Goal: Task Accomplishment & Management: Manage account settings

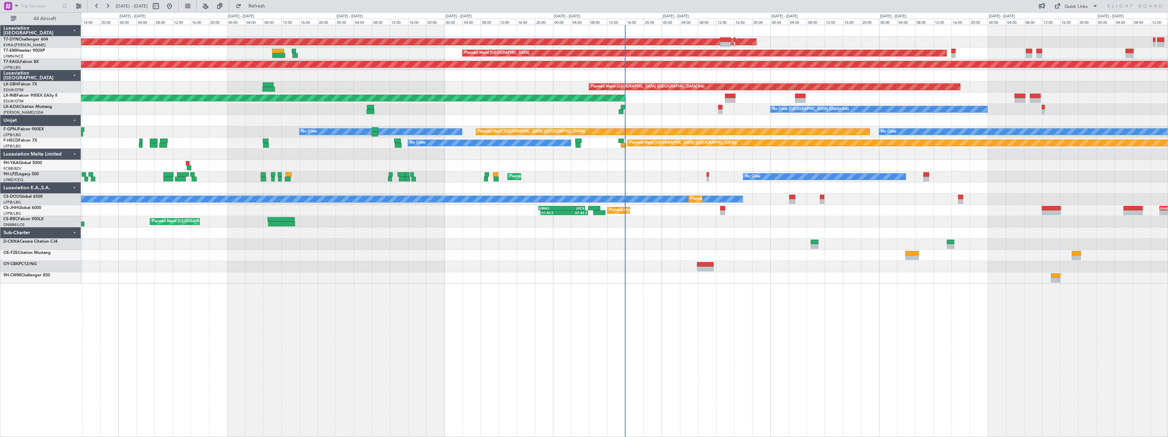
click at [607, 286] on div "AOG Maint Riga (Riga Intl) Planned Maint [GEOGRAPHIC_DATA] Grounded [US_STATE] …" at bounding box center [624, 231] width 1087 height 412
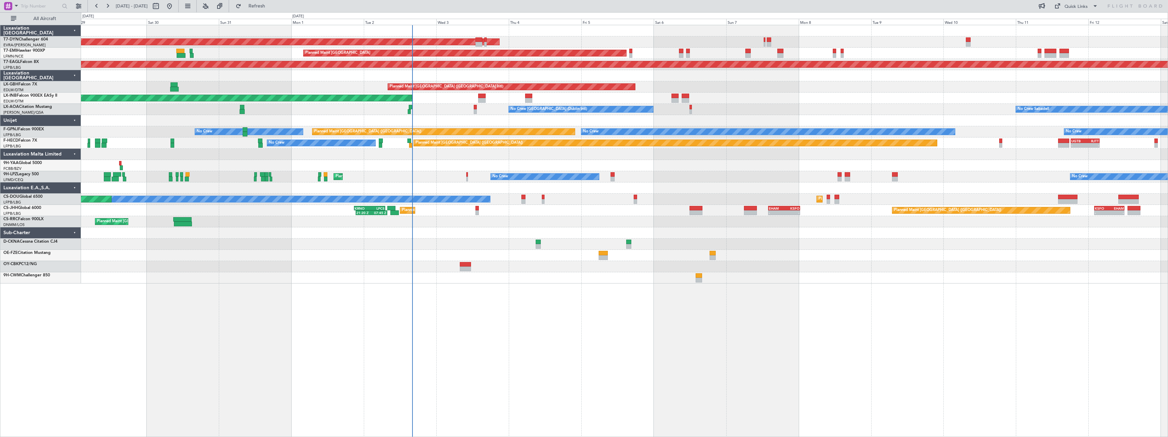
click at [584, 301] on div "AOG Maint Riga (Riga Intl) Planned Maint [GEOGRAPHIC_DATA] Grounded [US_STATE] …" at bounding box center [624, 231] width 1087 height 412
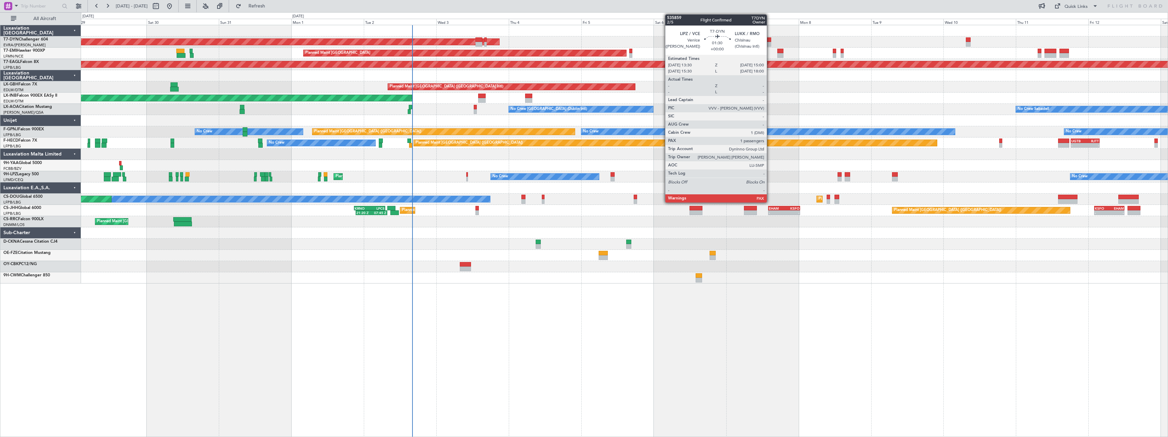
click at [770, 41] on div at bounding box center [768, 39] width 5 height 5
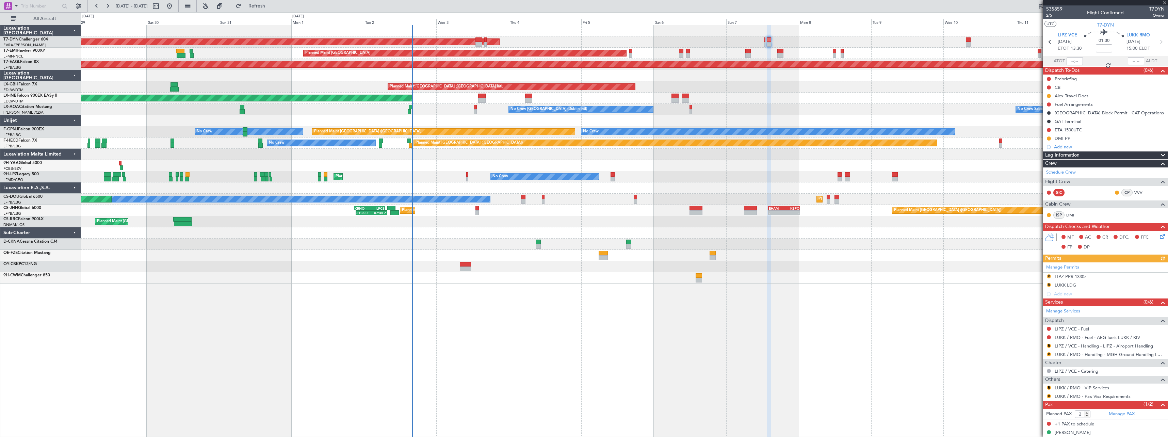
scroll to position [6, 0]
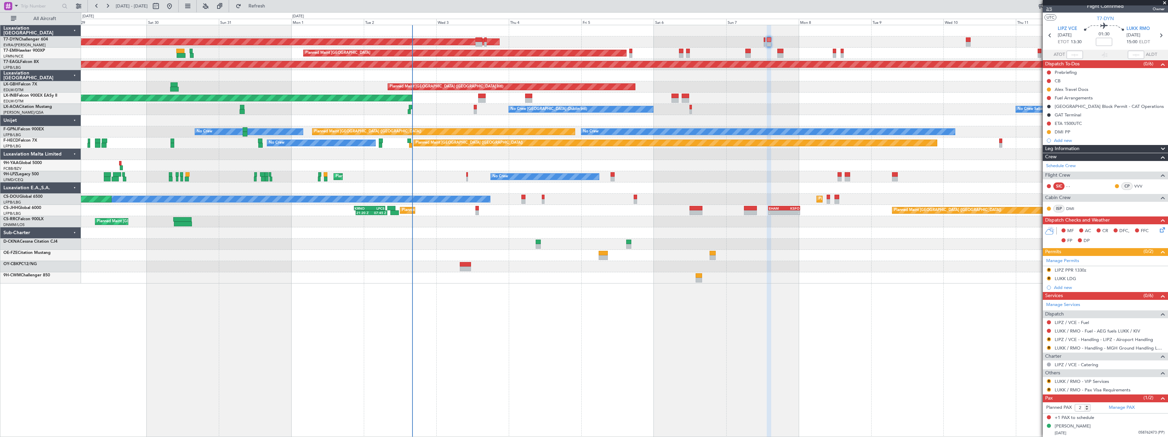
click at [1050, 8] on span "2/5" at bounding box center [1054, 9] width 16 height 6
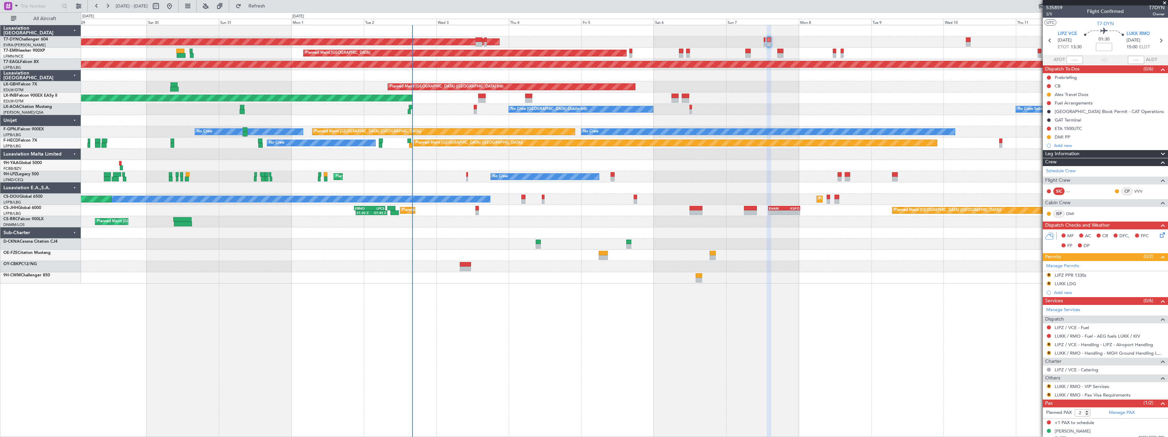
scroll to position [0, 0]
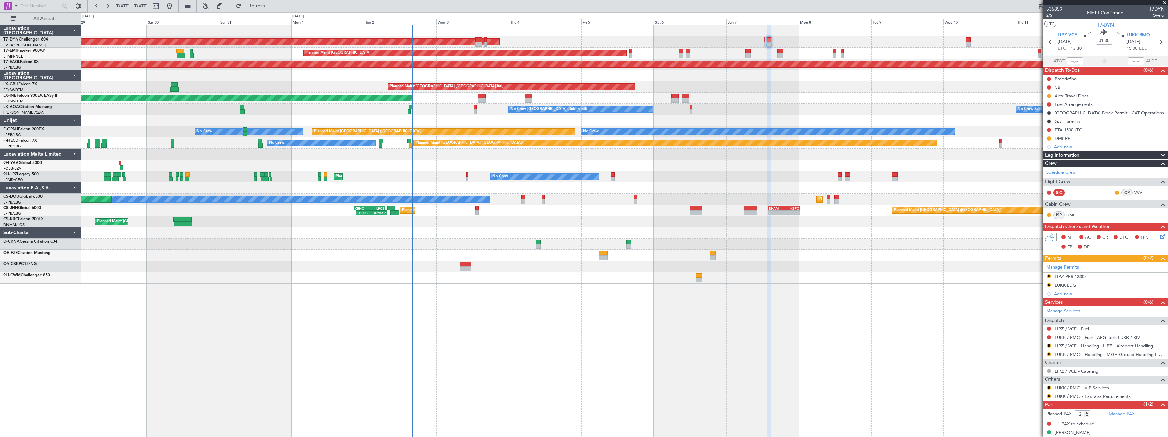
click at [1051, 16] on span "2/5" at bounding box center [1054, 16] width 16 height 6
click at [627, 169] on div at bounding box center [624, 165] width 1086 height 11
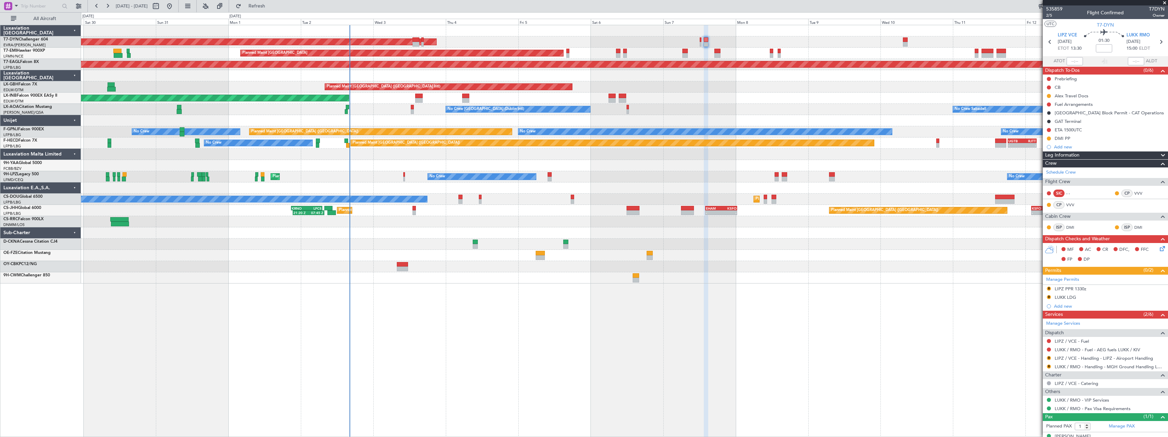
click at [519, 96] on div "Unplanned Maint [GEOGRAPHIC_DATA] (Al Maktoum Intl)" at bounding box center [624, 98] width 1086 height 11
click at [1165, 3] on span at bounding box center [1164, 3] width 7 height 6
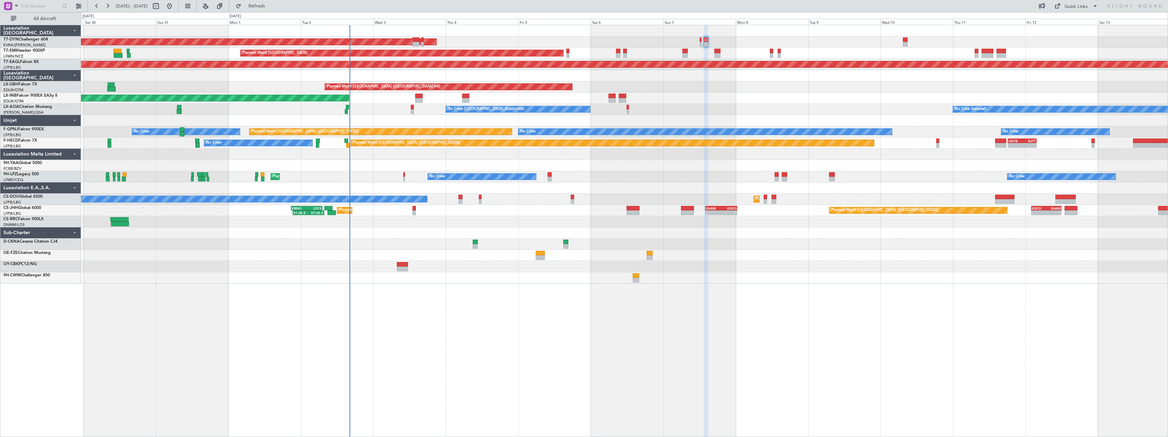
type input "0"
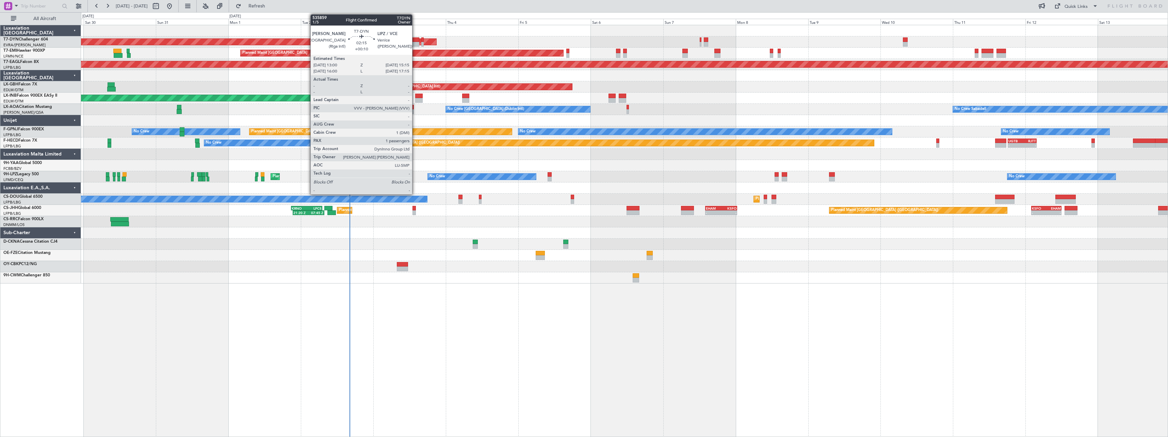
click at [415, 43] on div at bounding box center [415, 44] width 7 height 5
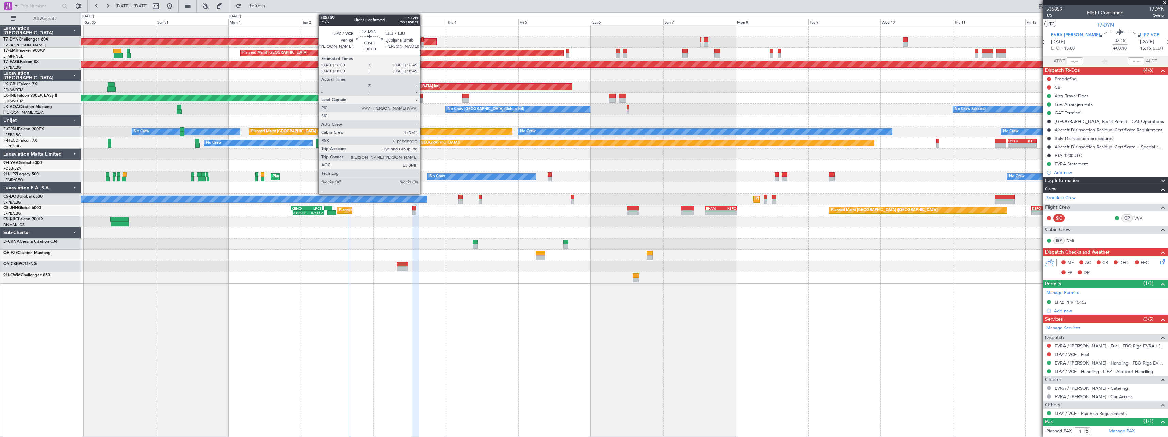
click at [423, 44] on div at bounding box center [422, 44] width 2 height 5
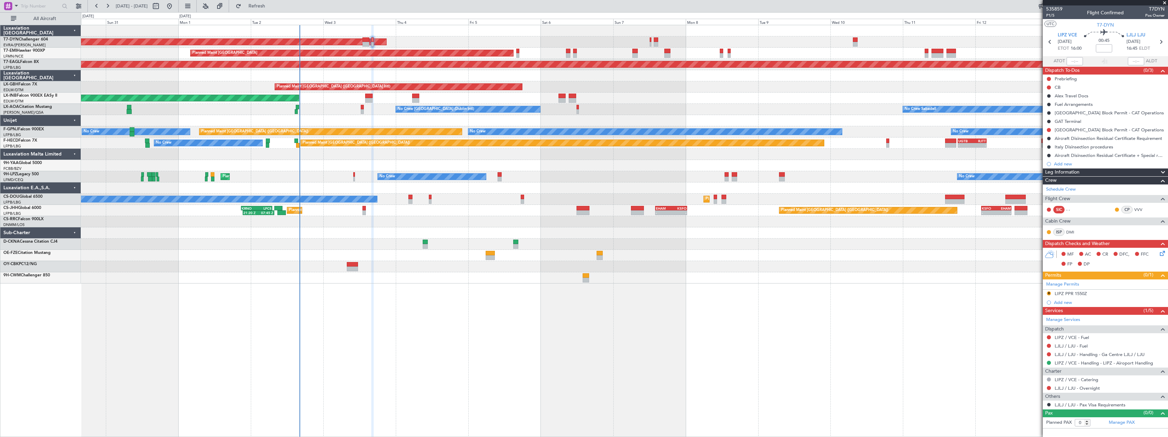
click at [729, 93] on div "AOG Maint Riga (Riga Intl) Planned Maint [GEOGRAPHIC_DATA] Grounded [US_STATE] …" at bounding box center [624, 154] width 1086 height 258
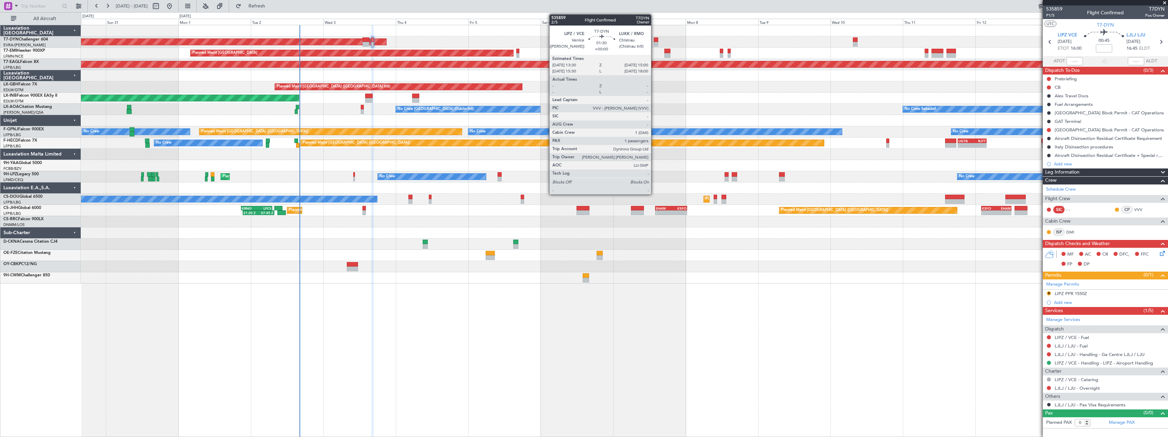
click at [654, 43] on div at bounding box center [656, 44] width 5 height 5
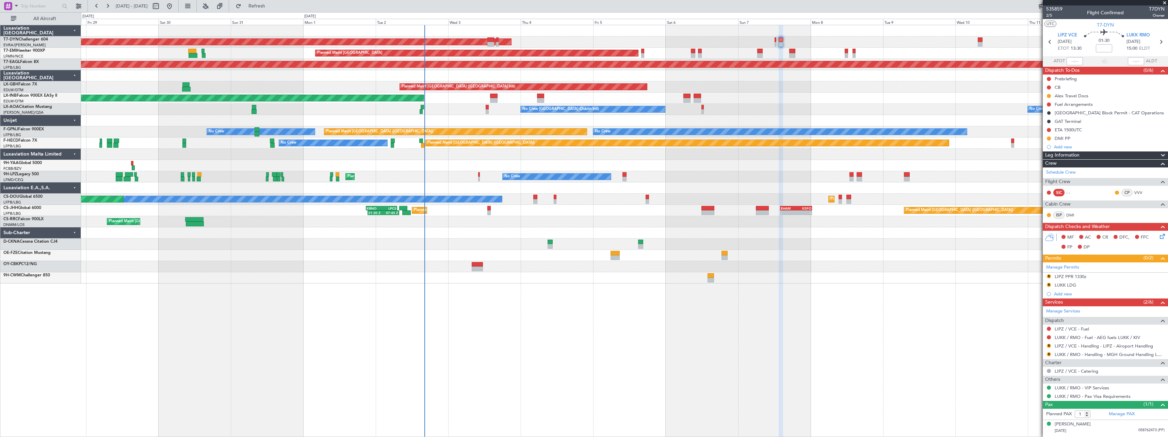
click at [798, 96] on div "Unplanned Maint [GEOGRAPHIC_DATA] (Al Maktoum Intl)" at bounding box center [624, 98] width 1086 height 11
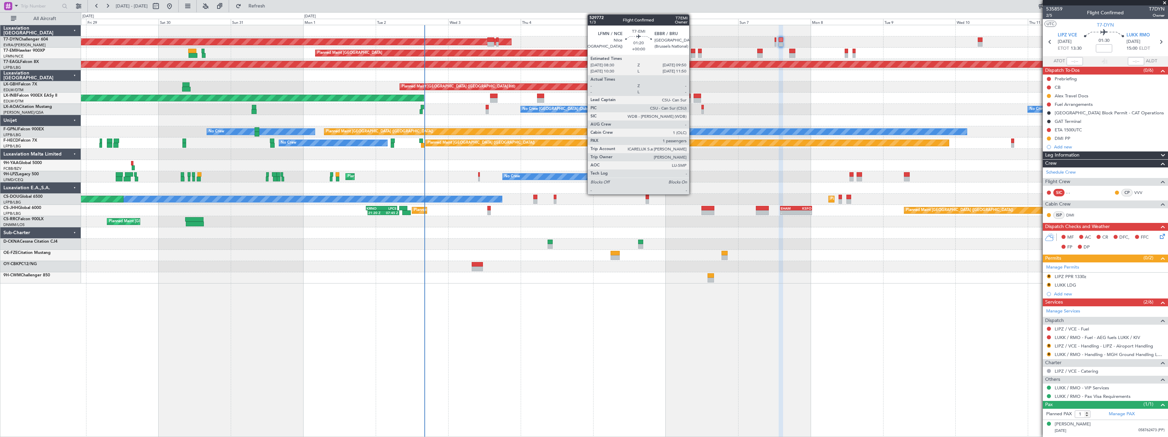
click at [692, 55] on div at bounding box center [693, 55] width 4 height 5
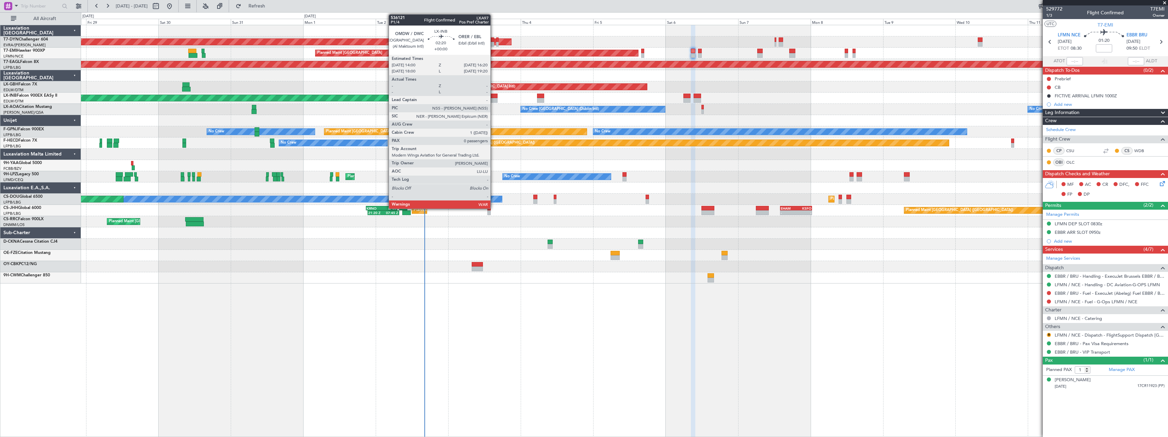
click at [493, 94] on div at bounding box center [493, 96] width 7 height 5
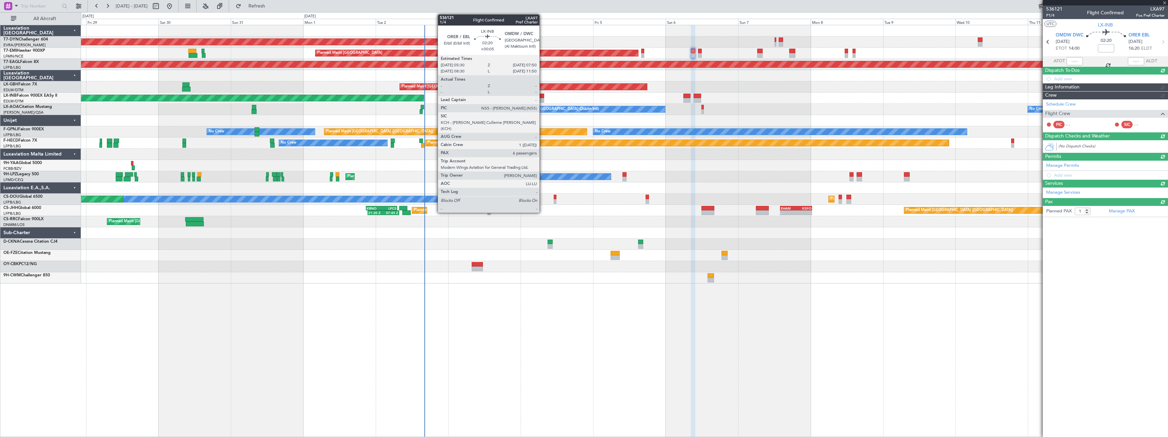
type input "0"
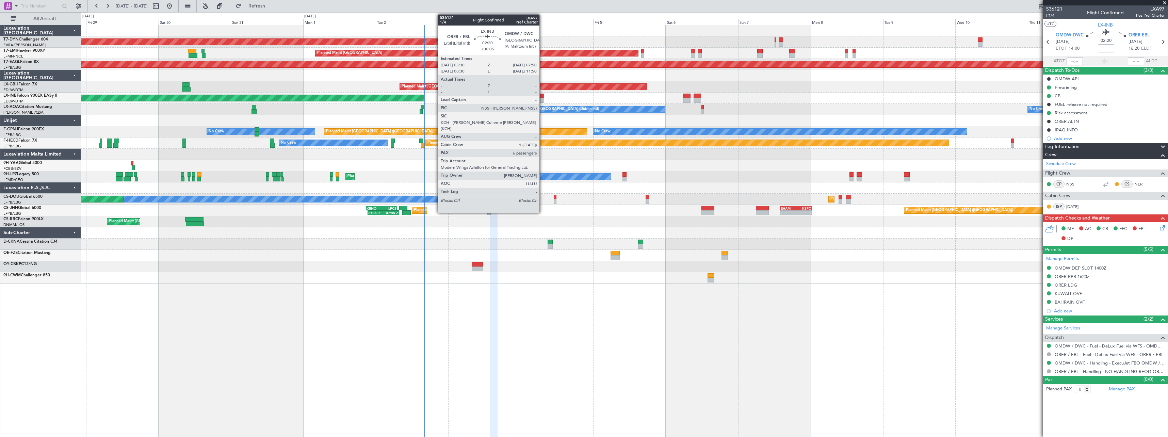
click at [542, 96] on div at bounding box center [540, 96] width 7 height 5
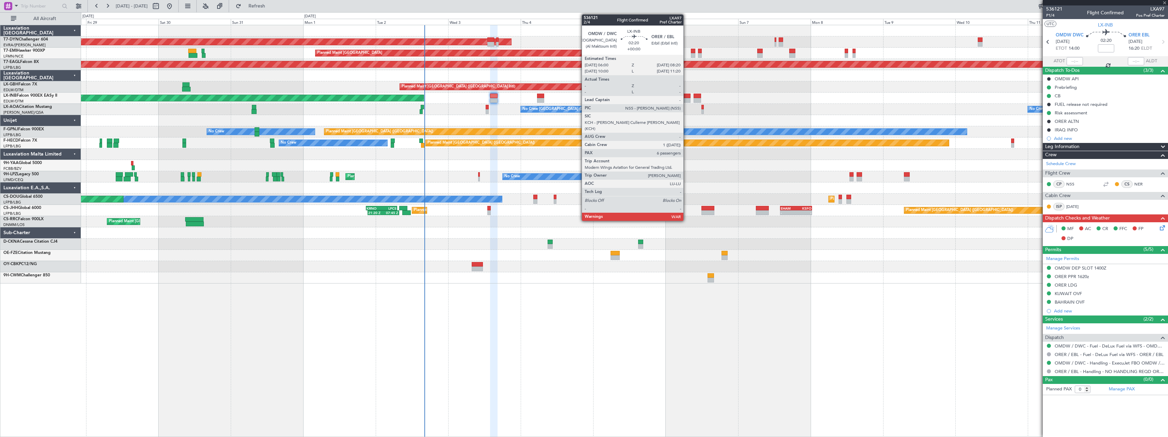
type input "+00:05"
type input "6"
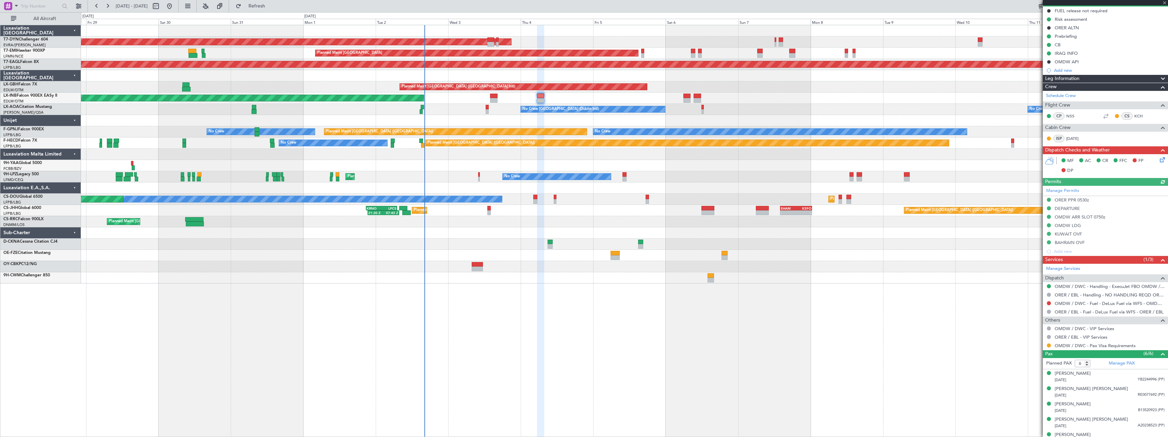
scroll to position [92, 0]
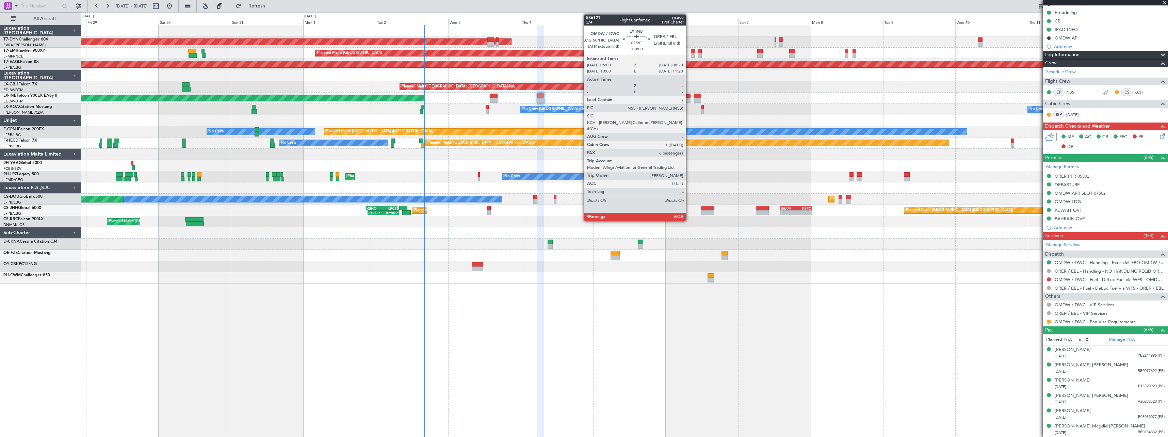
click at [689, 97] on div at bounding box center [686, 96] width 7 height 5
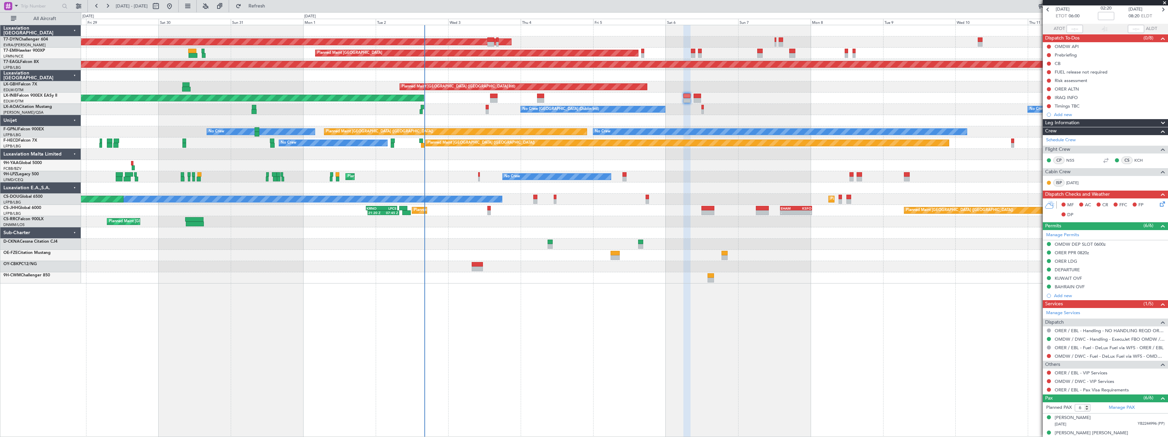
scroll to position [0, 0]
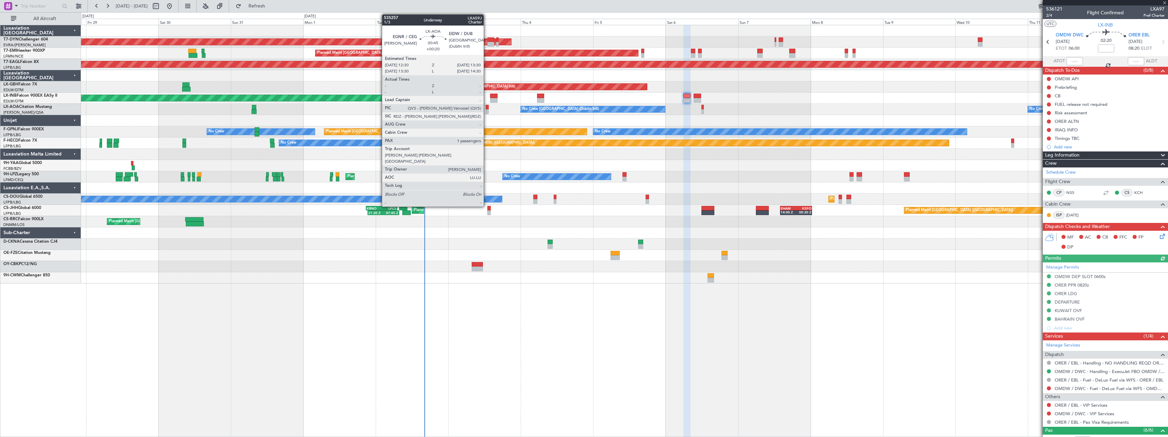
click at [486, 108] on div at bounding box center [486, 107] width 3 height 5
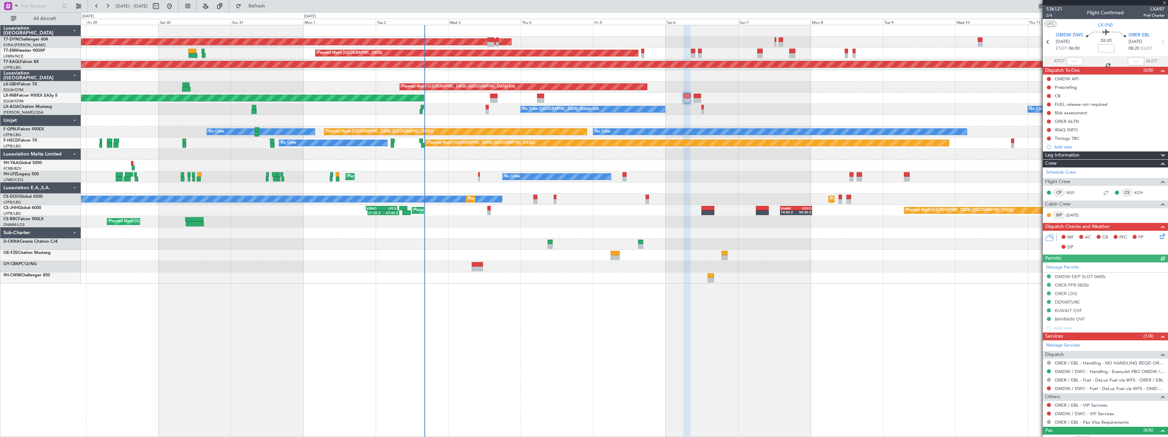
type input "+00:20"
type input "1"
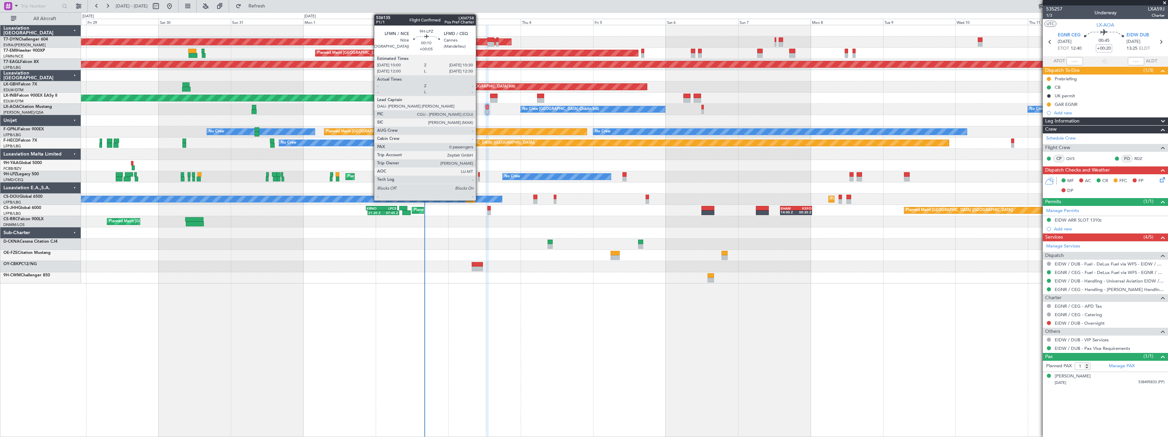
click at [479, 176] on div at bounding box center [479, 174] width 2 height 5
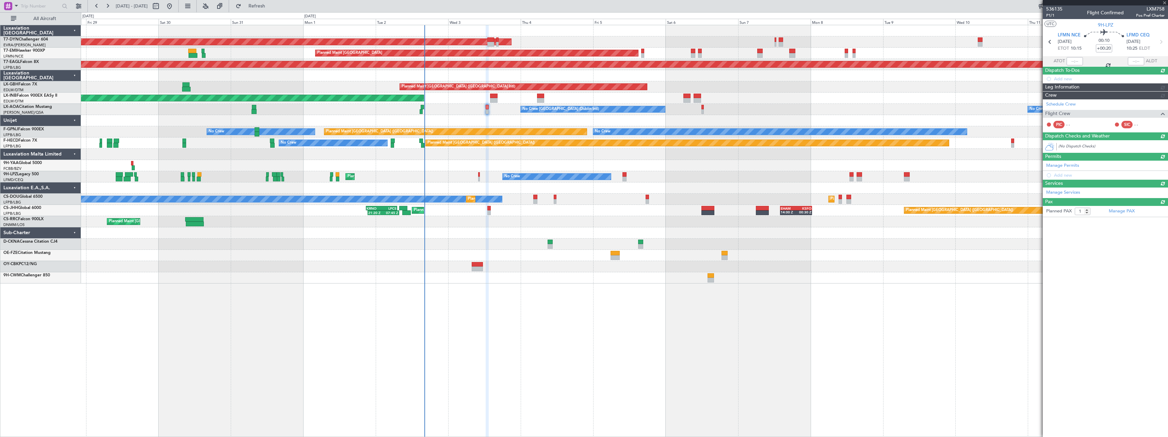
type input "+00:05"
type input "0"
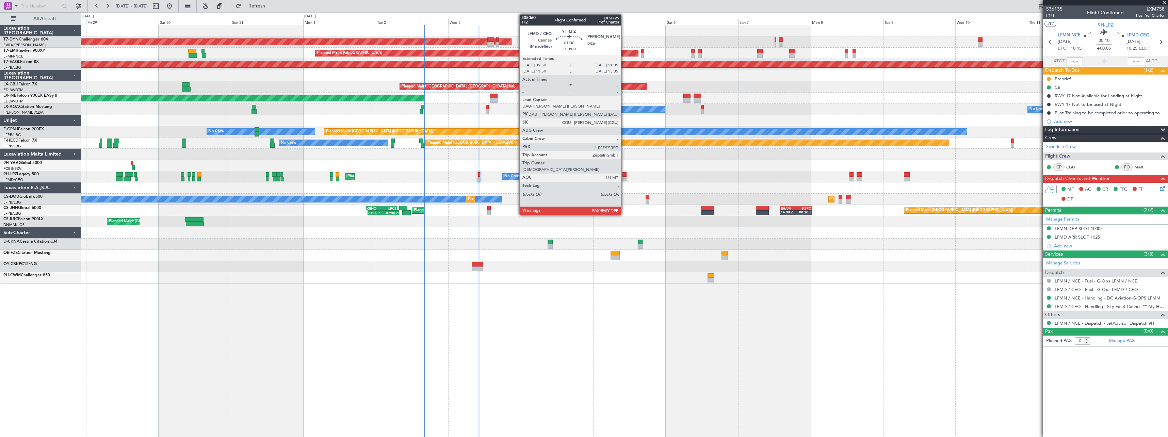
click at [624, 178] on div at bounding box center [624, 179] width 4 height 5
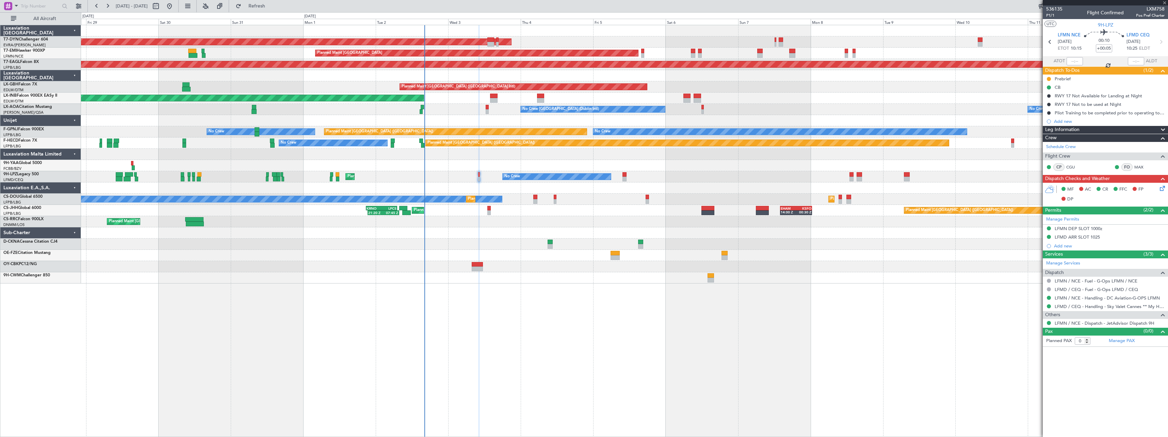
type input "1"
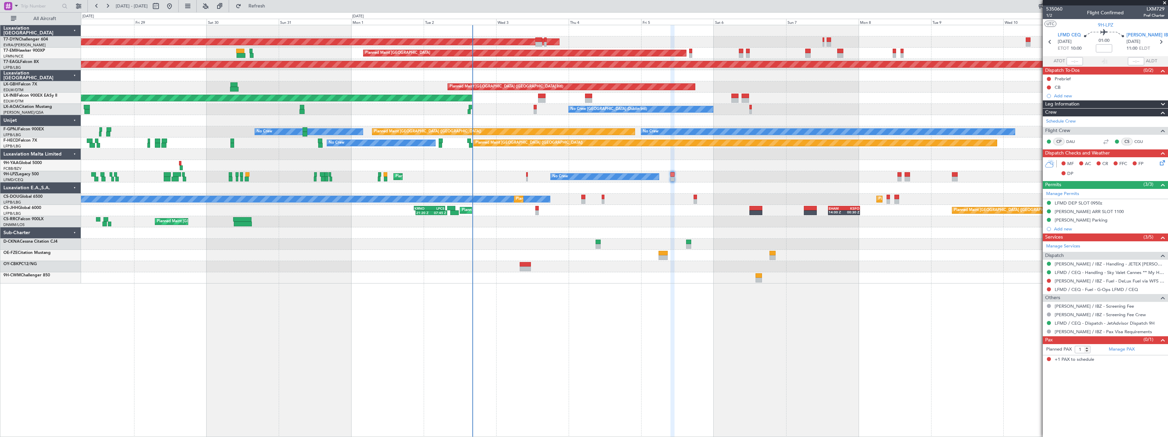
click at [508, 230] on div at bounding box center [624, 232] width 1086 height 11
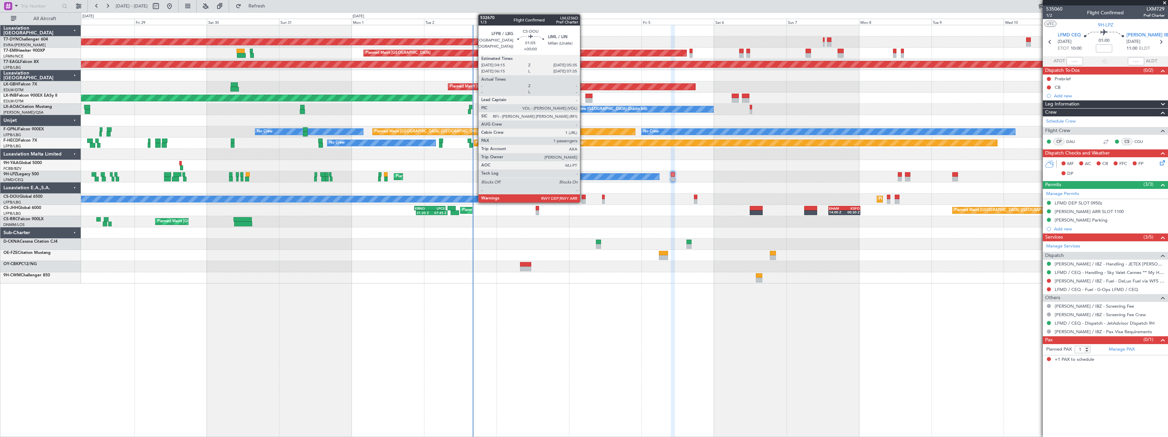
click at [583, 196] on div at bounding box center [583, 197] width 4 height 5
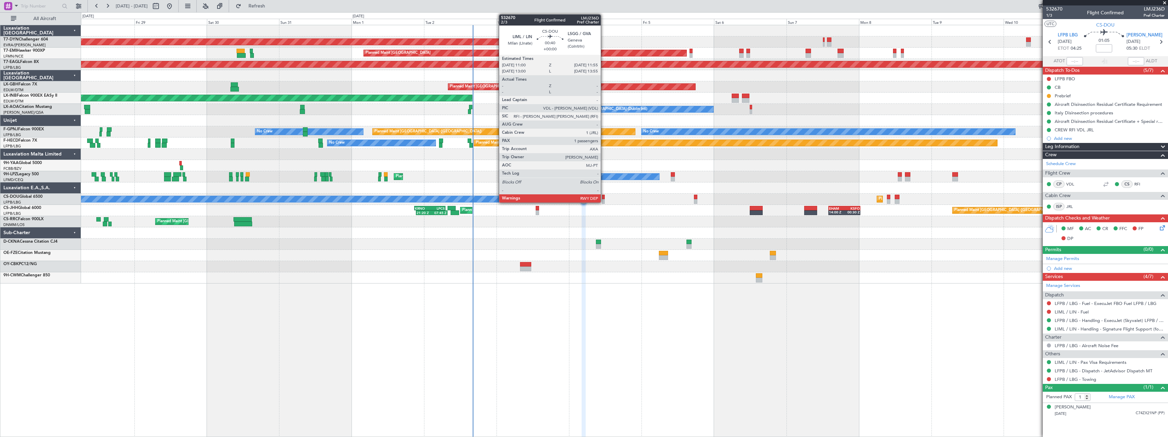
click at [604, 198] on div at bounding box center [603, 197] width 3 height 5
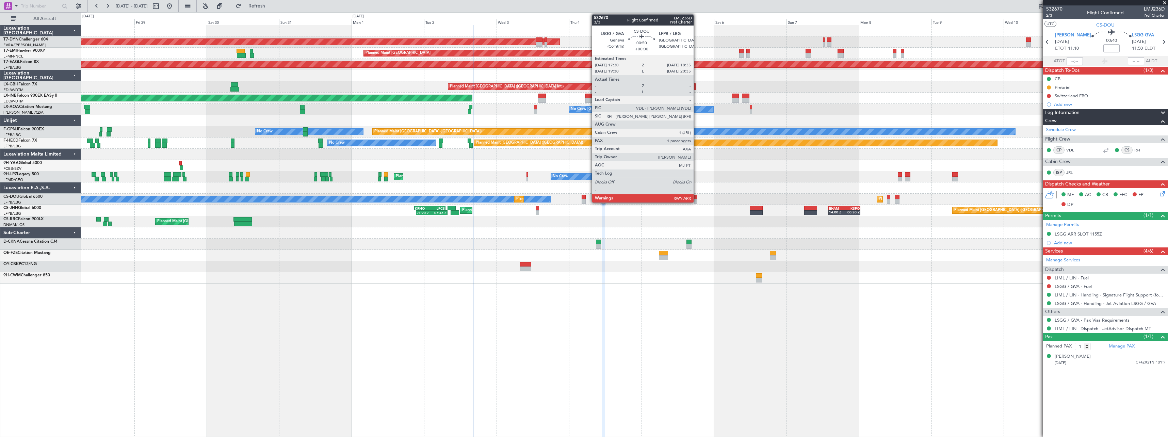
click at [696, 197] on div at bounding box center [695, 197] width 3 height 5
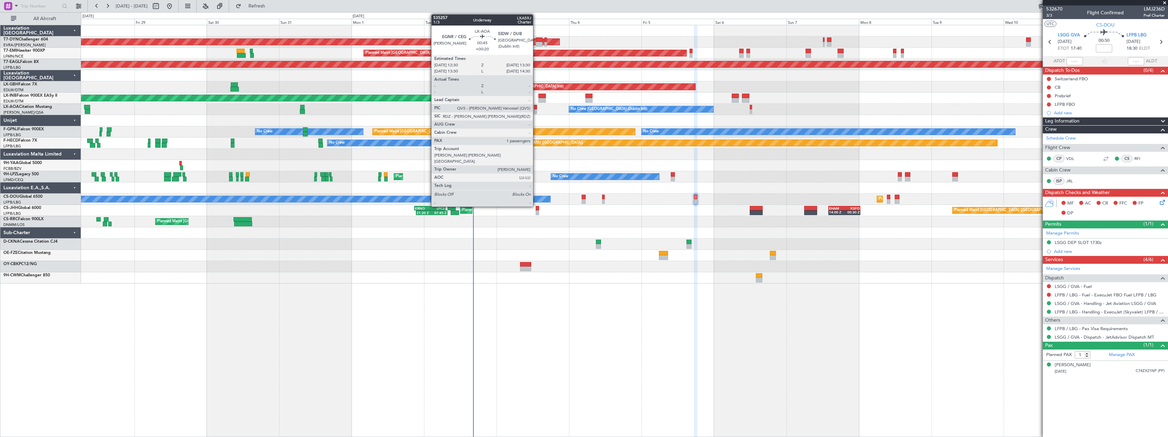
click at [536, 108] on div at bounding box center [535, 107] width 3 height 5
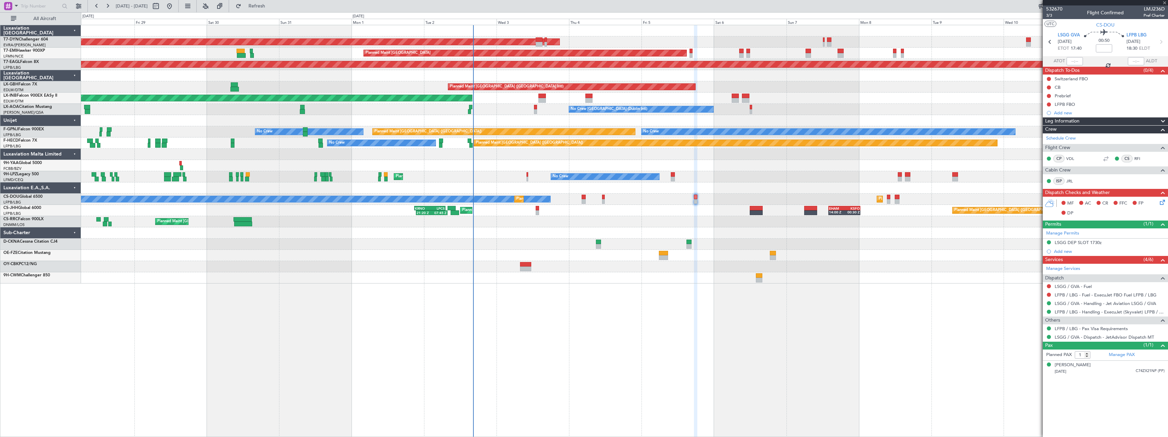
type input "+00:20"
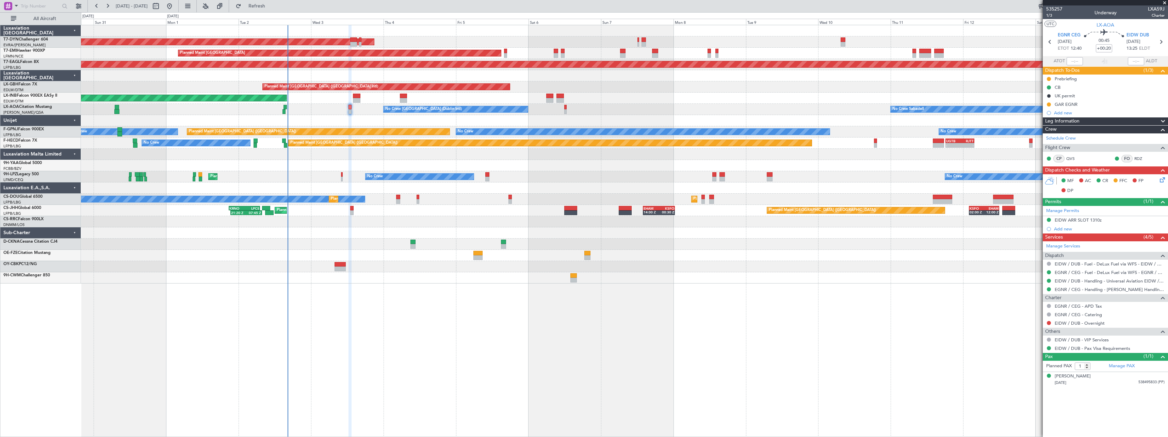
click at [507, 125] on div at bounding box center [624, 120] width 1086 height 11
click at [1057, 9] on span "535257" at bounding box center [1054, 8] width 16 height 7
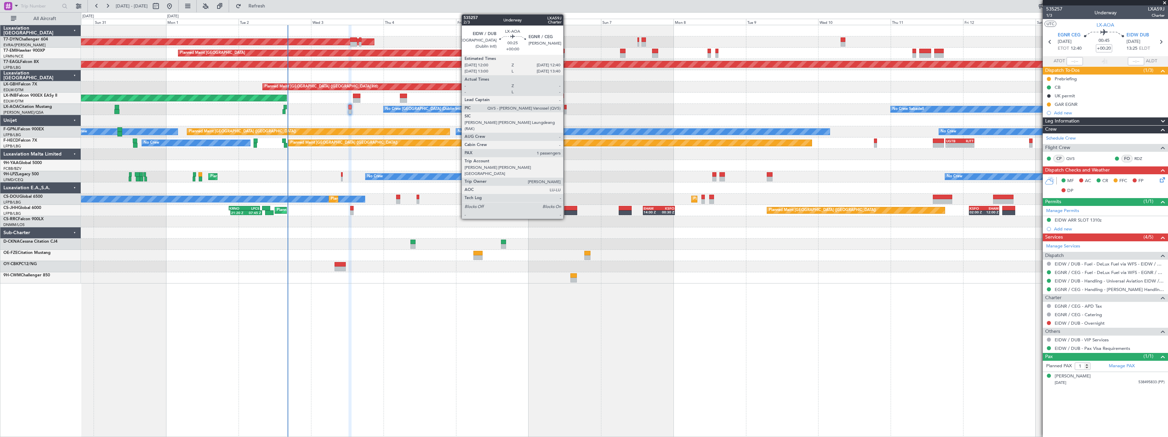
click at [566, 110] on div at bounding box center [565, 111] width 2 height 5
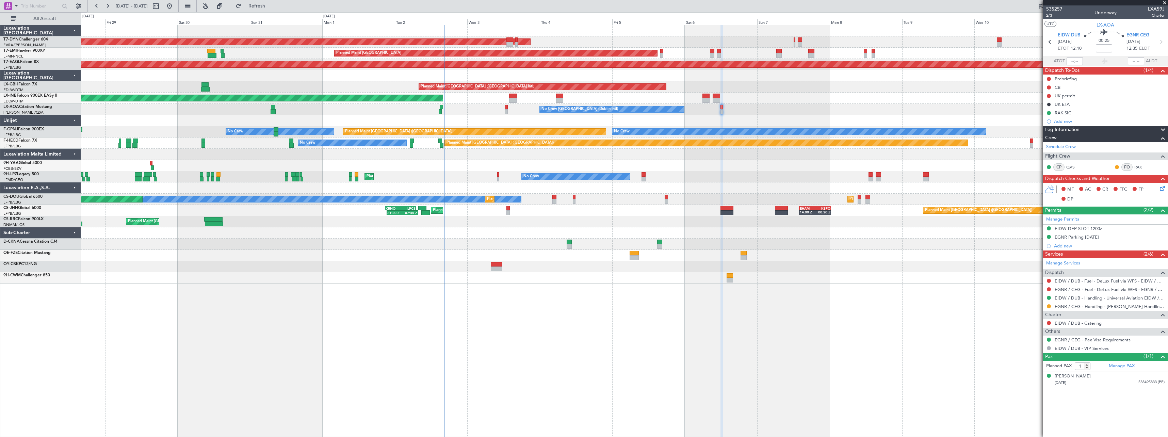
click at [572, 292] on div "AOG Maint Riga (Riga Intl) Planned Maint Zurich Grounded New York (Teterboro) P…" at bounding box center [624, 231] width 1087 height 412
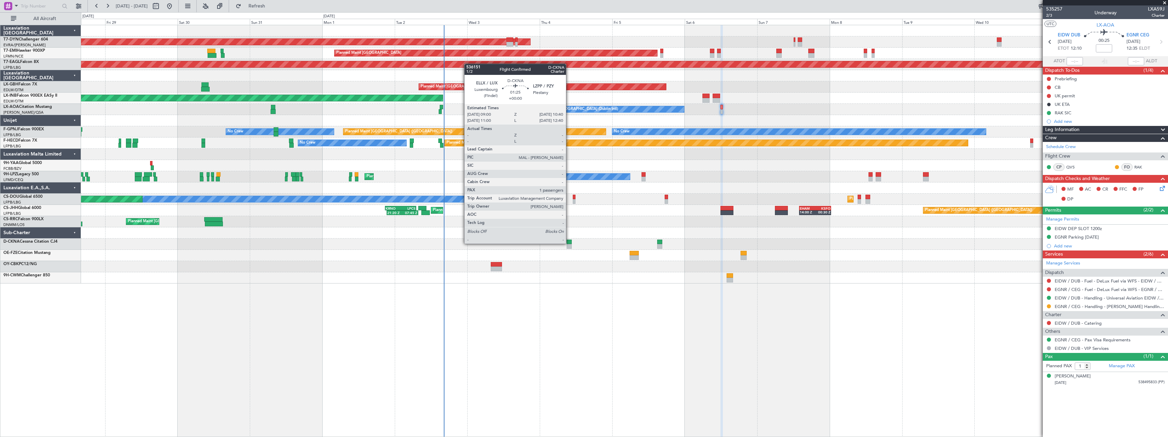
click at [569, 243] on div at bounding box center [568, 241] width 5 height 5
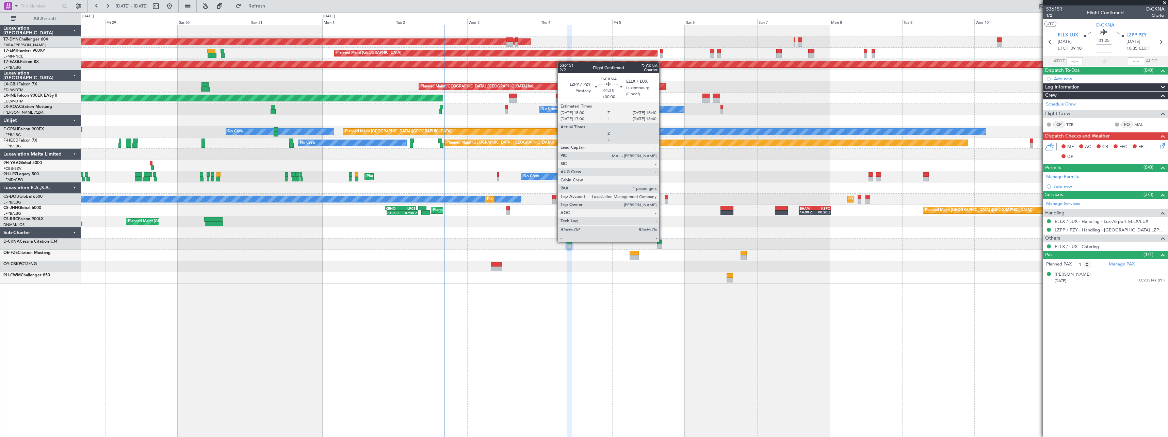
click at [662, 241] on div at bounding box center [659, 241] width 5 height 5
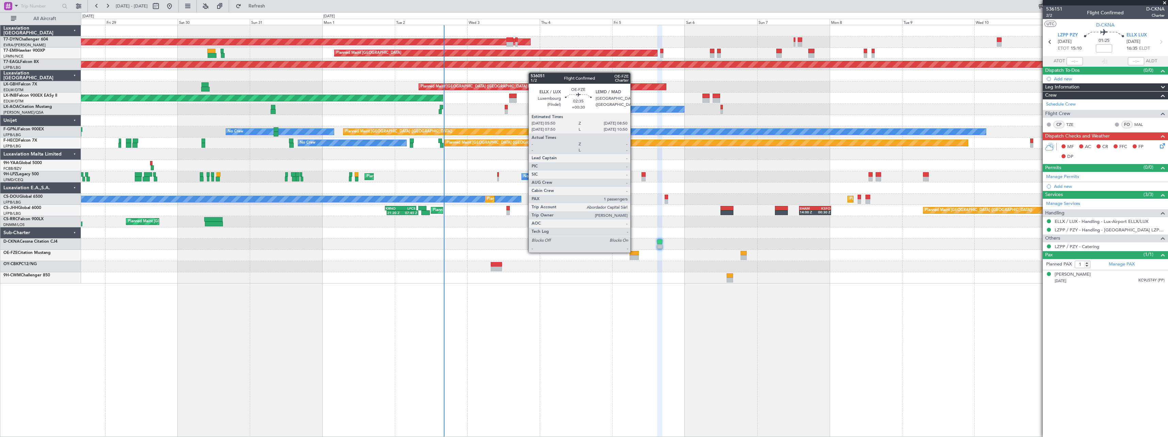
click at [633, 252] on div at bounding box center [633, 253] width 9 height 5
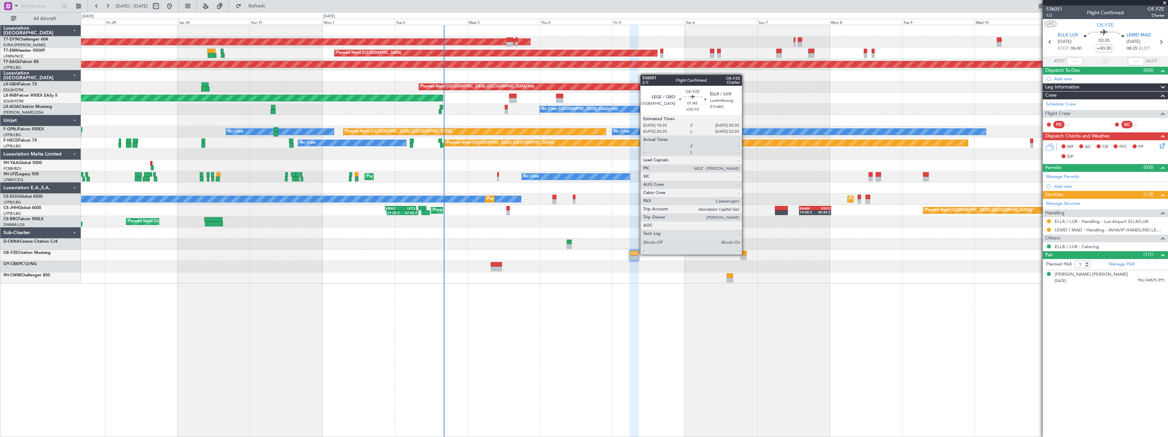
click at [745, 254] on div at bounding box center [743, 253] width 6 height 5
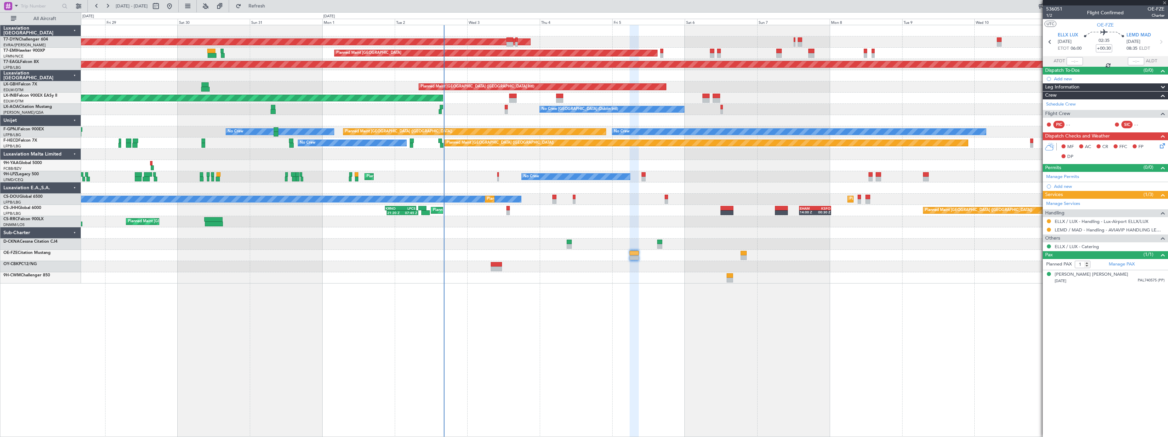
type input "+00:10"
type input "2"
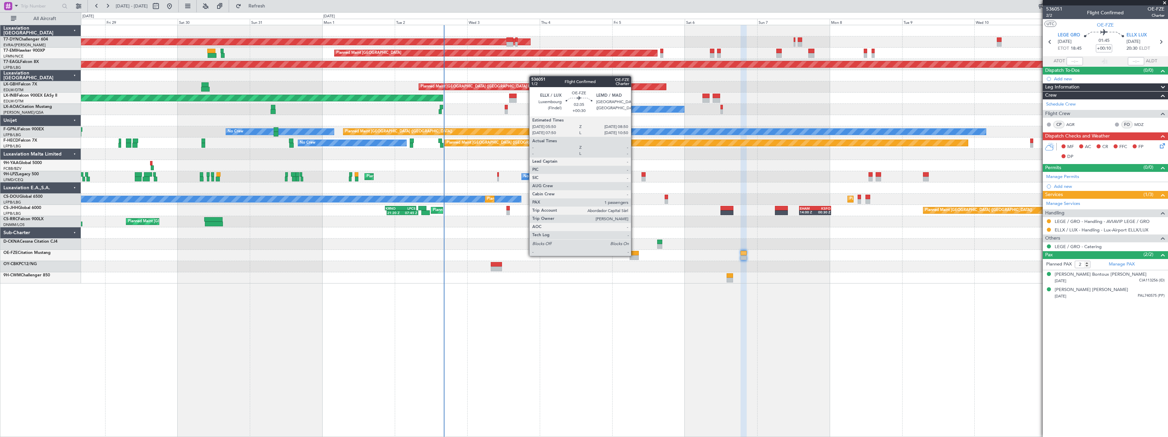
click at [634, 255] on div at bounding box center [633, 257] width 9 height 5
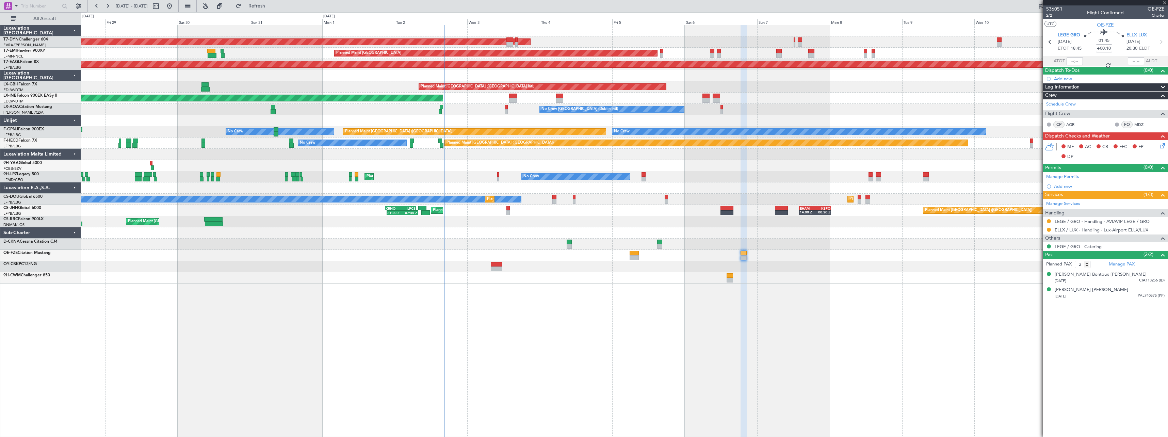
type input "+00:30"
type input "1"
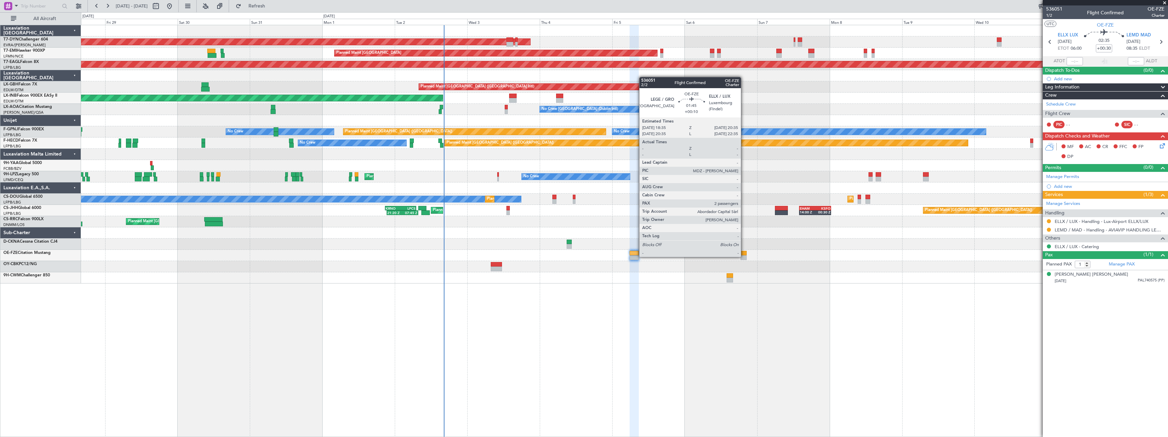
click at [744, 256] on div at bounding box center [743, 257] width 6 height 5
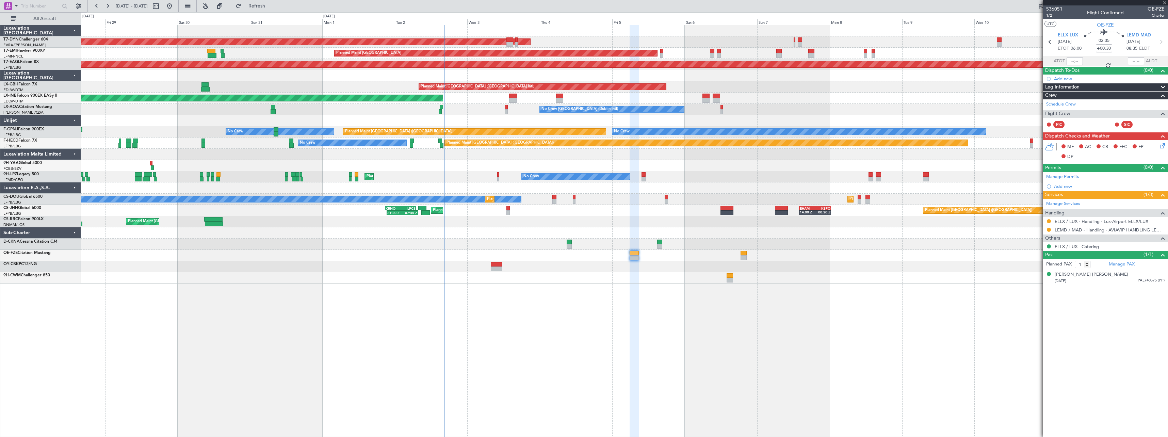
type input "+00:10"
type input "2"
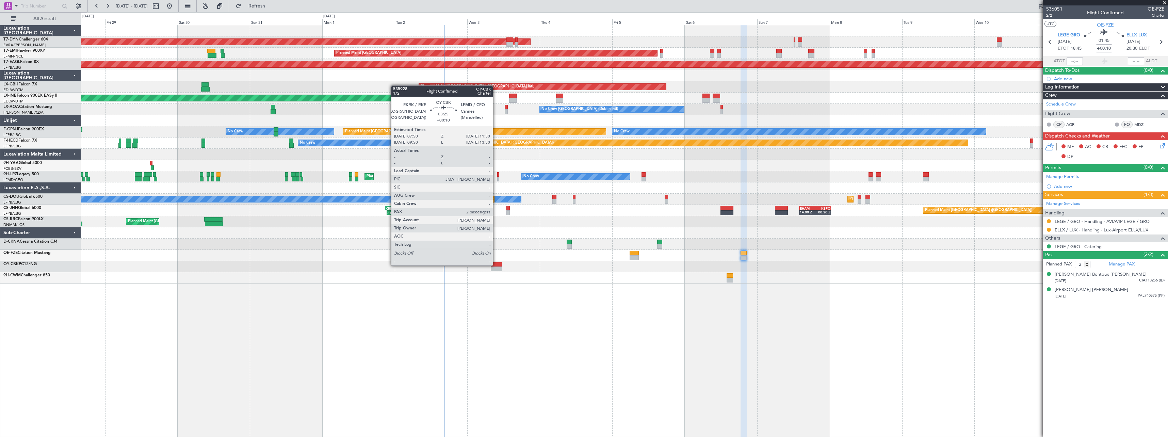
click at [496, 265] on div at bounding box center [496, 264] width 11 height 5
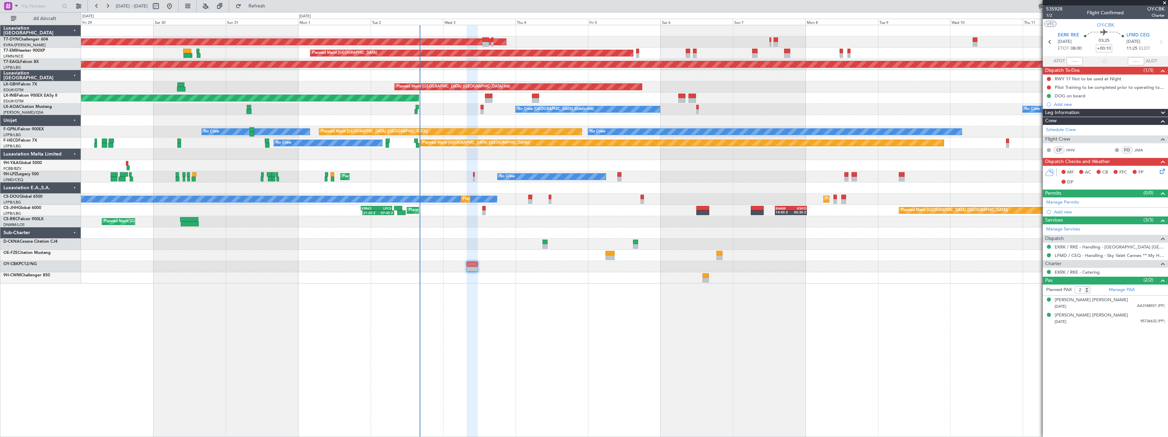
click at [656, 296] on div "AOG Maint Riga (Riga Intl) Planned Maint Zurich Grounded New York (Teterboro) P…" at bounding box center [624, 231] width 1087 height 412
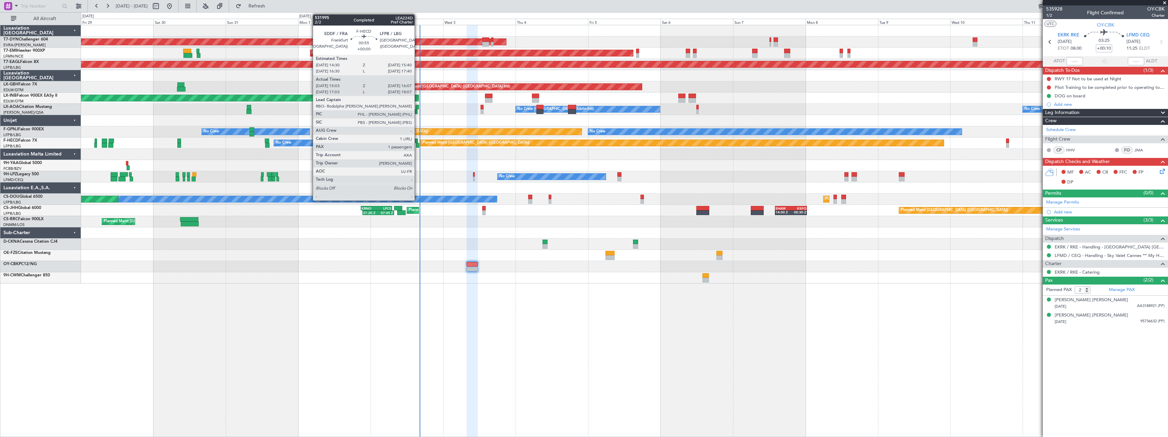
click at [417, 141] on div at bounding box center [416, 140] width 4 height 5
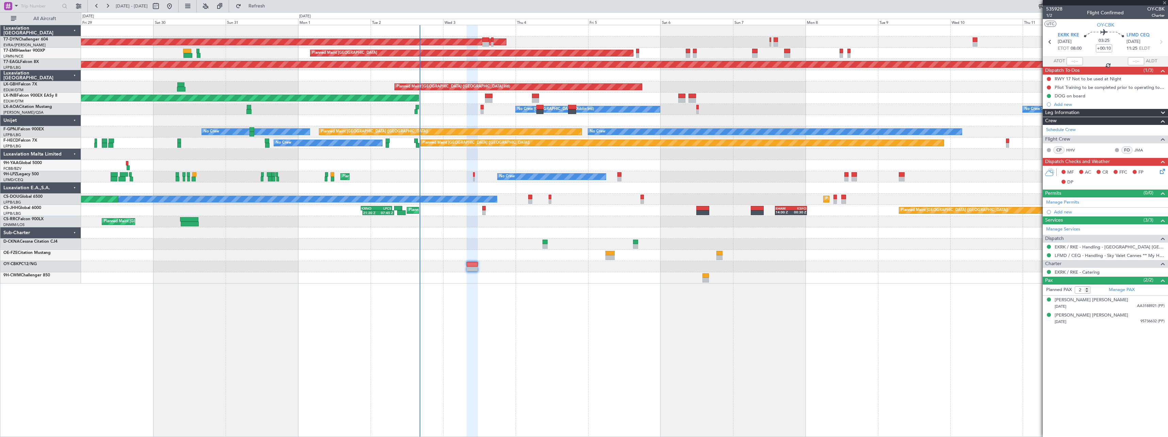
type input "15:13"
type input "16:02"
type input "1"
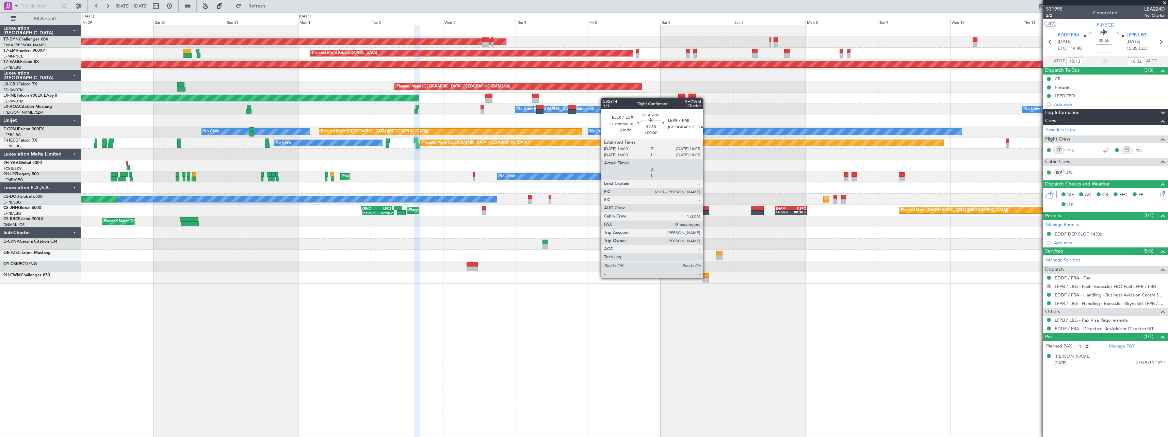
click at [706, 277] on div at bounding box center [705, 275] width 6 height 5
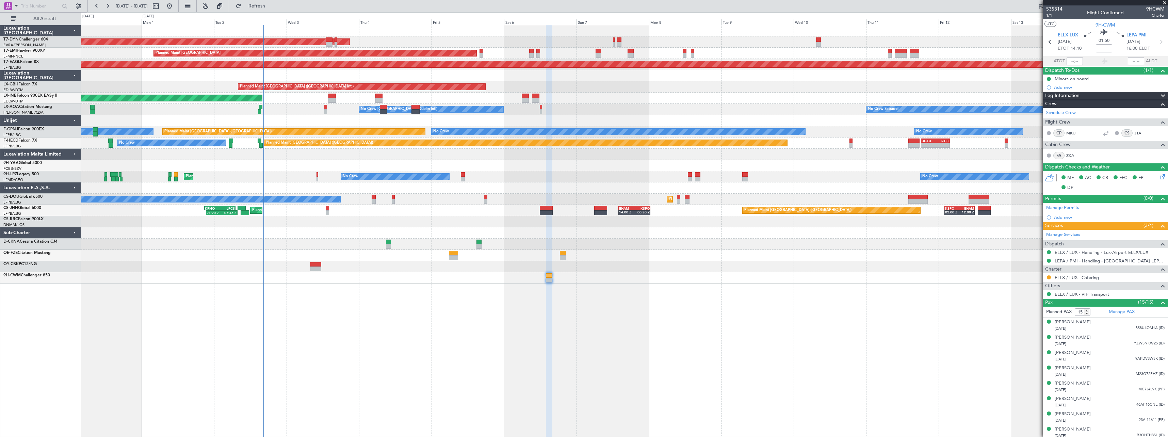
click at [674, 326] on div "AOG Maint Riga (Riga Intl) Planned Maint Zurich Grounded New York (Teterboro) P…" at bounding box center [624, 231] width 1087 height 412
click at [1163, 3] on span at bounding box center [1164, 3] width 7 height 6
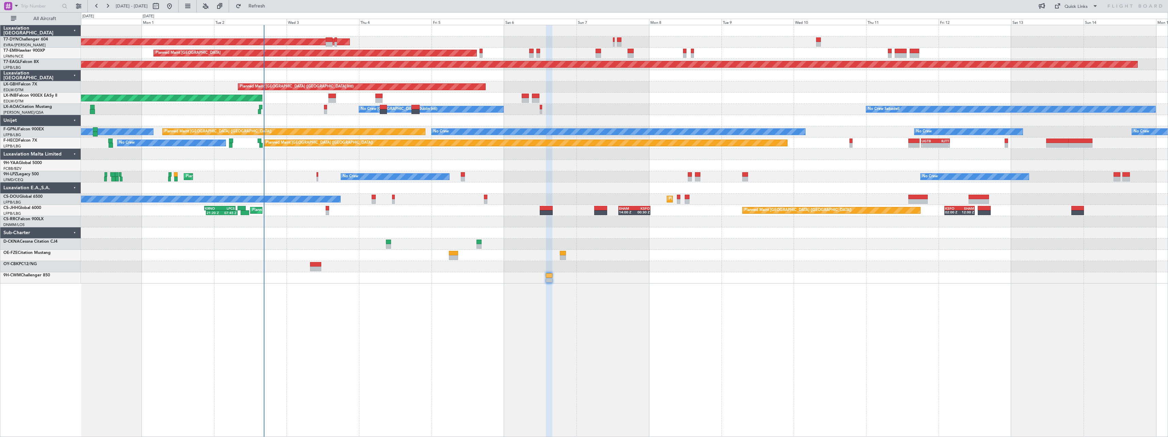
type input "0"
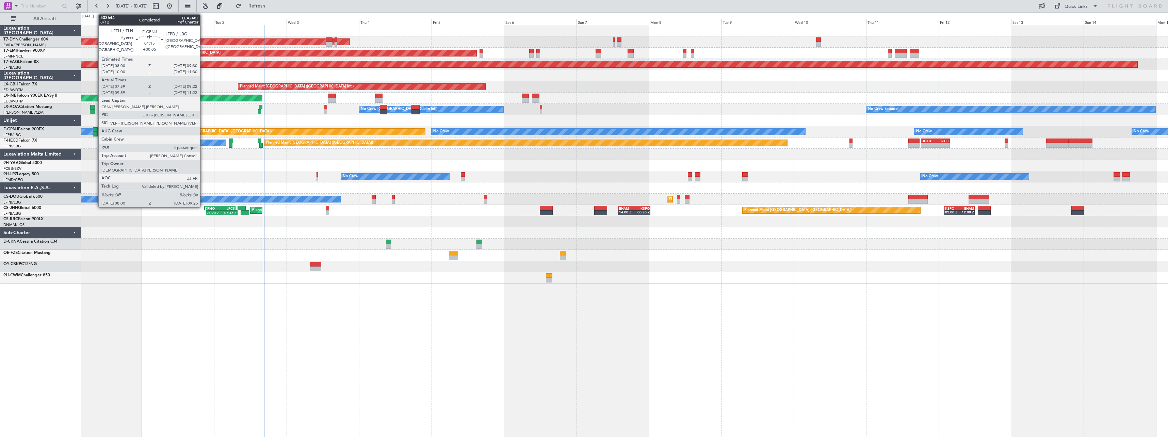
click at [95, 135] on div at bounding box center [95, 134] width 4 height 5
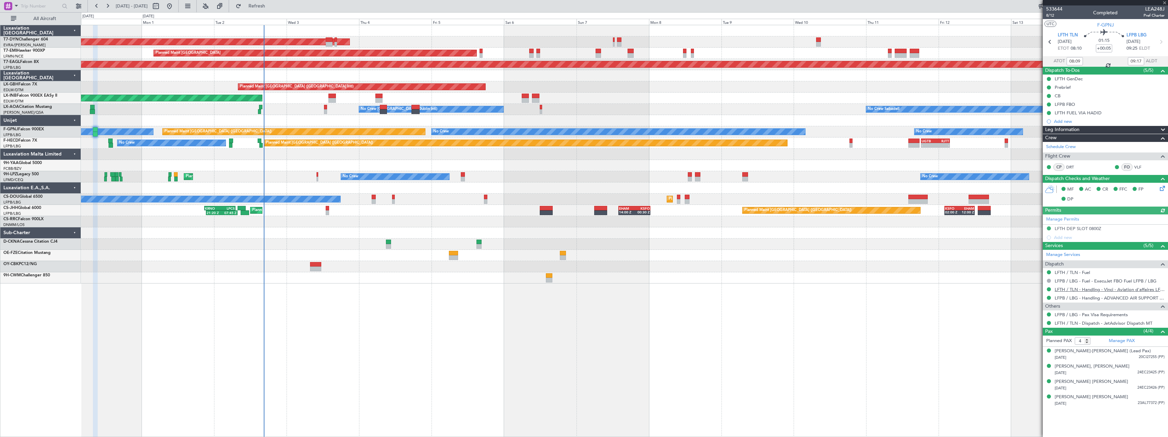
click at [1080, 288] on link "LFTH / TLN - Handling - Vinci - Aviation d'affaires LFTH / TLN*****MY HANDLING*…" at bounding box center [1109, 289] width 110 height 6
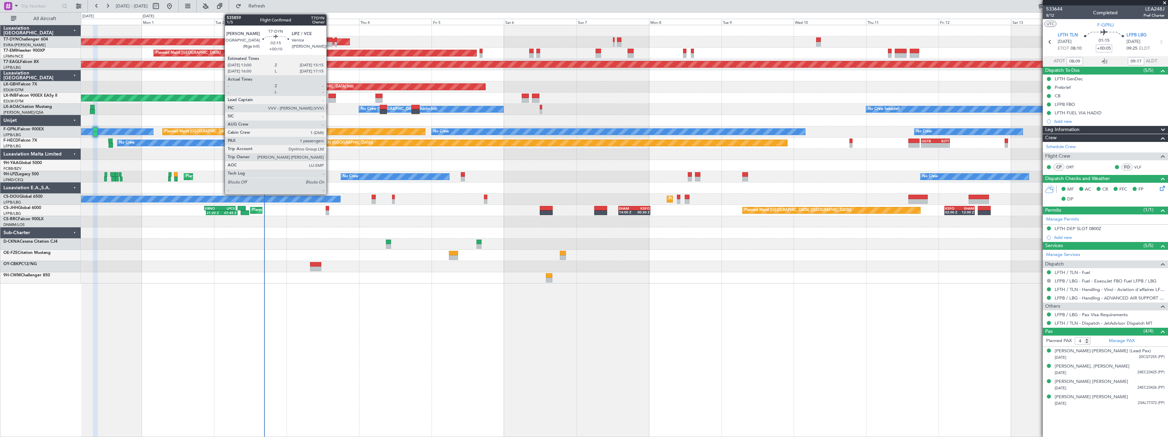
click at [329, 45] on div at bounding box center [329, 44] width 7 height 5
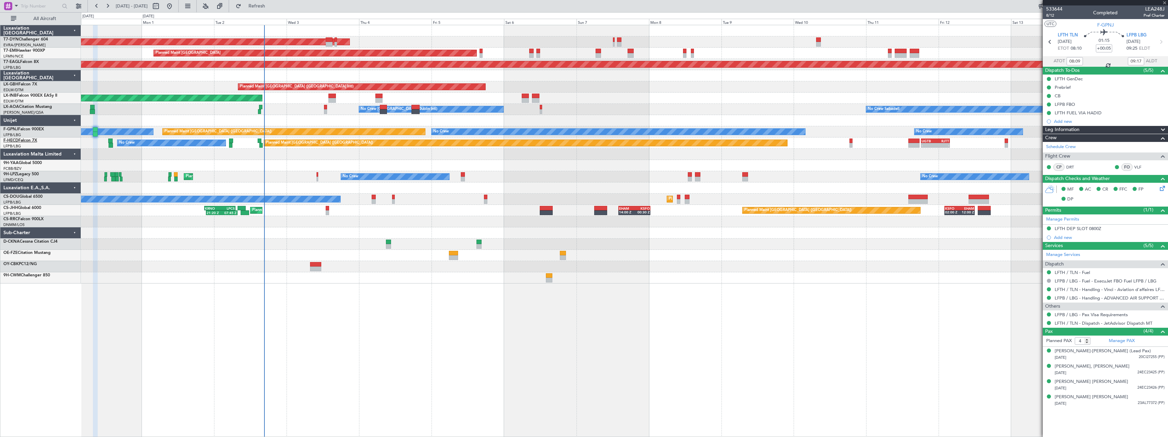
type input "+00:10"
type input "1"
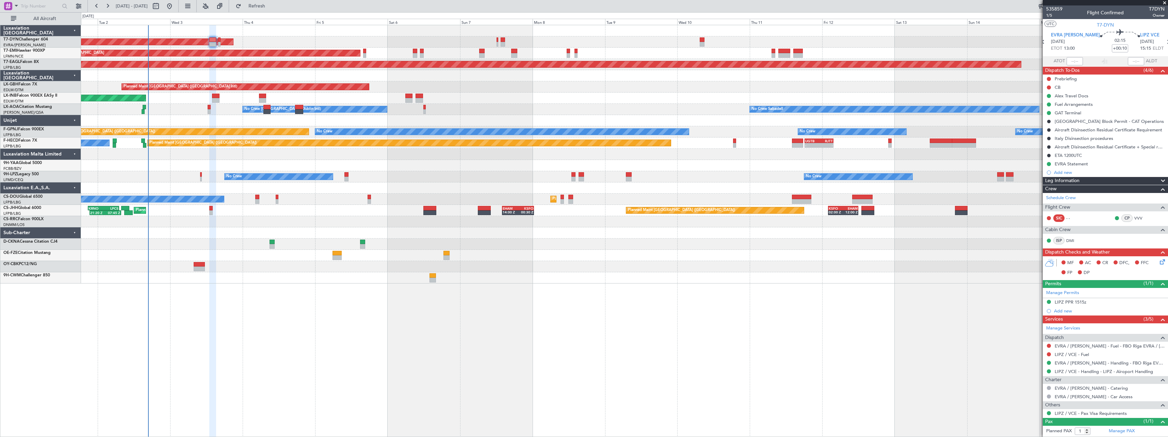
click at [624, 262] on div at bounding box center [624, 266] width 1086 height 11
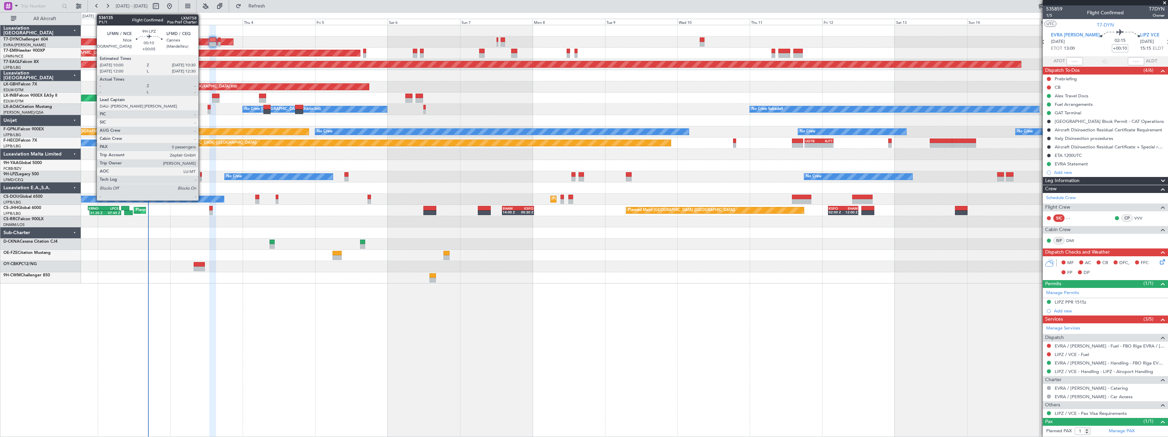
click at [201, 178] on div at bounding box center [201, 179] width 2 height 5
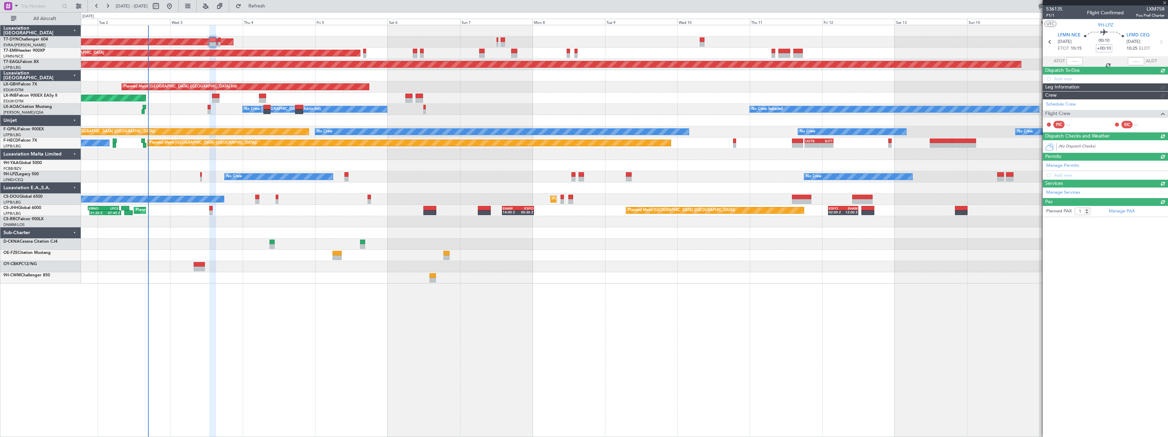
type input "+00:05"
type input "0"
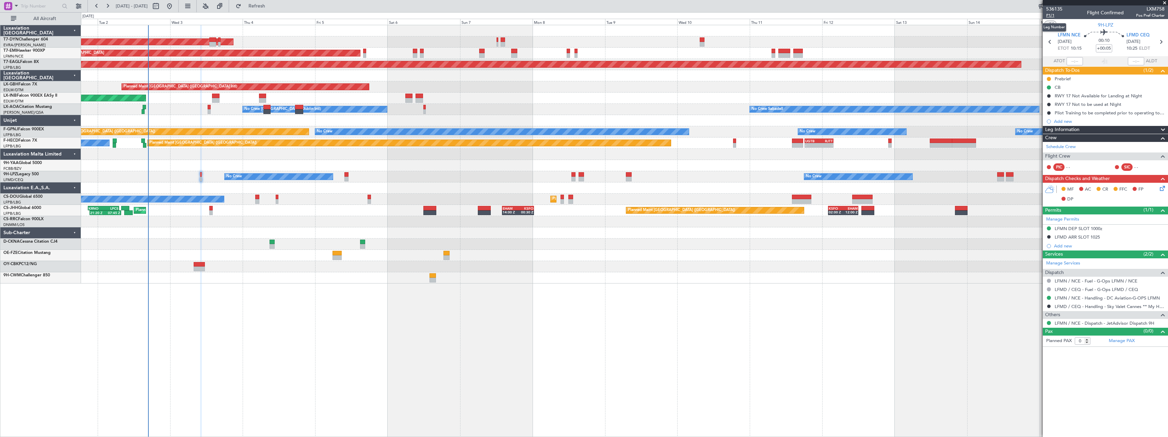
click at [1051, 16] on span "P1/1" at bounding box center [1054, 16] width 16 height 6
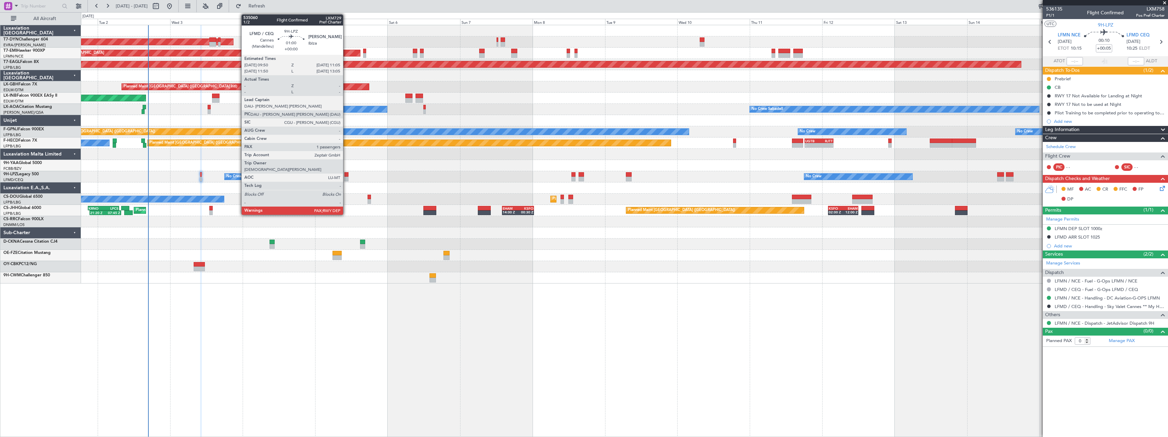
click at [346, 177] on div at bounding box center [346, 179] width 4 height 5
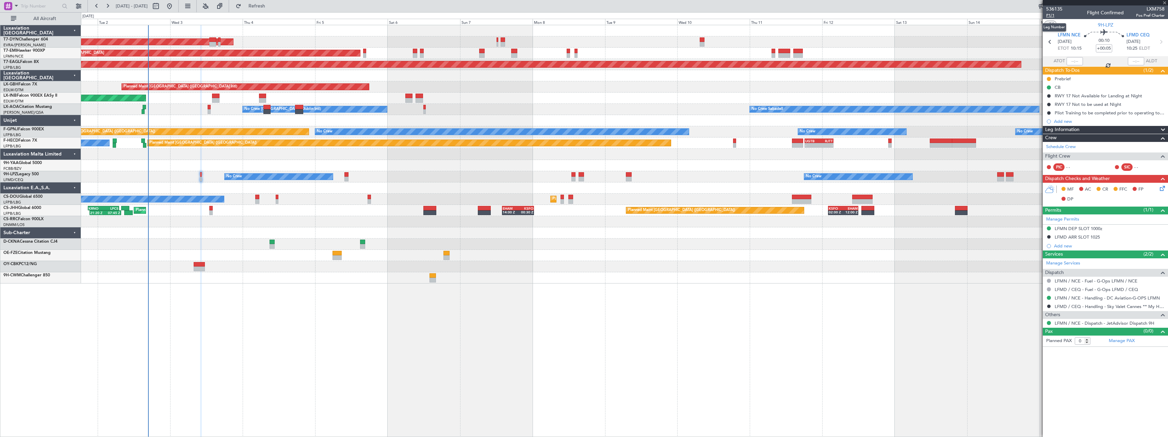
type input "1"
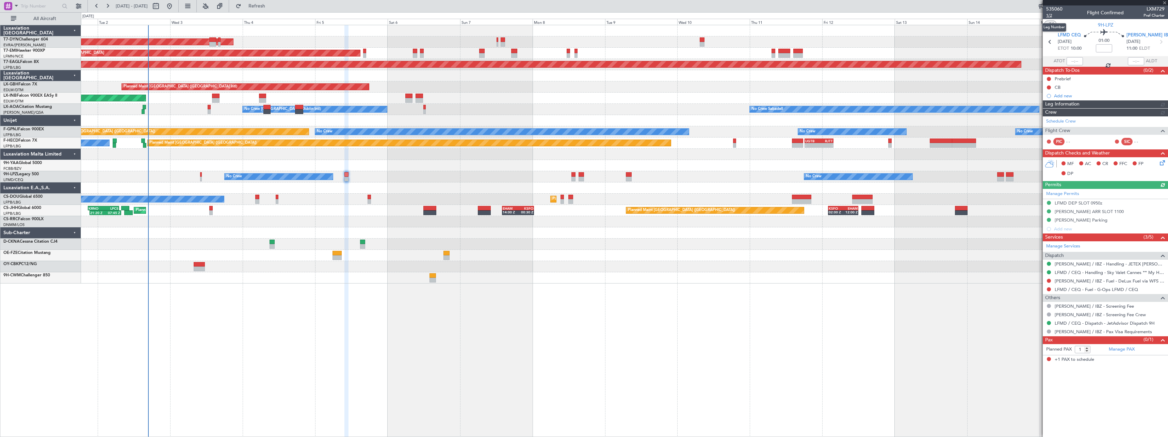
click at [1047, 16] on span "1/2" at bounding box center [1054, 16] width 16 height 6
click at [271, 6] on span "Refresh" at bounding box center [257, 6] width 29 height 5
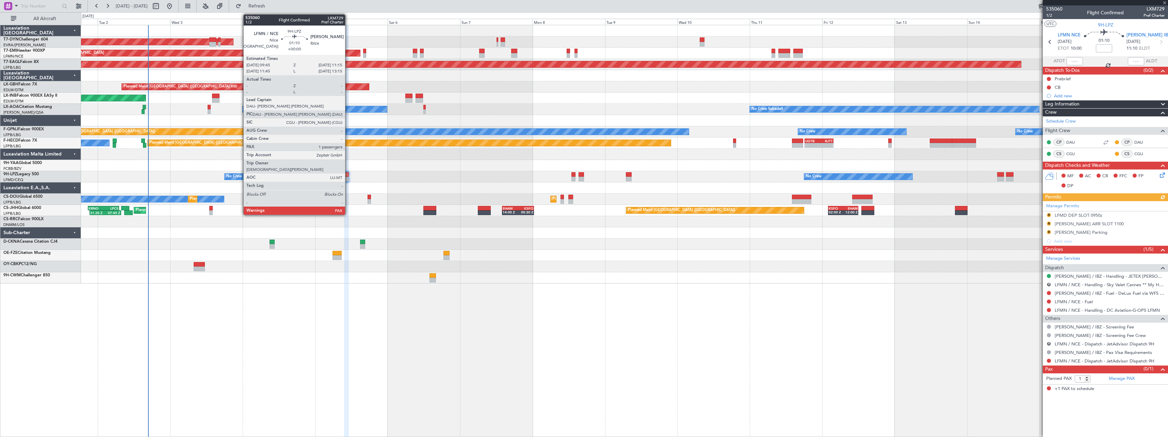
click at [348, 173] on div at bounding box center [346, 174] width 5 height 5
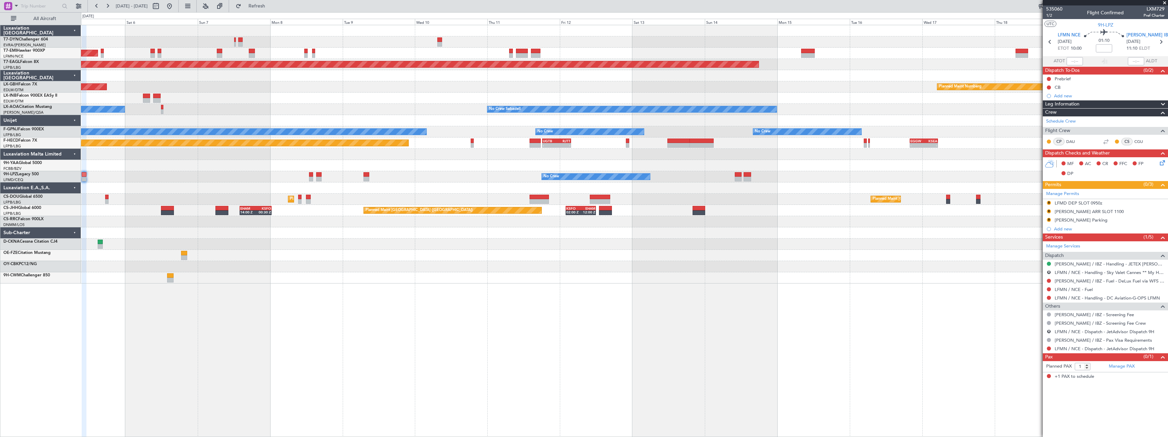
click at [467, 248] on div at bounding box center [624, 243] width 1086 height 11
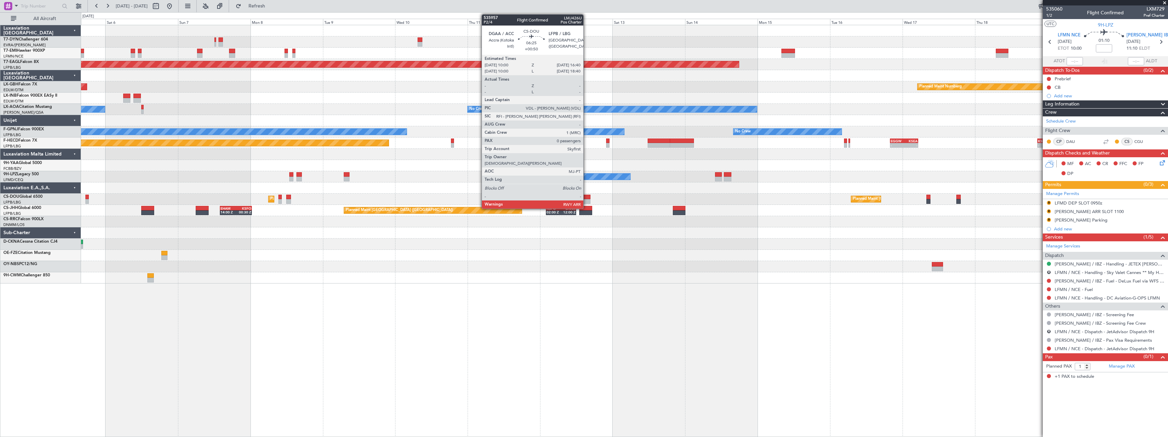
click at [586, 195] on div at bounding box center [580, 197] width 20 height 5
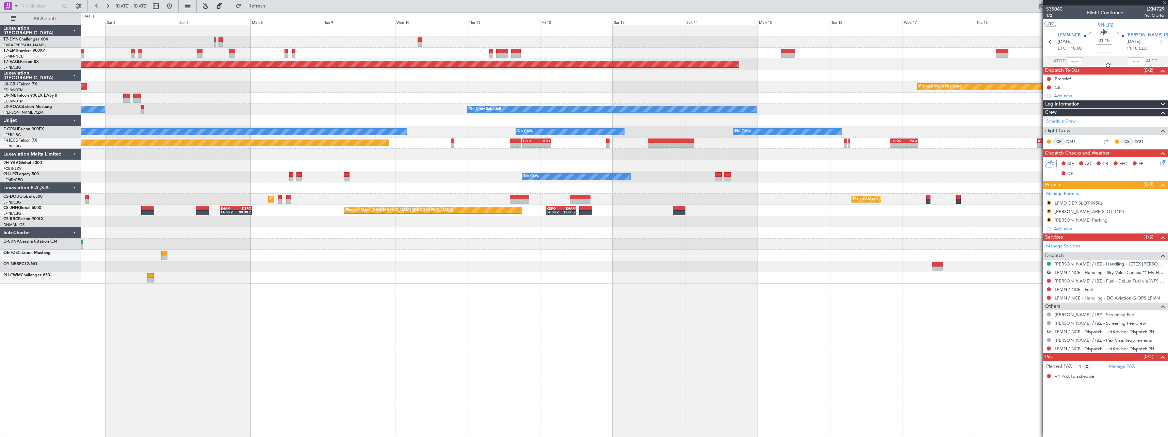
type input "+00:50"
type input "0"
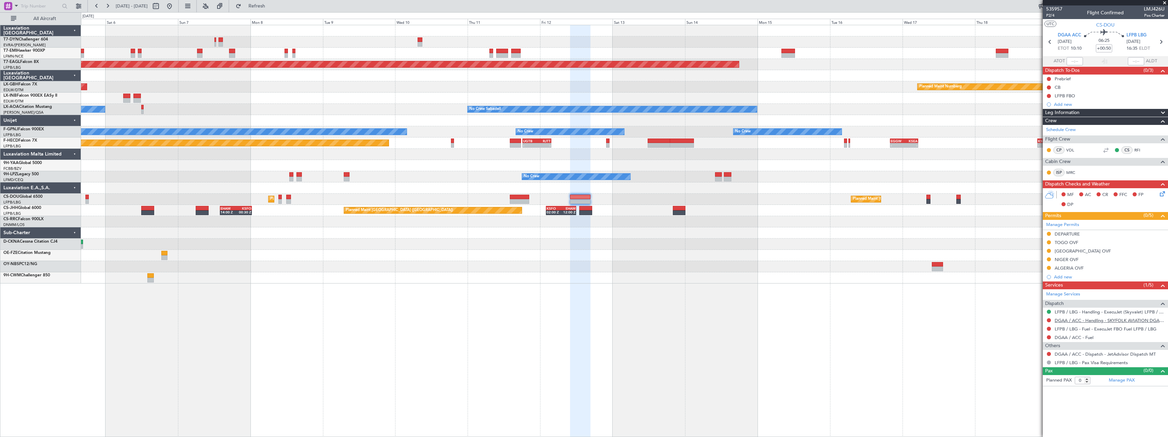
click at [1069, 323] on mat-tooltip-component "DGAA / ACC - Handling - SKYFOLK AVIATION DGAA/ACC" at bounding box center [1105, 332] width 113 height 18
click at [1070, 323] on mat-tooltip-component "DGAA / ACC - Handling - SKYFOLK AVIATION DGAA/ACC" at bounding box center [1105, 332] width 113 height 18
click at [1070, 322] on link "DGAA / ACC - Handling - SKYFOLK AVIATION DGAA/ACC" at bounding box center [1109, 320] width 110 height 6
click at [697, 268] on div at bounding box center [624, 266] width 1086 height 11
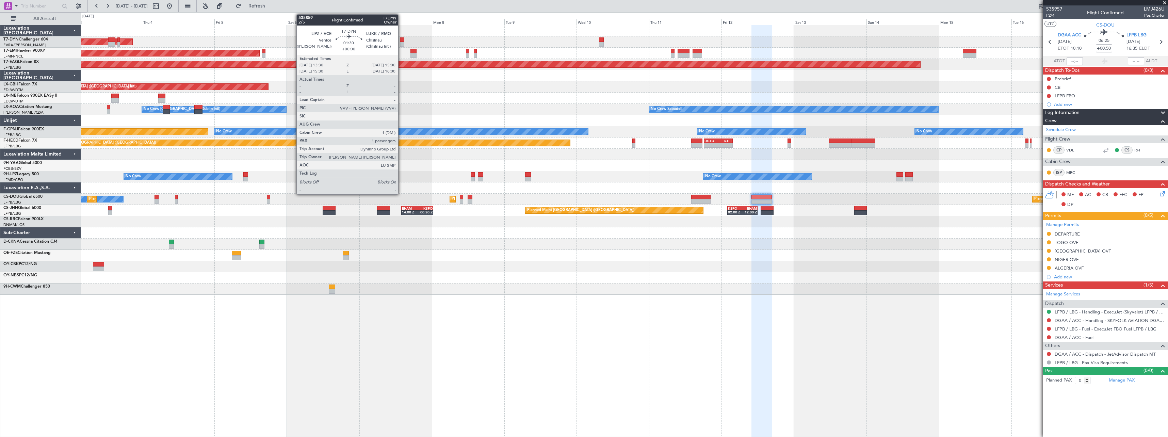
click at [401, 40] on div at bounding box center [402, 39] width 5 height 5
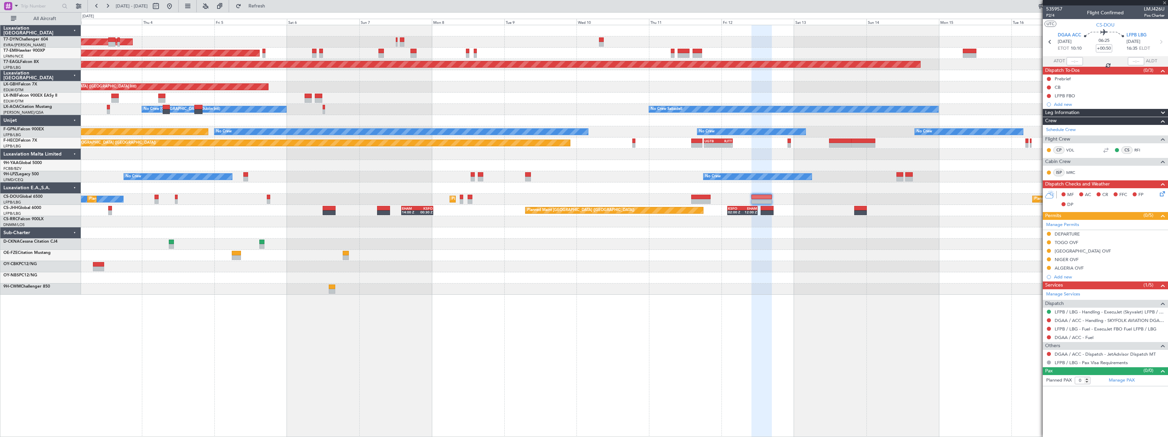
type input "1"
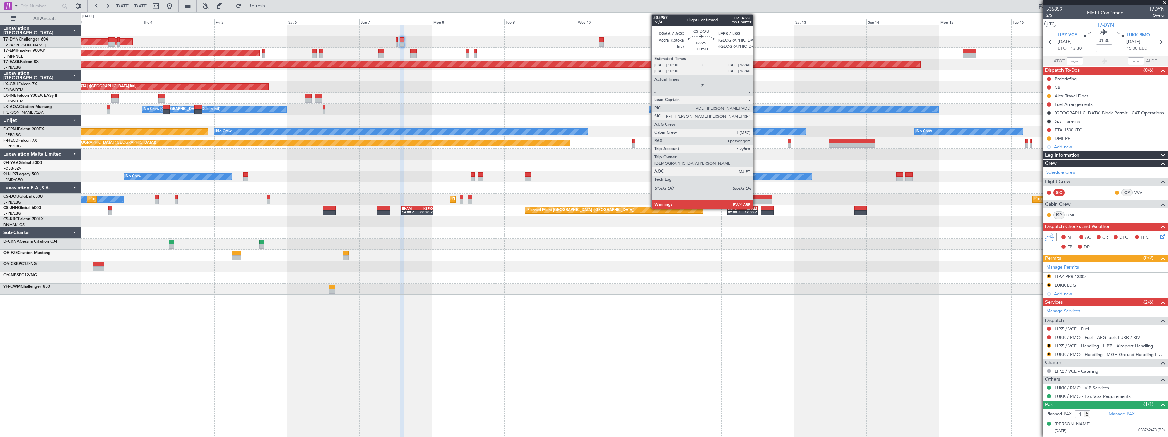
click at [756, 195] on div at bounding box center [761, 197] width 20 height 5
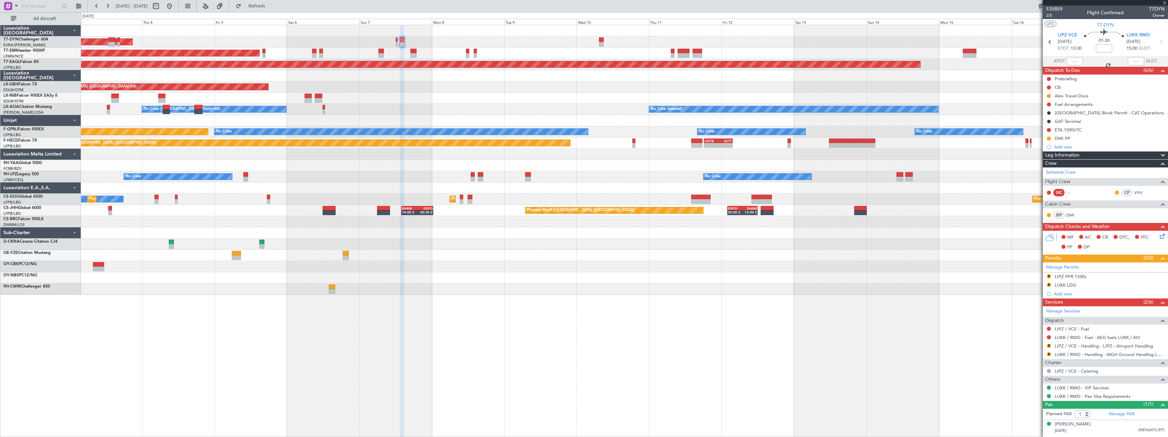
type input "+00:50"
type input "0"
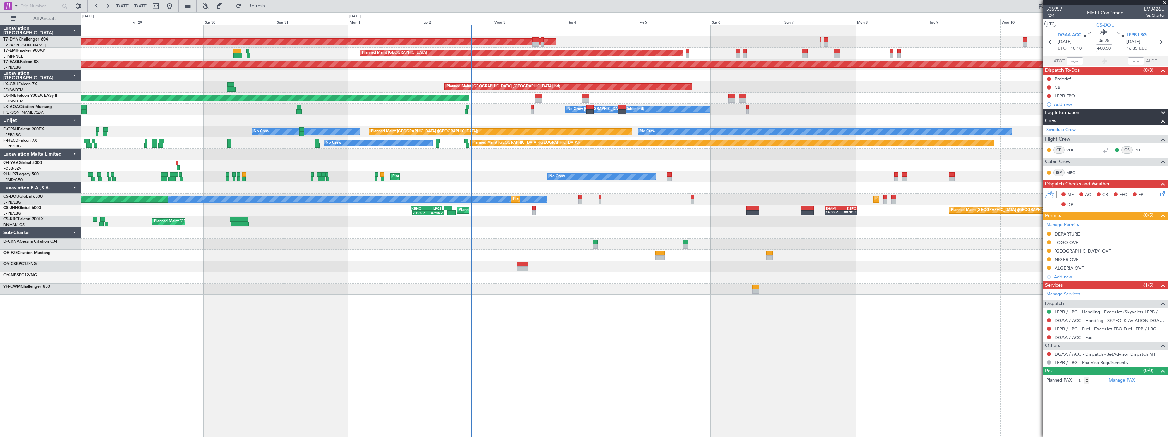
click at [957, 261] on div "AOG Maint Riga (Riga Intl) Planned Maint Zurich Grounded New York (Teterboro) P…" at bounding box center [624, 159] width 1086 height 269
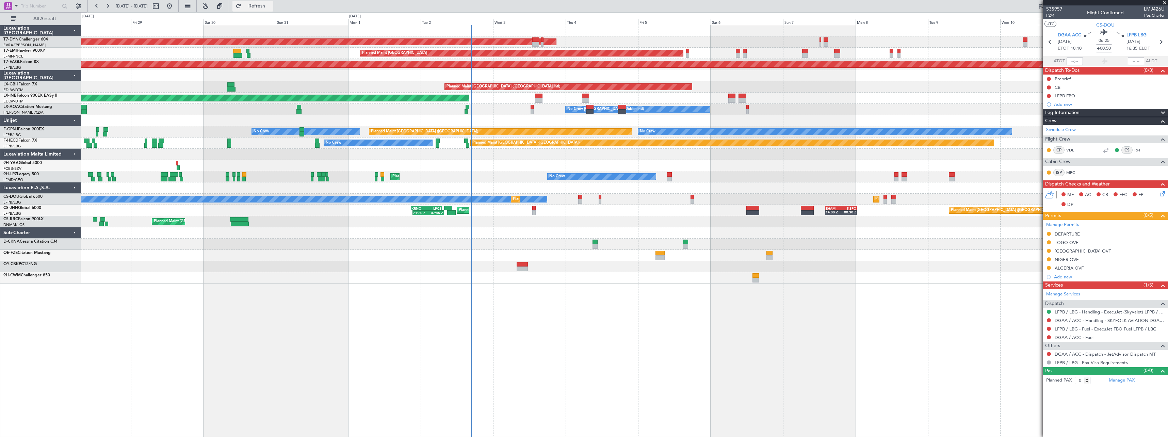
click at [273, 10] on button "Refresh" at bounding box center [252, 6] width 41 height 11
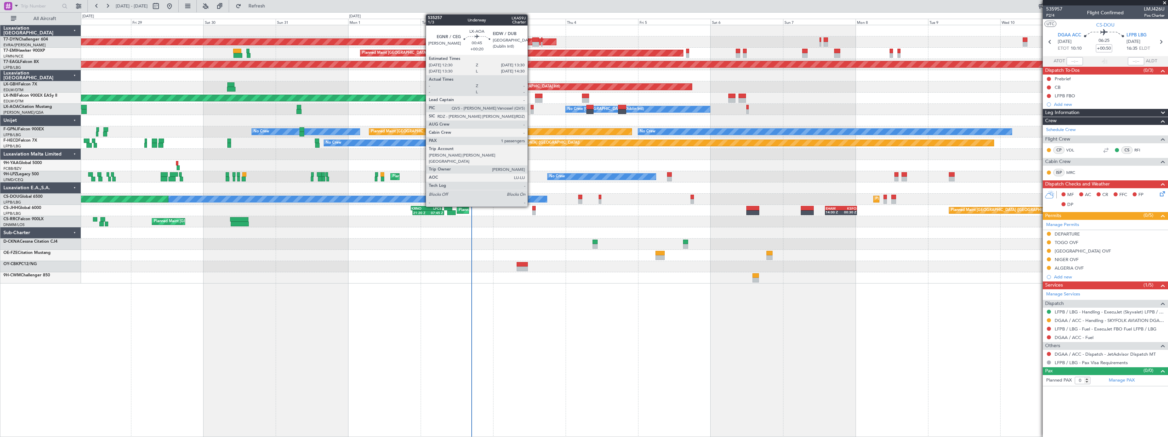
click at [530, 106] on div at bounding box center [531, 107] width 3 height 5
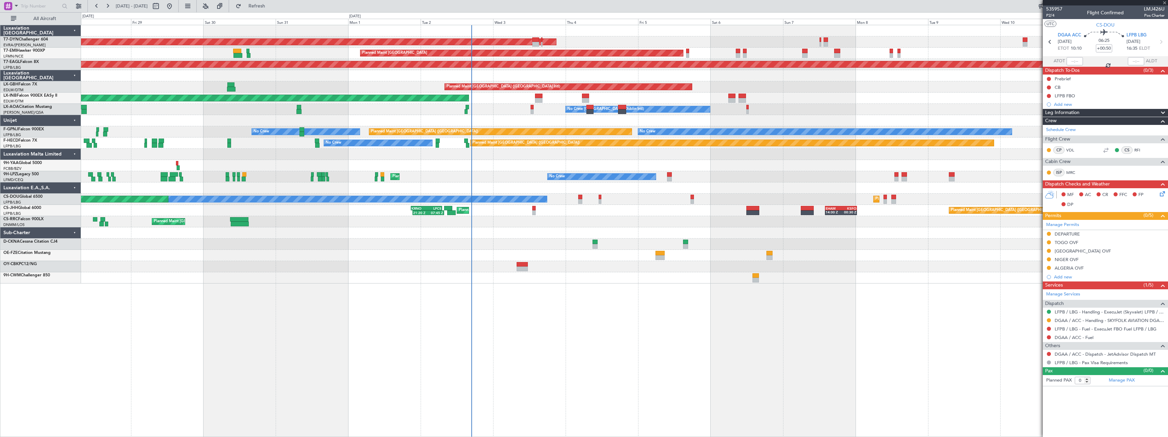
type input "+00:20"
type input "1"
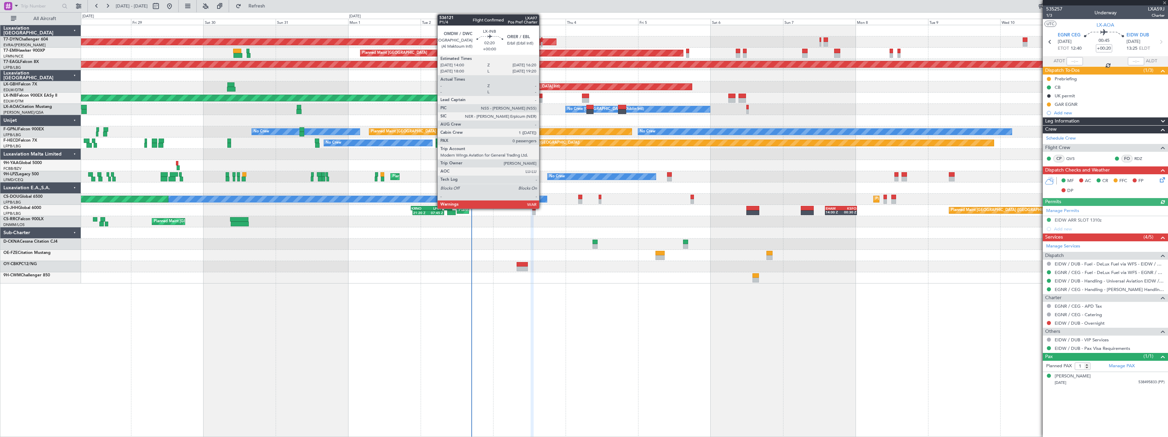
click at [542, 98] on div at bounding box center [538, 100] width 7 height 5
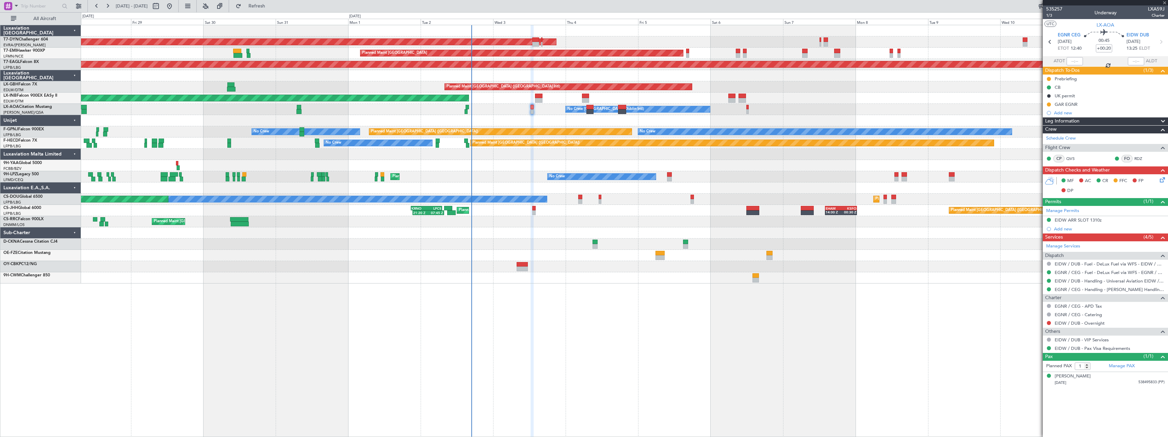
type input "0"
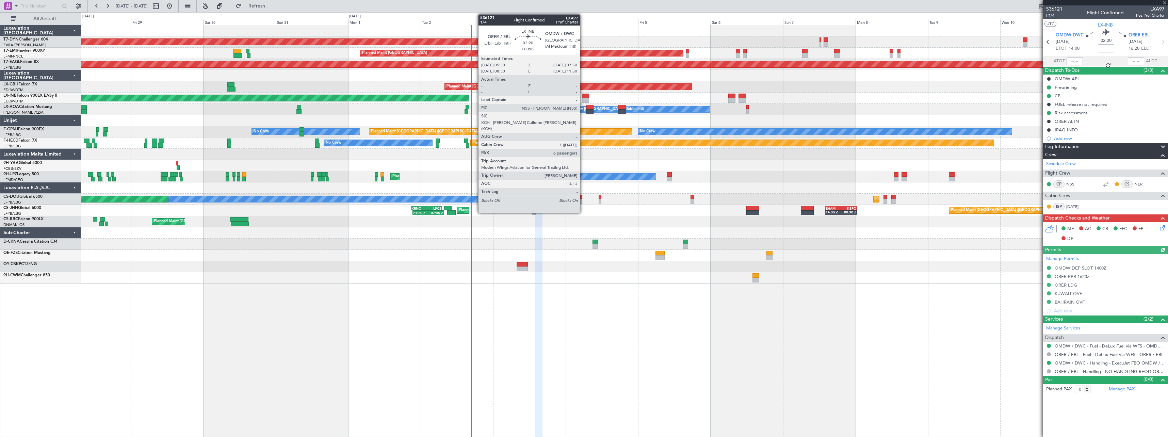
click at [583, 101] on div at bounding box center [585, 100] width 7 height 5
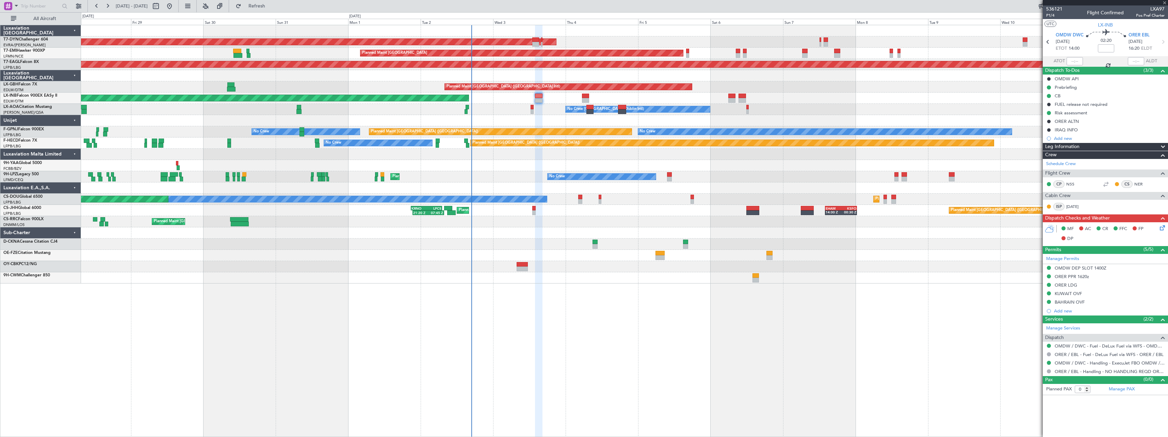
type input "+00:05"
type input "6"
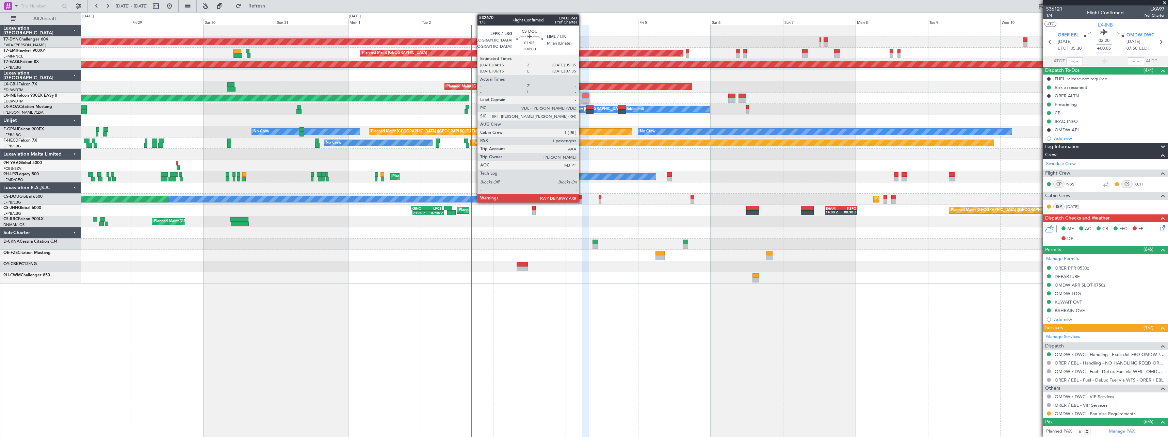
click at [582, 199] on div at bounding box center [580, 201] width 4 height 5
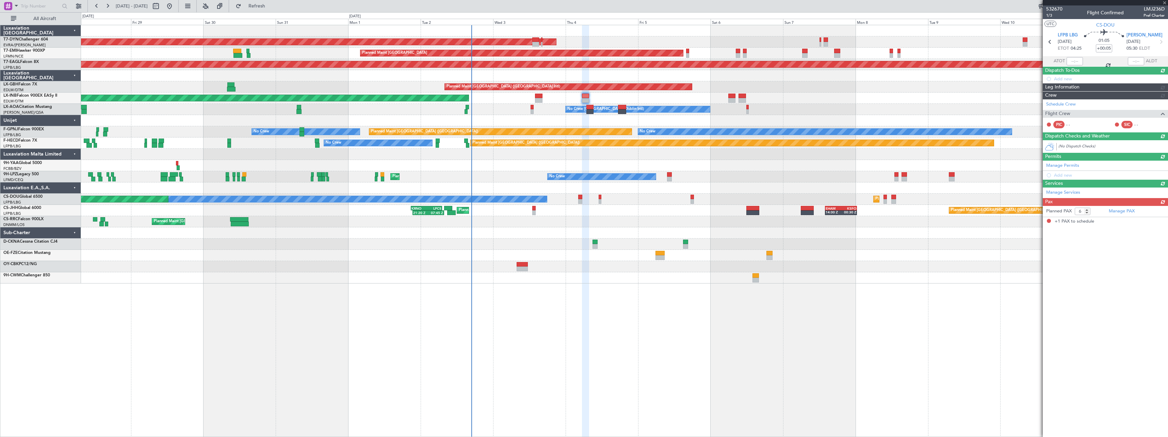
type input "1"
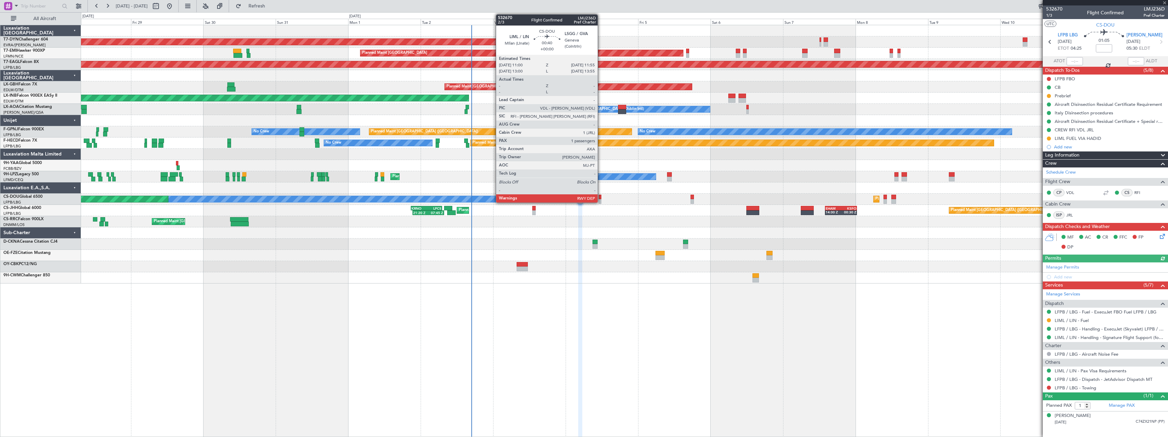
click at [600, 197] on div at bounding box center [599, 197] width 3 height 5
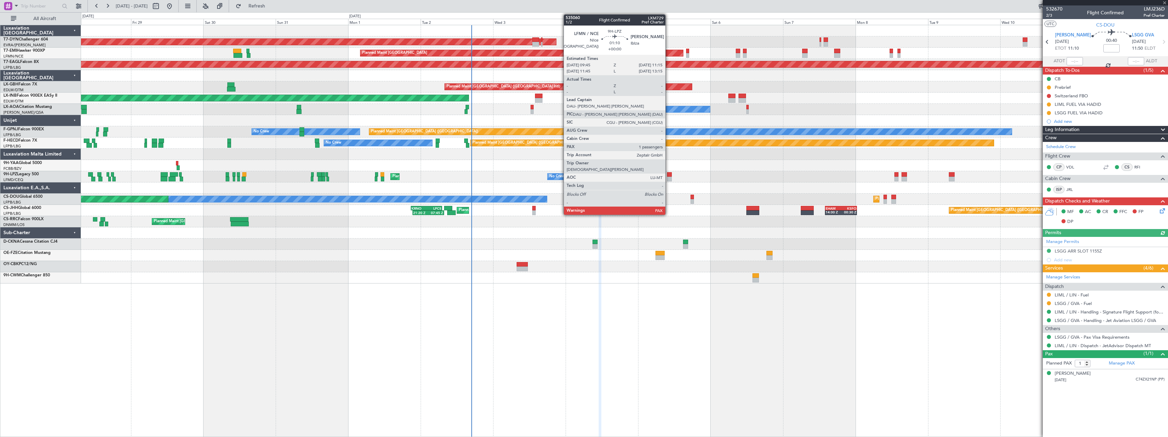
click at [668, 175] on div at bounding box center [669, 174] width 5 height 5
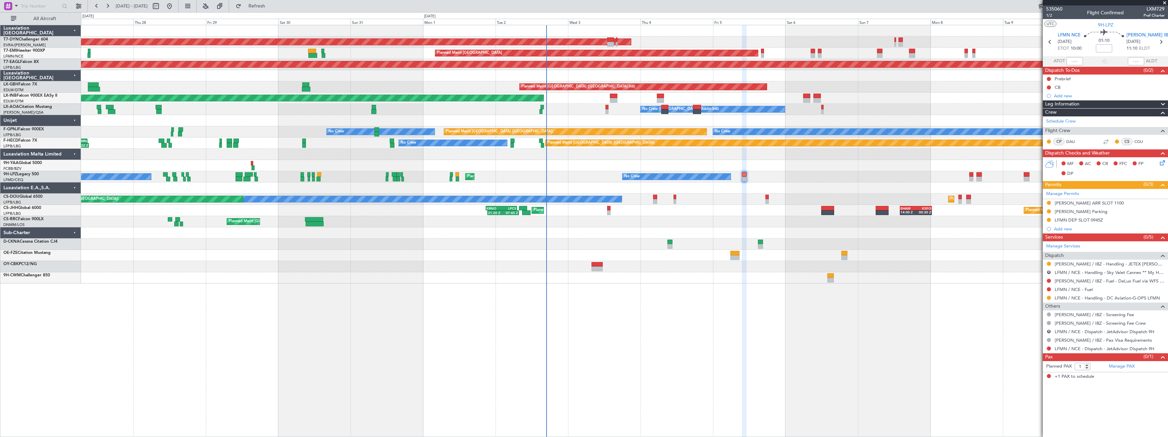
click at [393, 237] on div at bounding box center [624, 232] width 1086 height 11
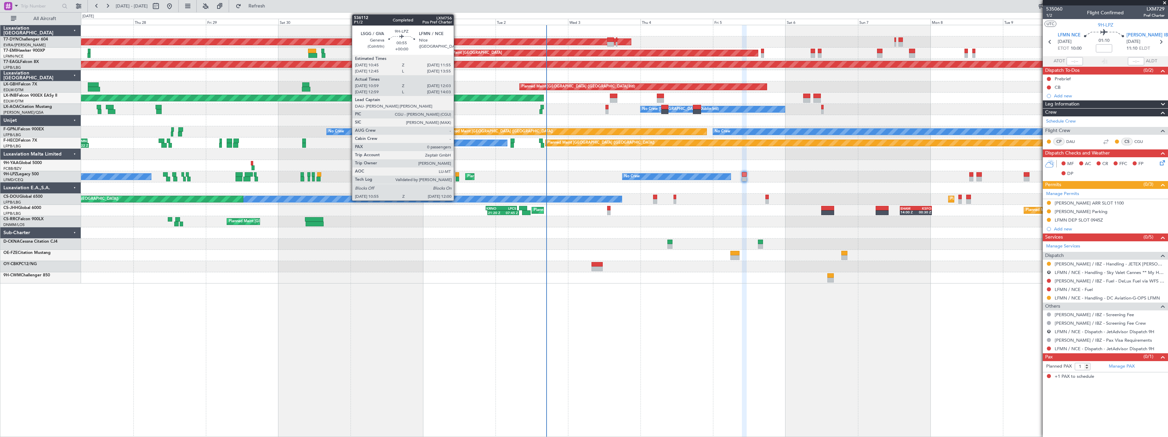
click at [457, 173] on div at bounding box center [457, 174] width 4 height 5
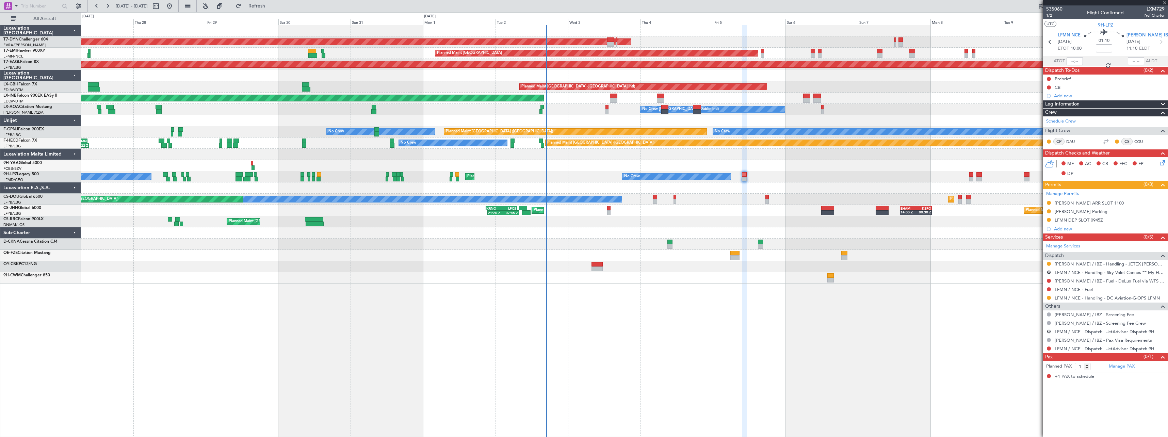
type input "11:09"
type input "11:58"
type input "0"
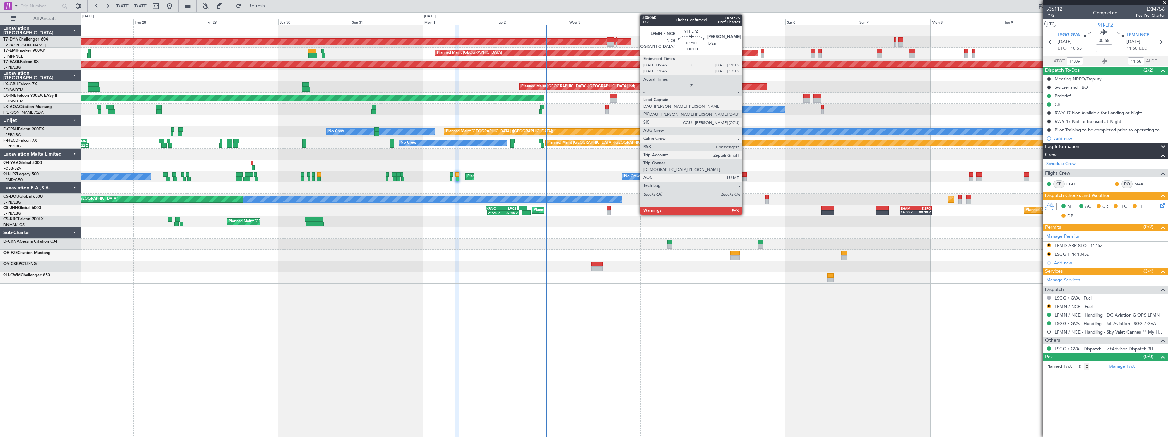
click at [745, 177] on div at bounding box center [744, 179] width 5 height 5
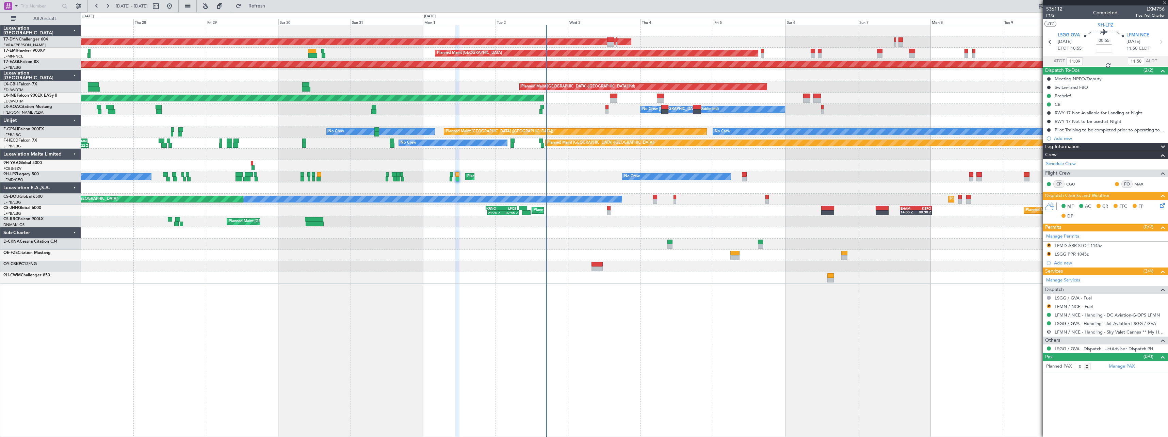
type input "1"
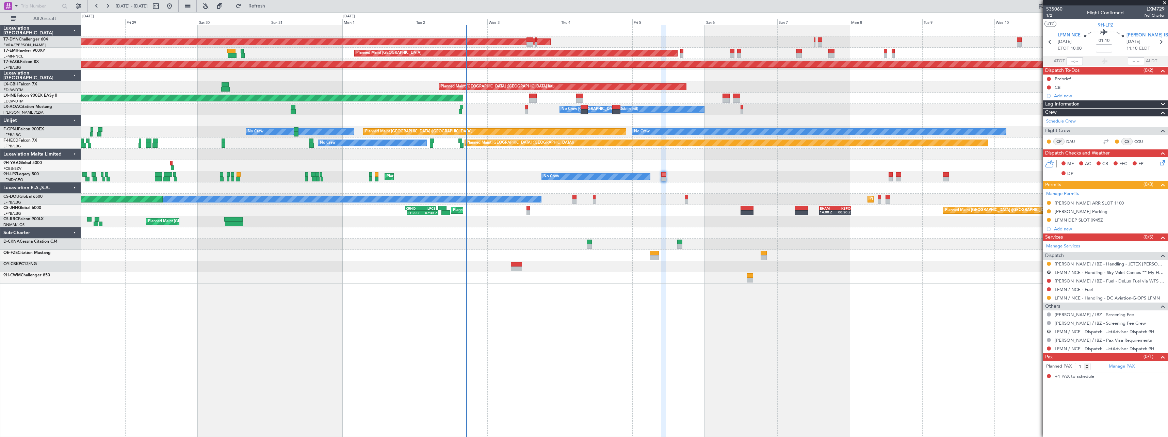
click at [606, 77] on div at bounding box center [624, 75] width 1086 height 11
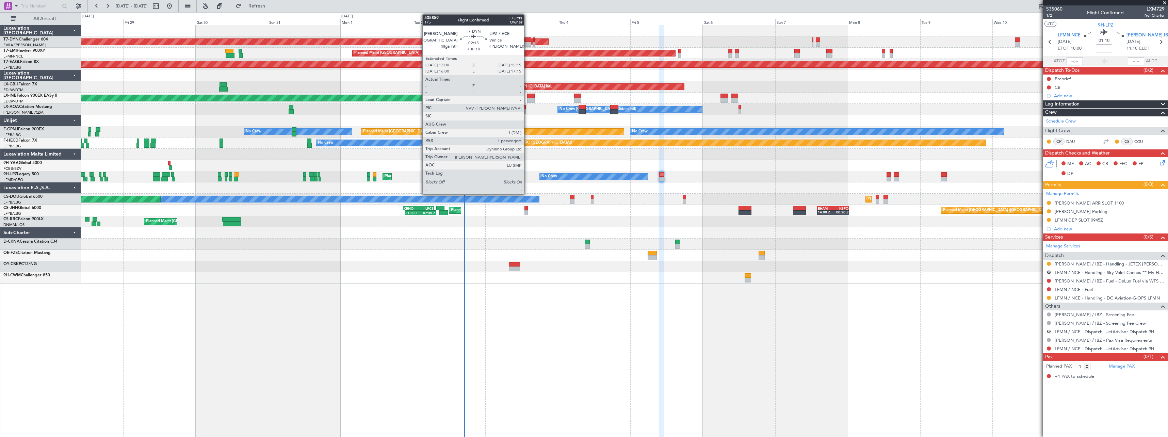
click at [527, 40] on div at bounding box center [527, 39] width 7 height 5
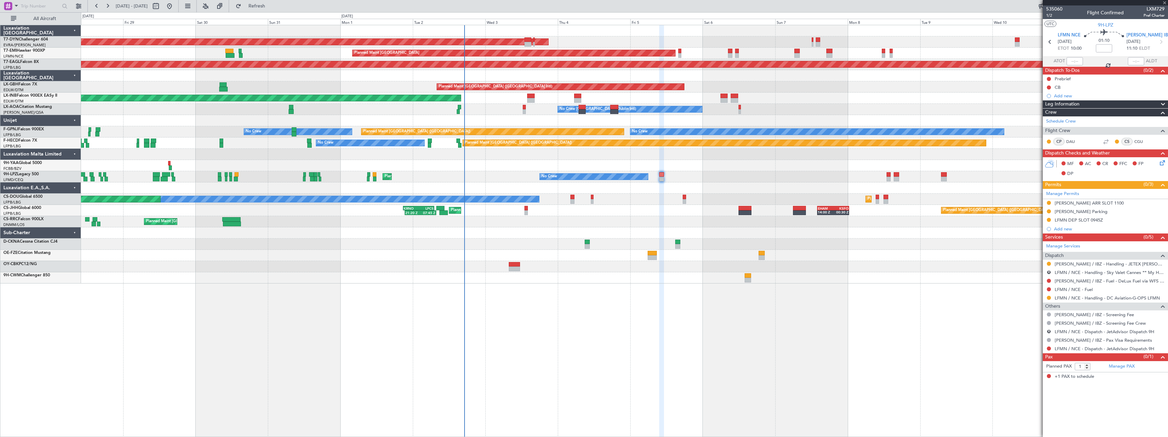
type input "+00:10"
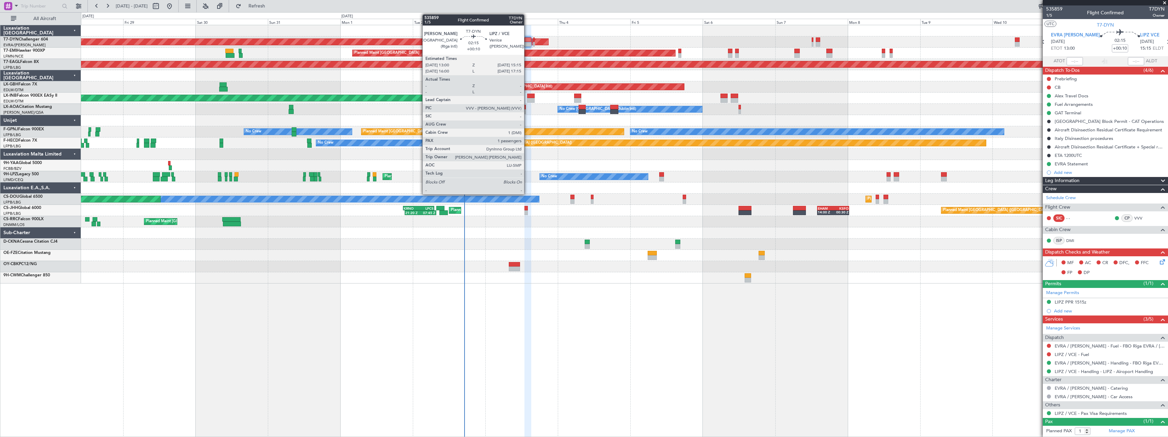
click at [527, 40] on div at bounding box center [527, 39] width 7 height 5
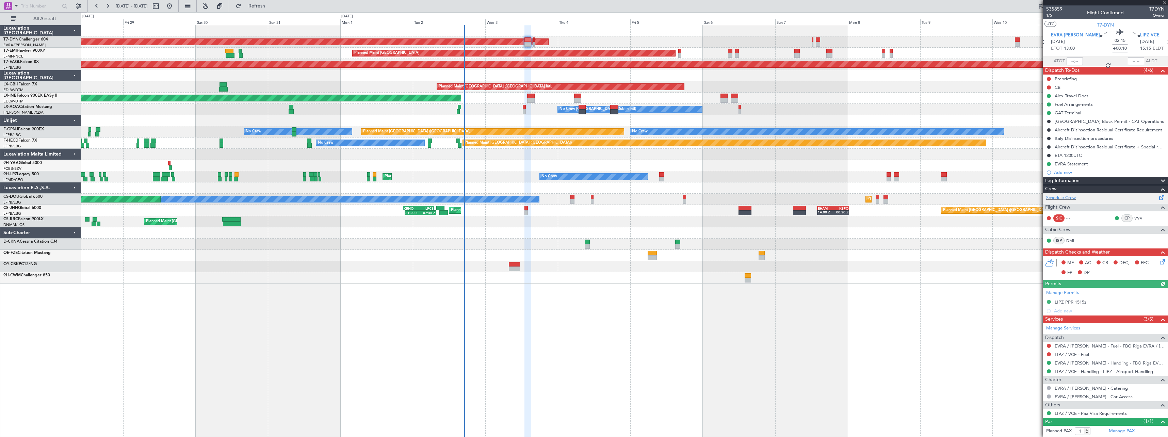
click at [1157, 197] on span at bounding box center [1161, 196] width 8 height 5
click at [40, 38] on link "T7-DYN Challenger 604" at bounding box center [25, 39] width 45 height 4
click at [271, 5] on span "Refresh" at bounding box center [257, 6] width 29 height 5
click at [271, 8] on span "Refresh" at bounding box center [257, 6] width 29 height 5
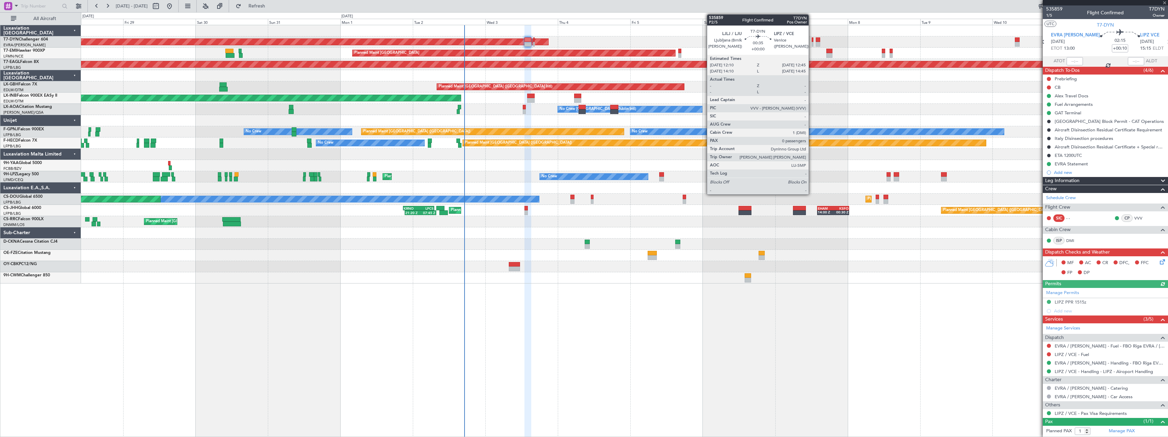
click at [811, 45] on div at bounding box center [812, 44] width 2 height 5
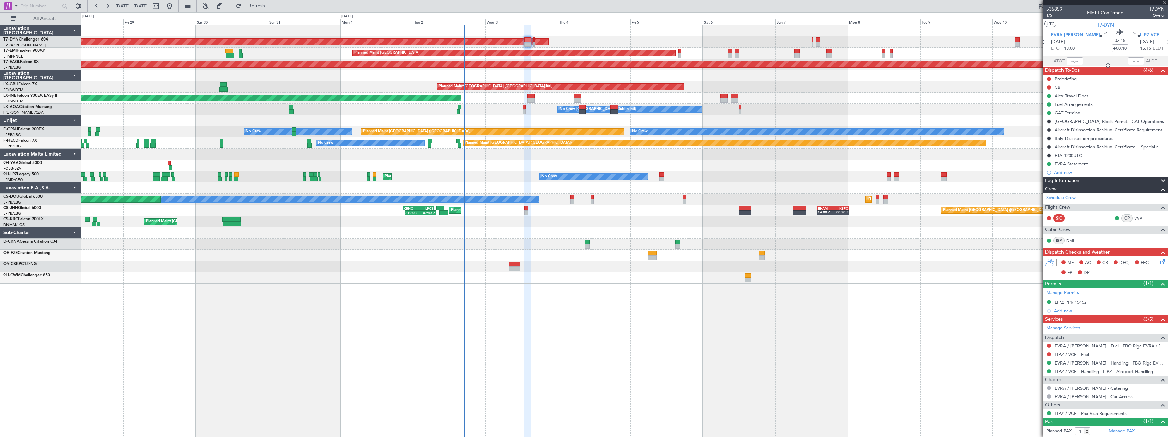
type input "0"
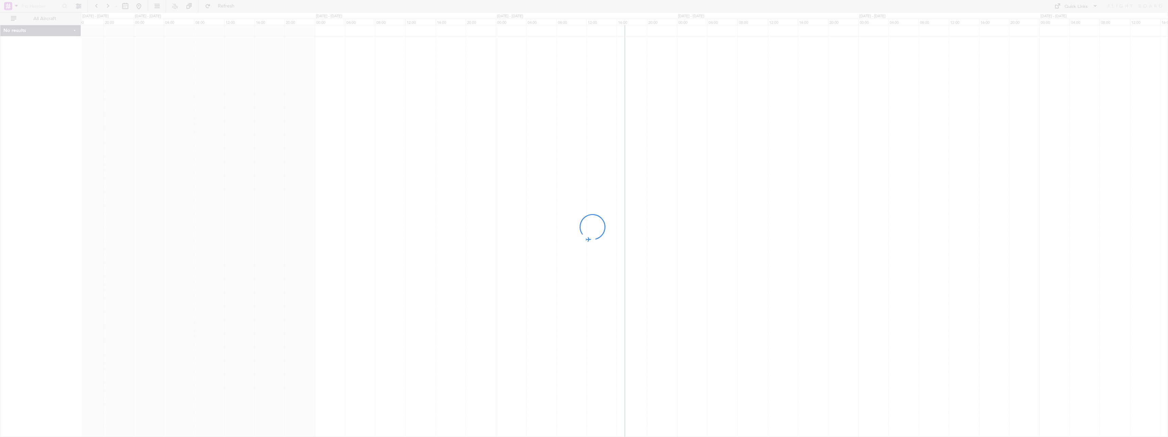
drag, startPoint x: 849, startPoint y: 194, endPoint x: 515, endPoint y: 210, distance: 334.5
click at [515, 210] on div at bounding box center [584, 218] width 1168 height 437
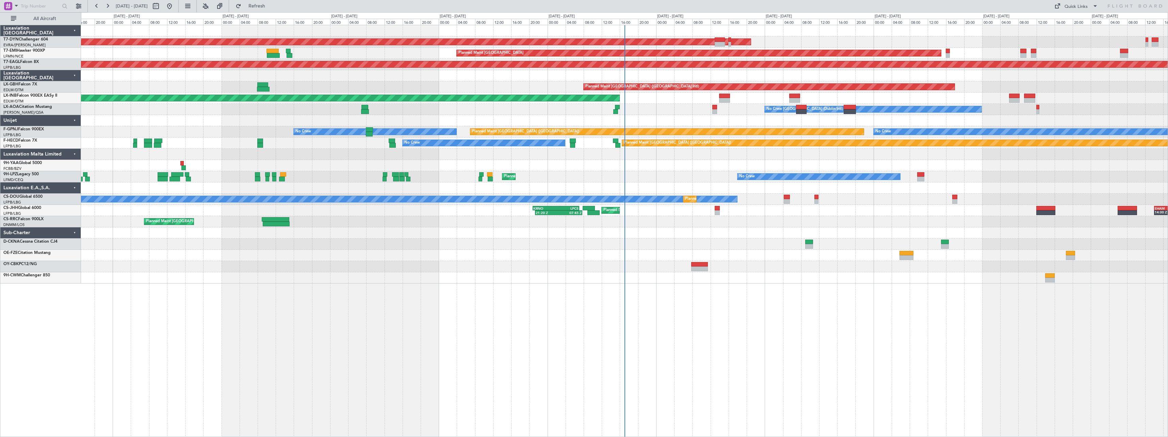
click at [813, 300] on div "AOG Maint Riga (Riga Intl) Planned Maint Zurich Grounded New York (Teterboro) P…" at bounding box center [624, 231] width 1087 height 412
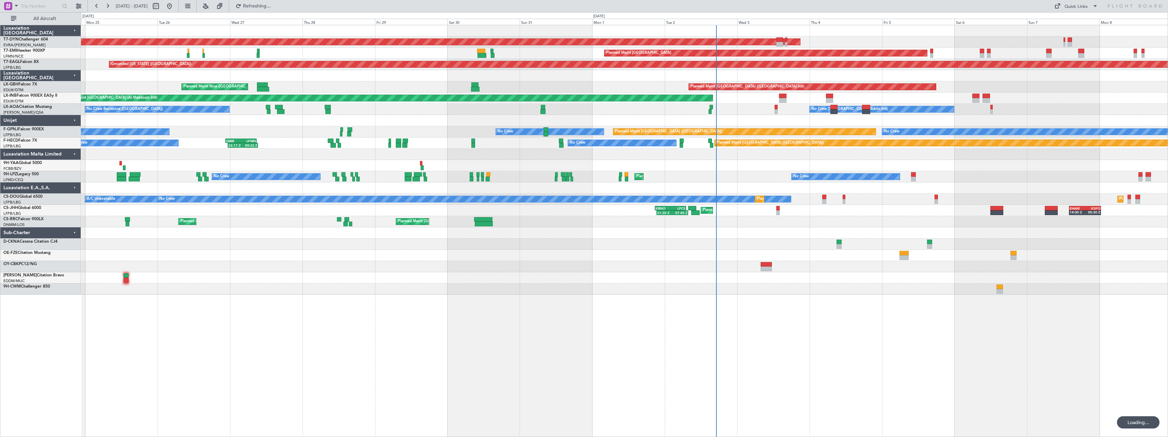
click at [733, 168] on div "AOG Maint Riga (Riga Intl) Planned Maint Basel-Mulhouse Planned Maint Zurich Pl…" at bounding box center [624, 159] width 1086 height 269
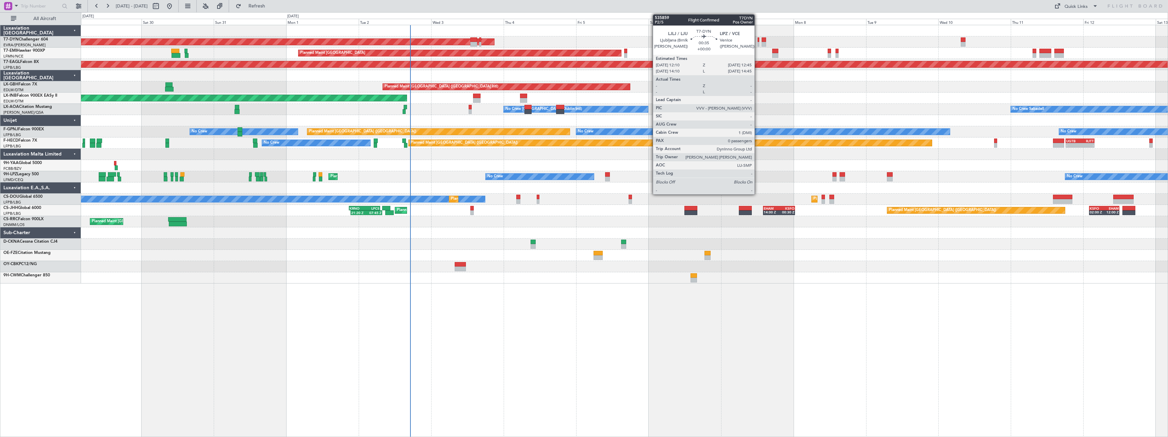
click at [757, 45] on div at bounding box center [758, 44] width 2 height 5
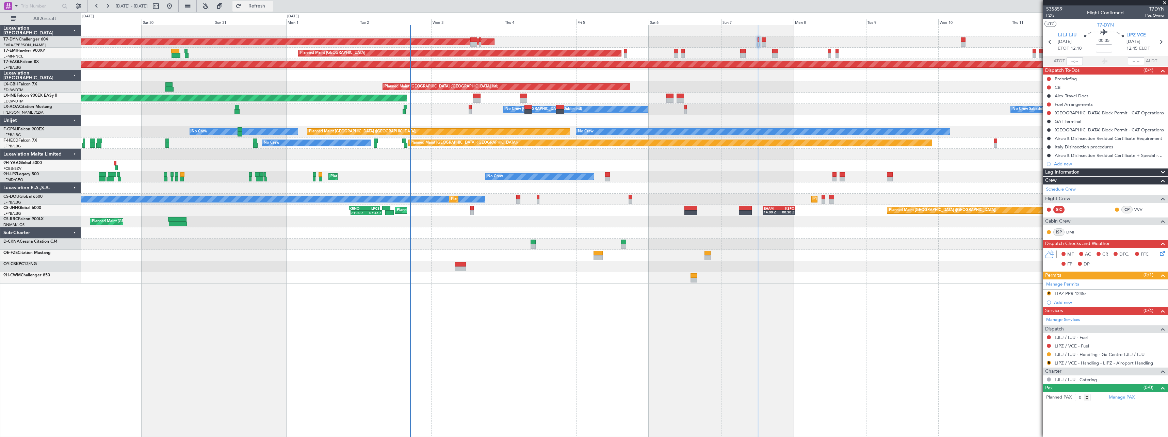
click at [273, 9] on button "Refresh" at bounding box center [252, 6] width 41 height 11
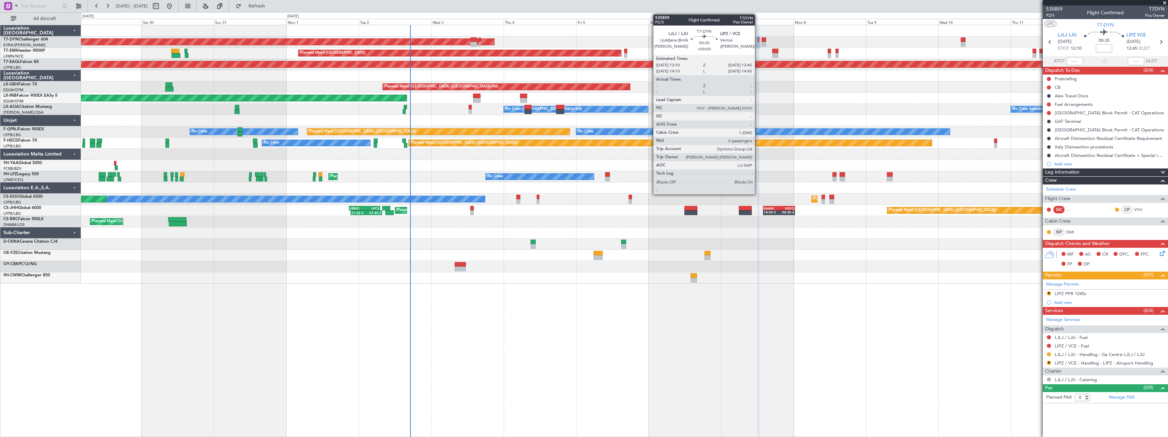
click at [758, 42] on div at bounding box center [758, 44] width 2 height 5
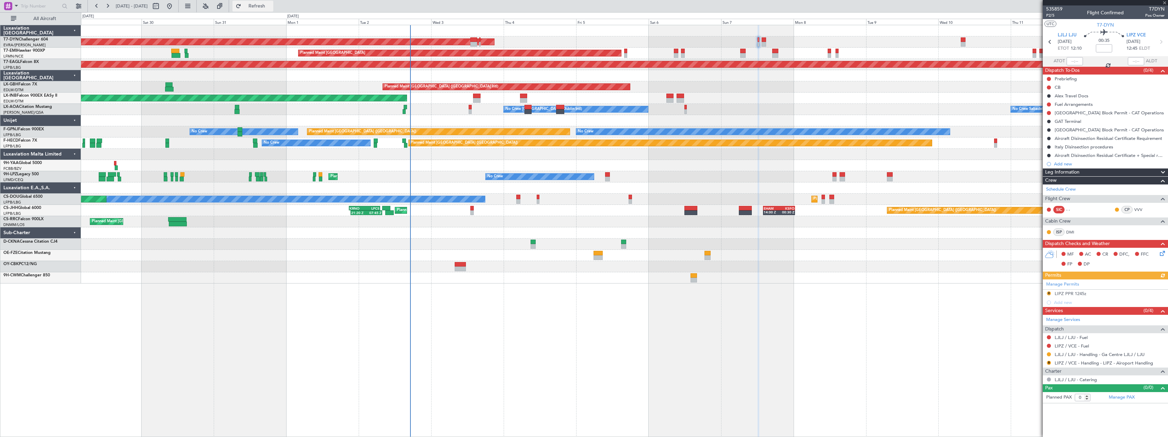
click at [271, 6] on span "Refresh" at bounding box center [257, 6] width 29 height 5
type input "-00:10"
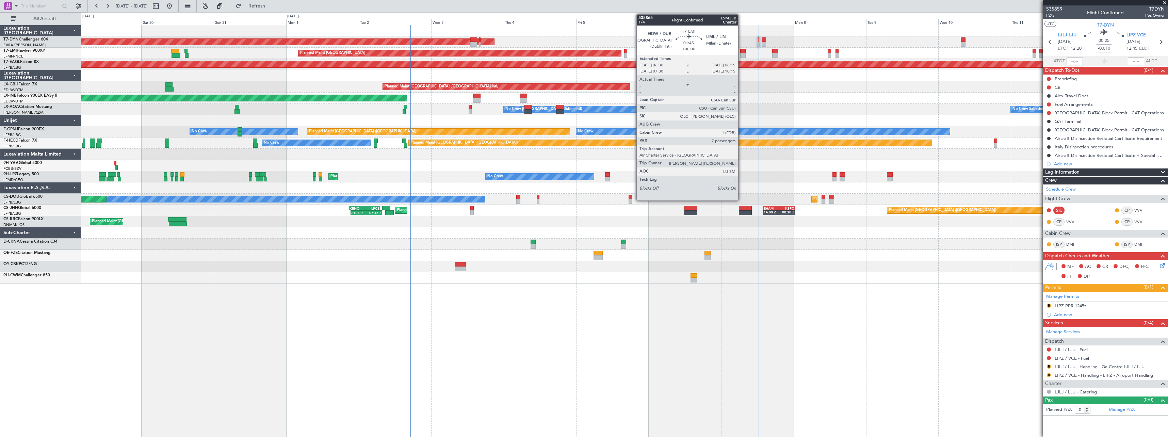
click at [741, 49] on div at bounding box center [742, 51] width 5 height 5
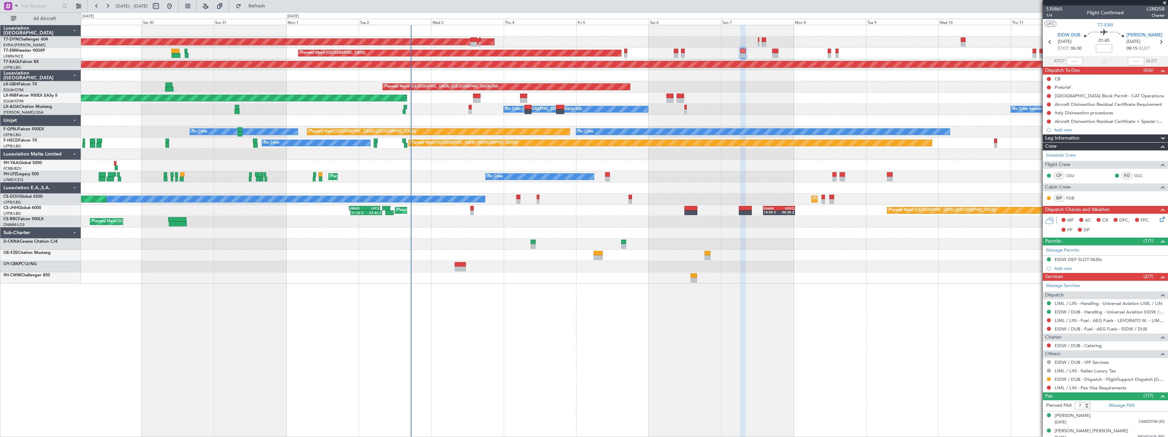
drag, startPoint x: 274, startPoint y: 3, endPoint x: 344, endPoint y: 28, distance: 74.2
click at [271, 4] on span "Refresh" at bounding box center [257, 6] width 29 height 5
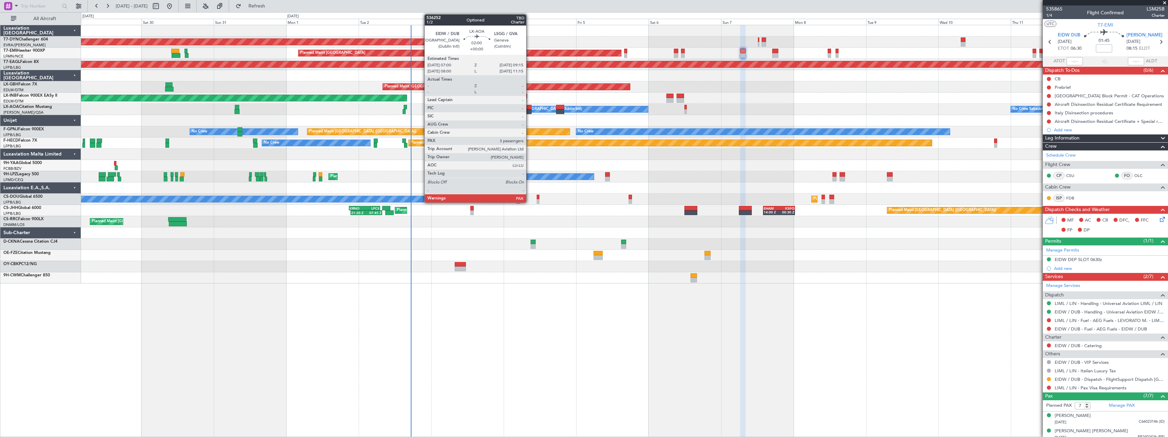
click at [529, 108] on div at bounding box center [527, 107] width 7 height 5
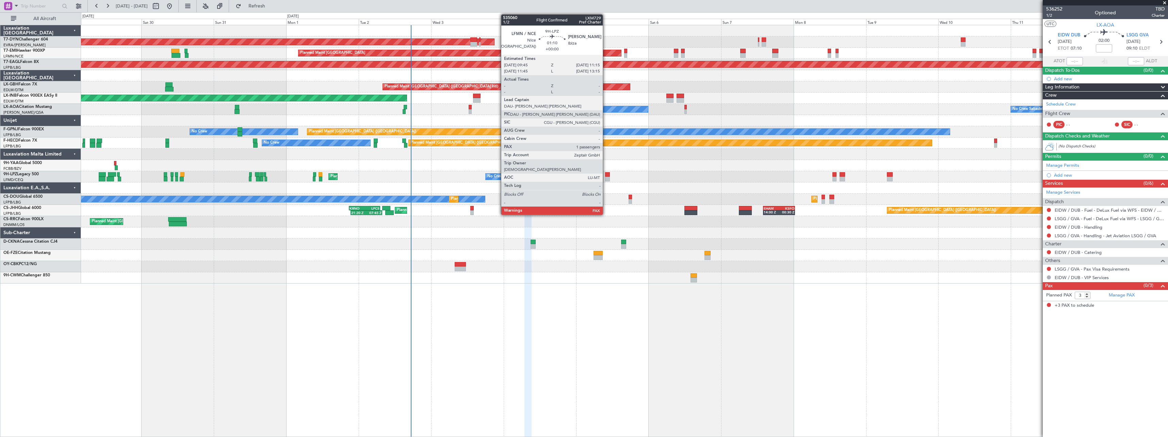
click at [606, 176] on div at bounding box center [607, 174] width 5 height 5
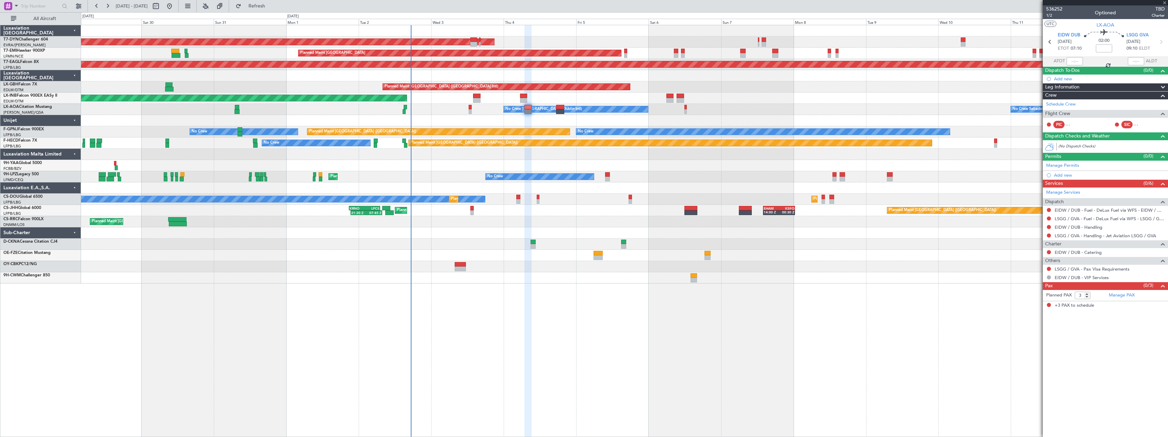
type input "1"
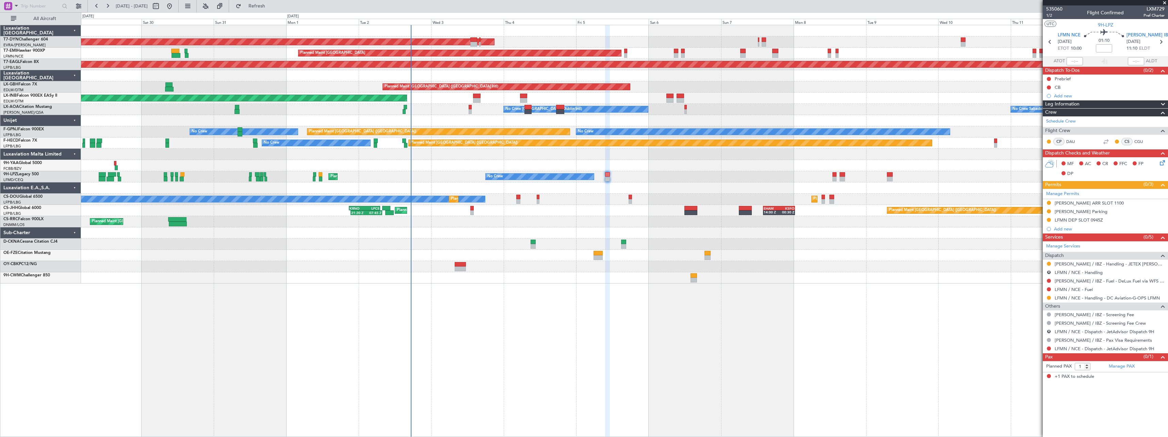
click at [275, 0] on fb-refresh-button "Refresh" at bounding box center [253, 6] width 48 height 12
click at [271, 6] on span "Refresh" at bounding box center [257, 6] width 29 height 5
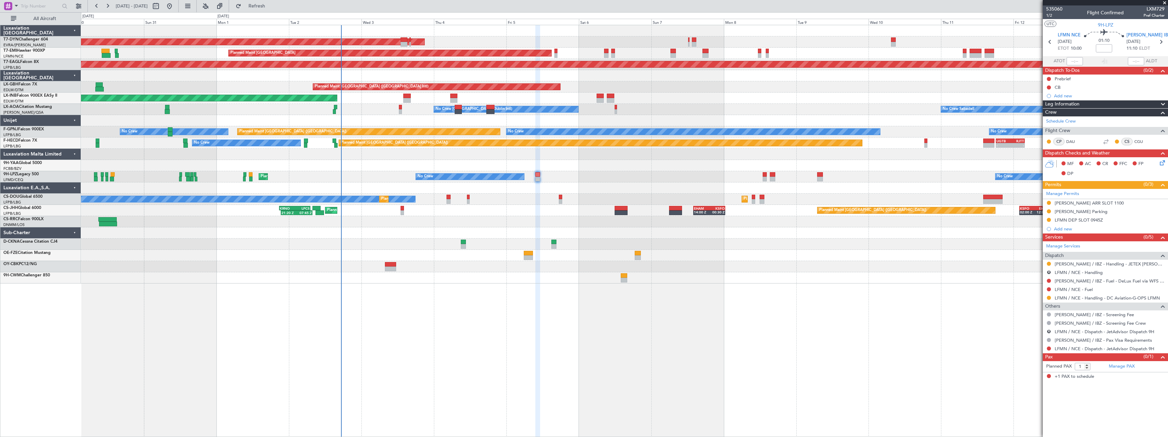
click at [384, 167] on div at bounding box center [624, 165] width 1086 height 11
click at [384, 168] on div at bounding box center [624, 165] width 1086 height 11
click at [1048, 15] on span "1/2" at bounding box center [1054, 16] width 16 height 6
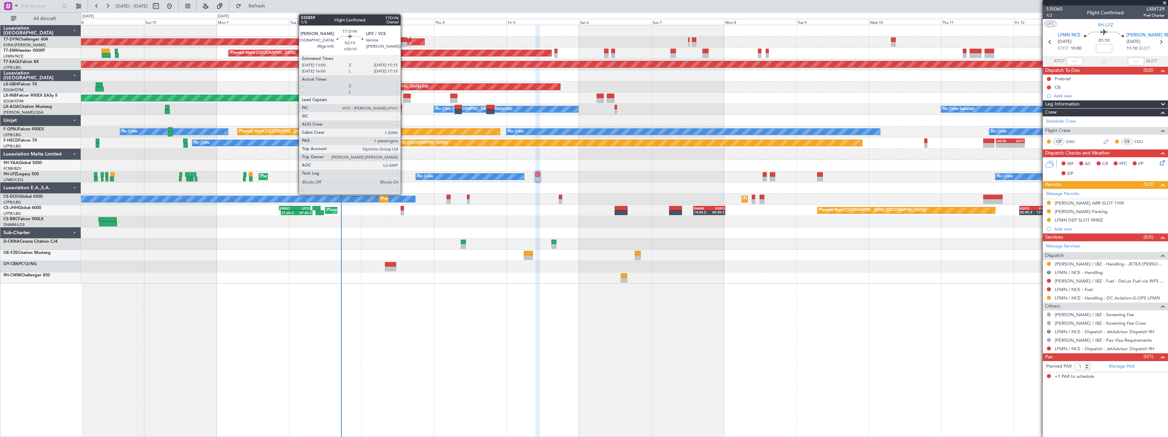
click at [403, 39] on div at bounding box center [403, 39] width 7 height 5
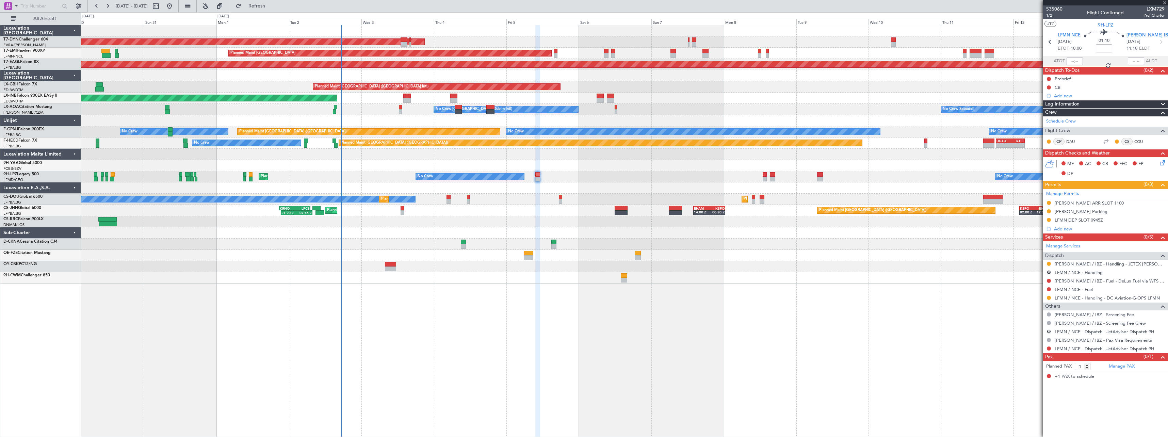
type input "+00:10"
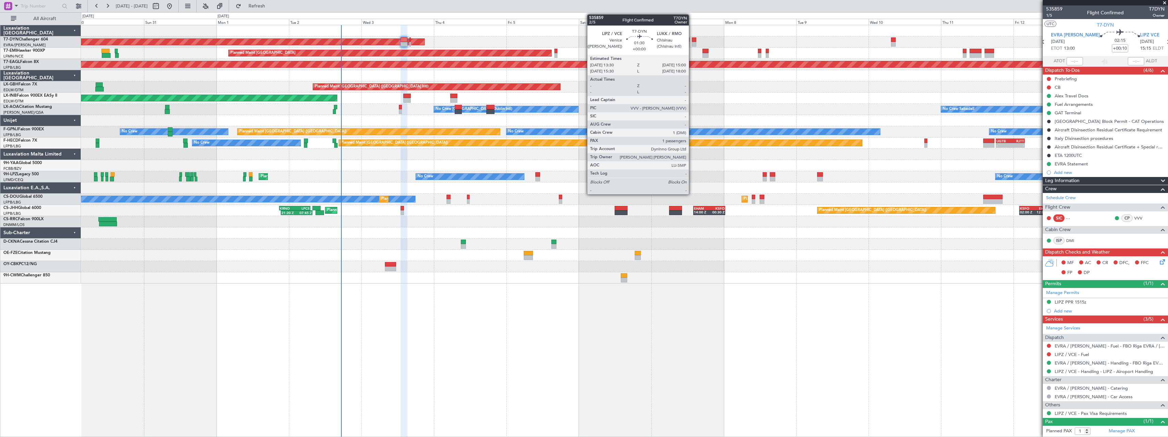
click at [692, 44] on div at bounding box center [694, 44] width 5 height 5
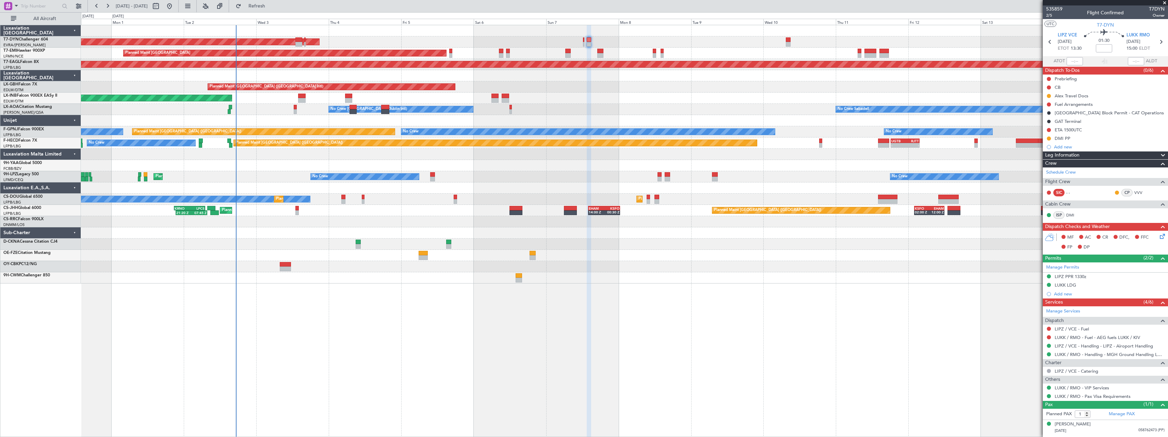
click at [611, 105] on div "No Crew Sabadell No Crew Dublin (Dublin Intl)" at bounding box center [624, 109] width 1086 height 11
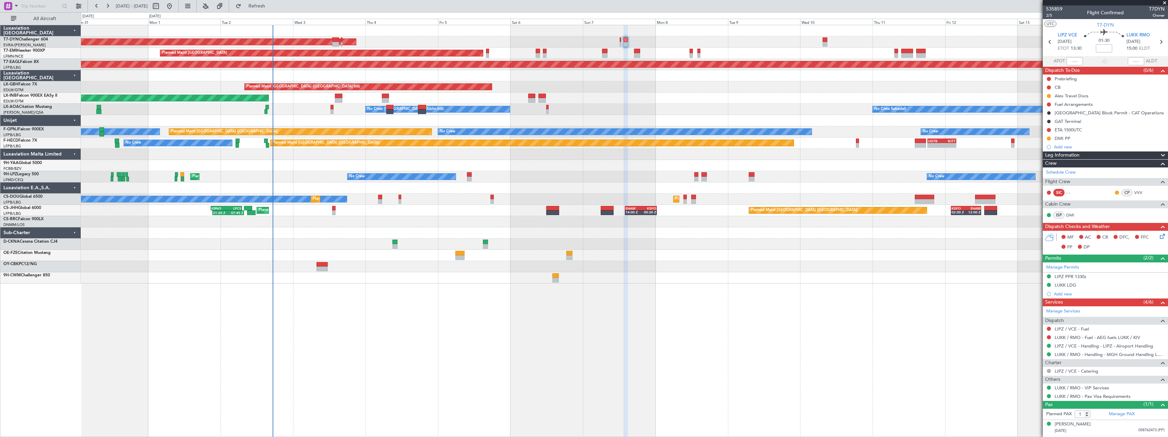
click at [608, 88] on div "Planned Maint Dubai (Dubai Intl) Planned Maint Nurnberg" at bounding box center [624, 86] width 1086 height 11
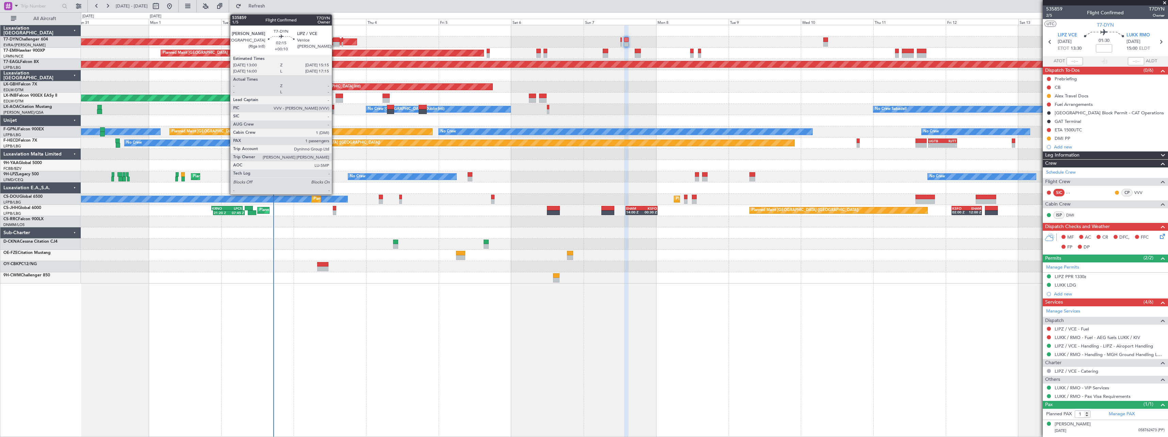
click at [335, 42] on div at bounding box center [336, 44] width 7 height 5
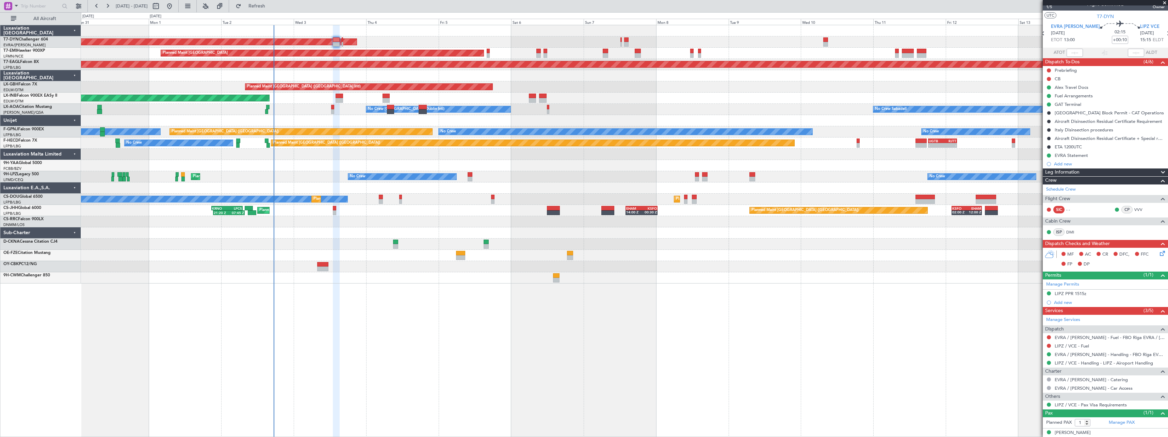
scroll to position [15, 0]
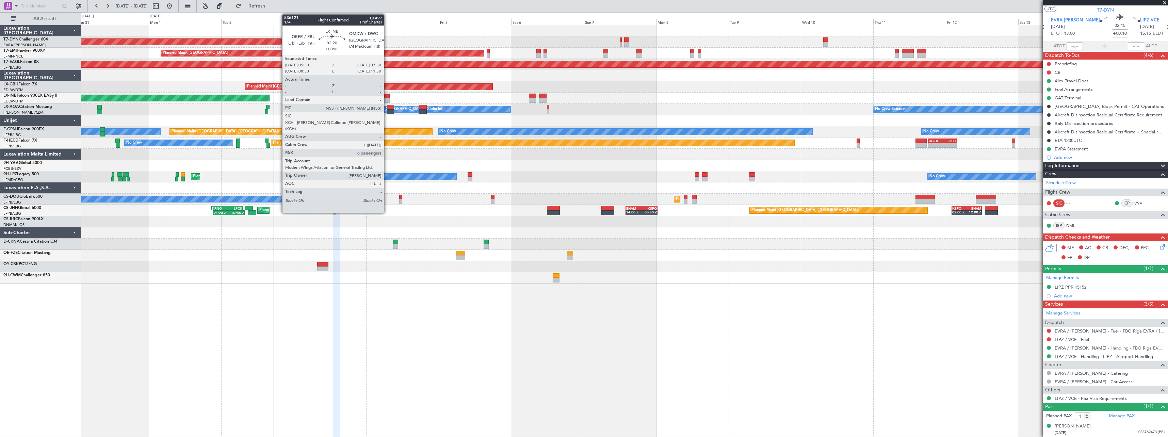
click at [387, 98] on div at bounding box center [385, 100] width 7 height 5
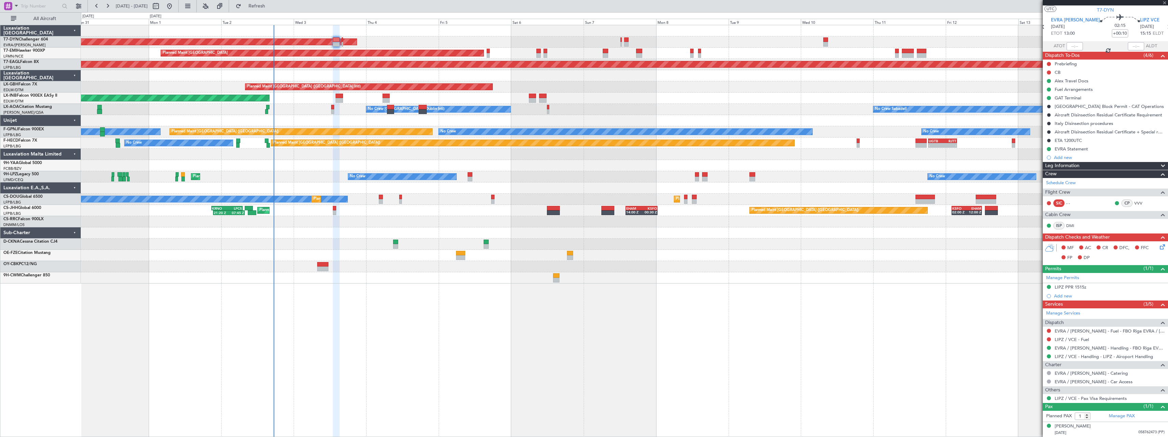
type input "+00:05"
type input "6"
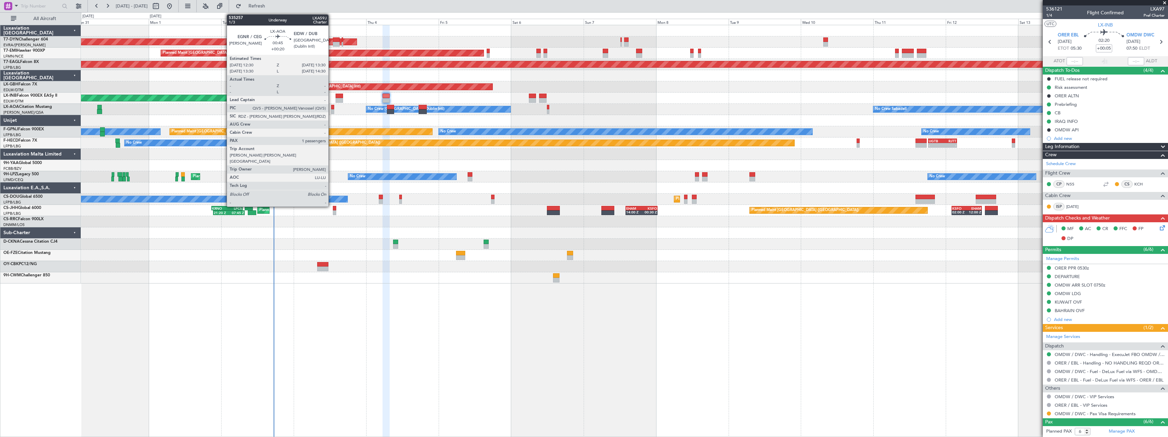
click at [331, 108] on div at bounding box center [332, 107] width 3 height 5
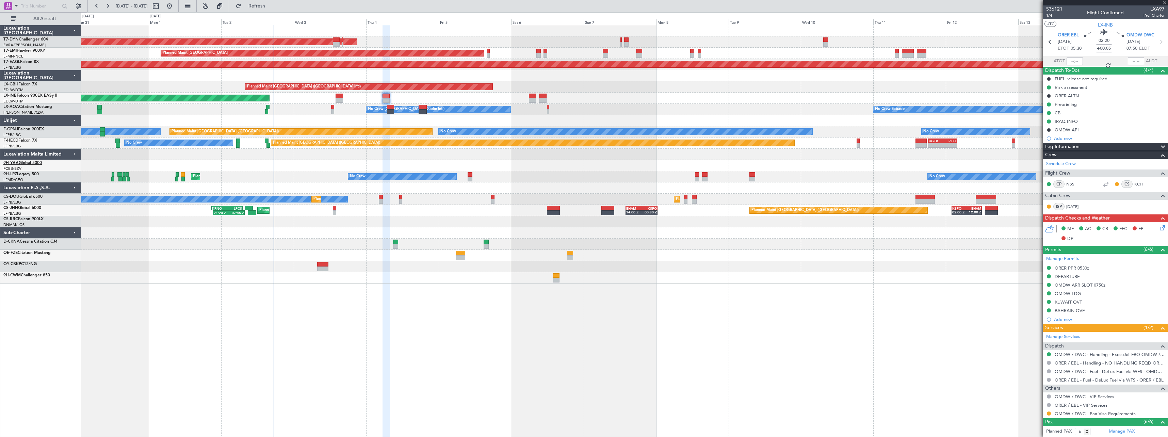
type input "+00:20"
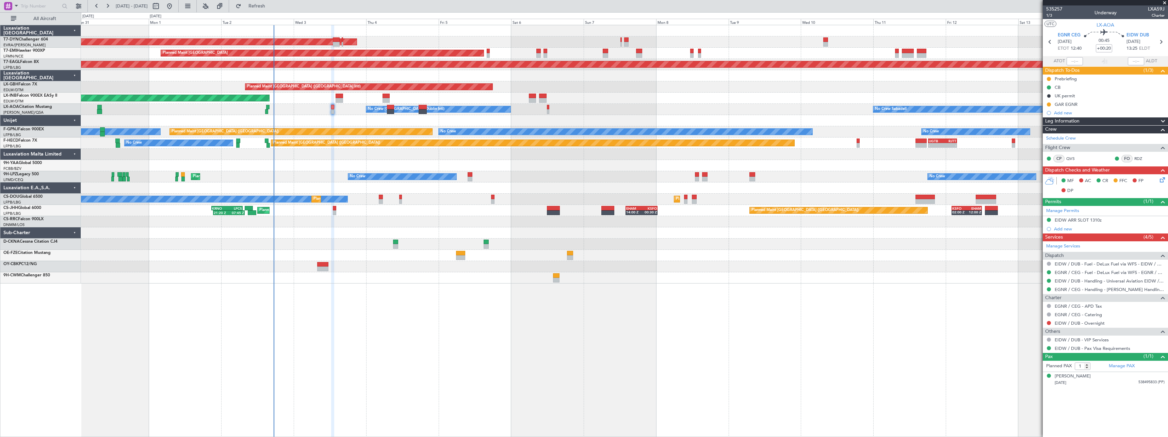
click at [705, 295] on div "AOG Maint Riga (Riga Intl) Planned Maint Zurich Grounded New York (Teterboro) P…" at bounding box center [624, 231] width 1087 height 412
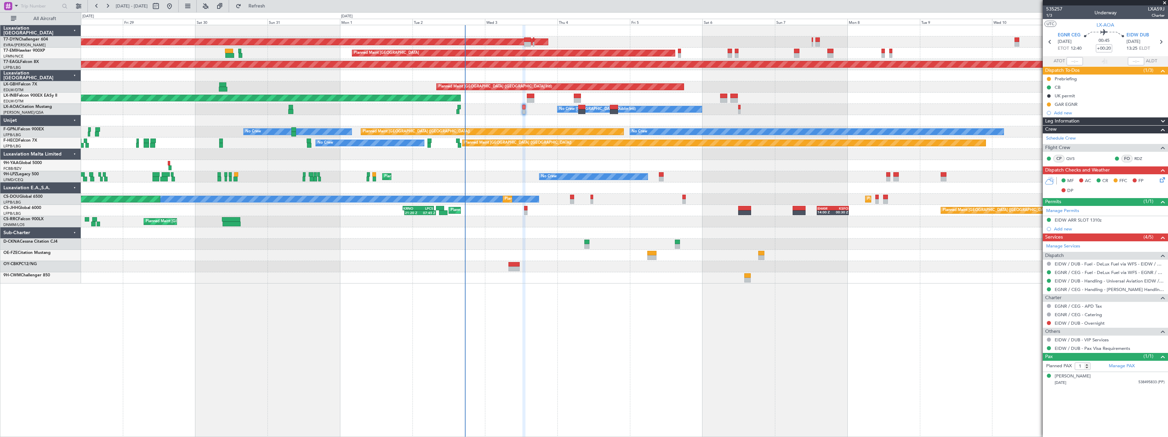
click at [1163, 4] on span at bounding box center [1164, 3] width 7 height 6
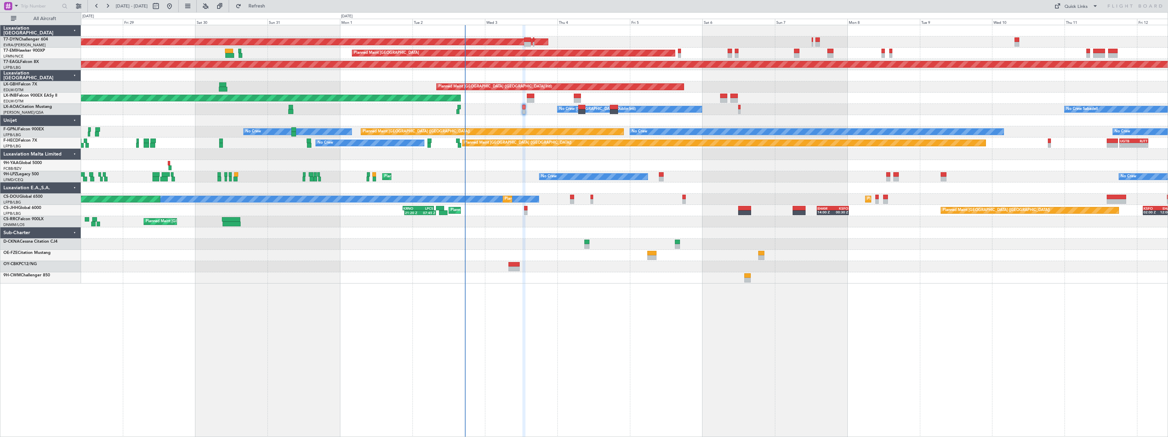
type input "0"
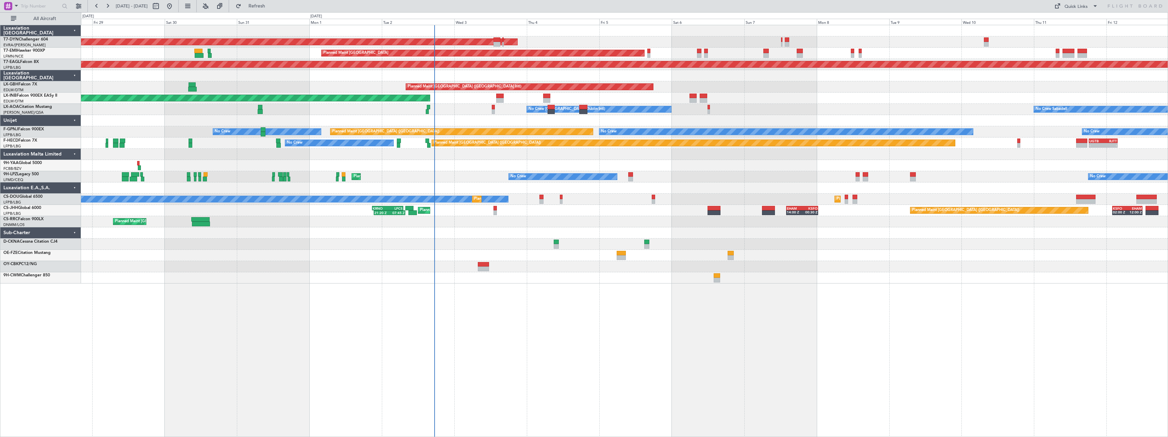
click at [518, 295] on div "AOG Maint Riga (Riga Intl) Planned Maint Zurich Grounded New York (Teterboro) P…" at bounding box center [624, 231] width 1087 height 412
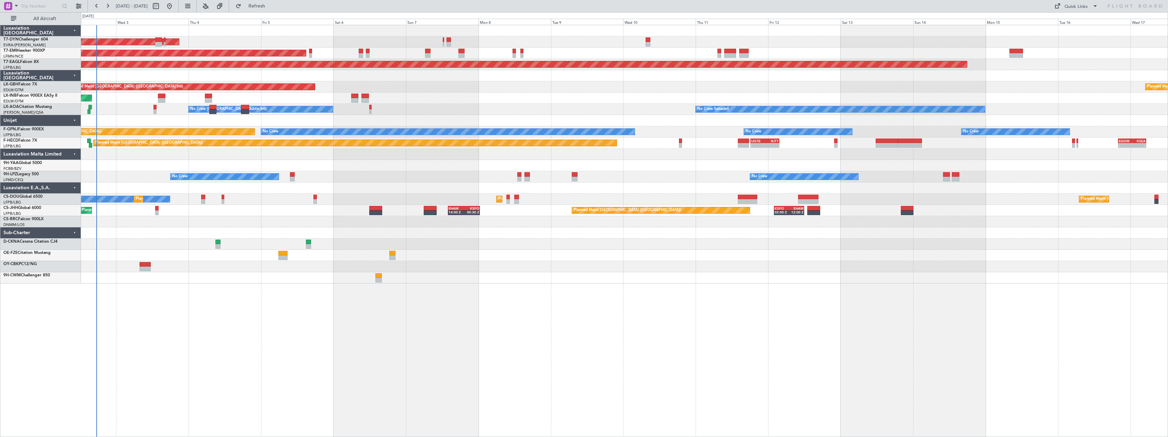
click at [597, 281] on div "AOG Maint Riga (Riga Intl) Planned Maint Zurich Grounded New York (Teterboro) P…" at bounding box center [624, 154] width 1086 height 258
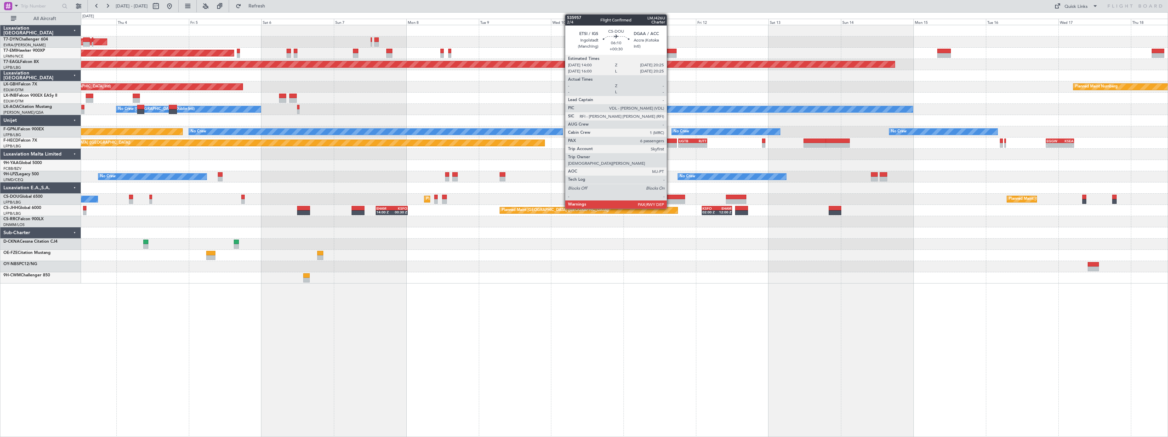
click at [669, 196] on div at bounding box center [674, 197] width 19 height 5
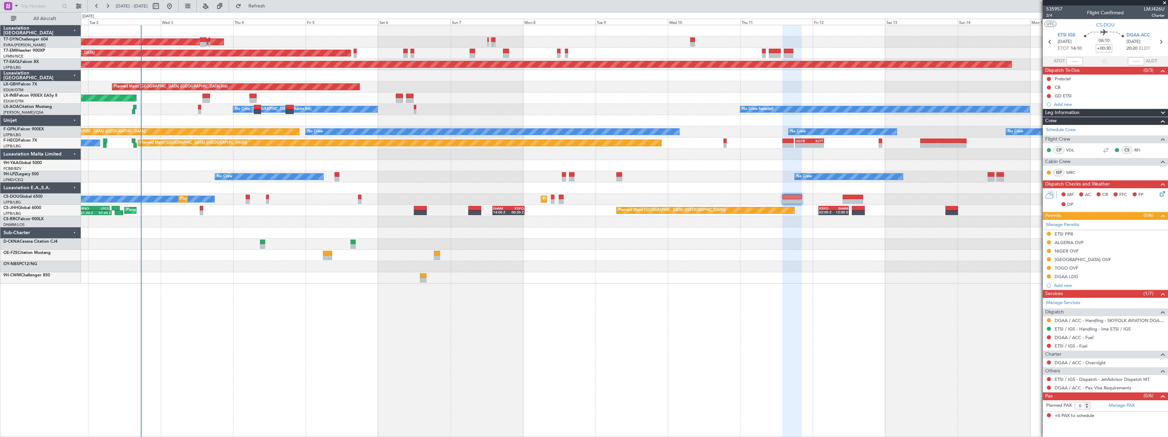
click at [458, 324] on div "AOG Maint Riga (Riga Intl) Planned Maint Zurich Grounded New York (Teterboro) P…" at bounding box center [624, 231] width 1087 height 412
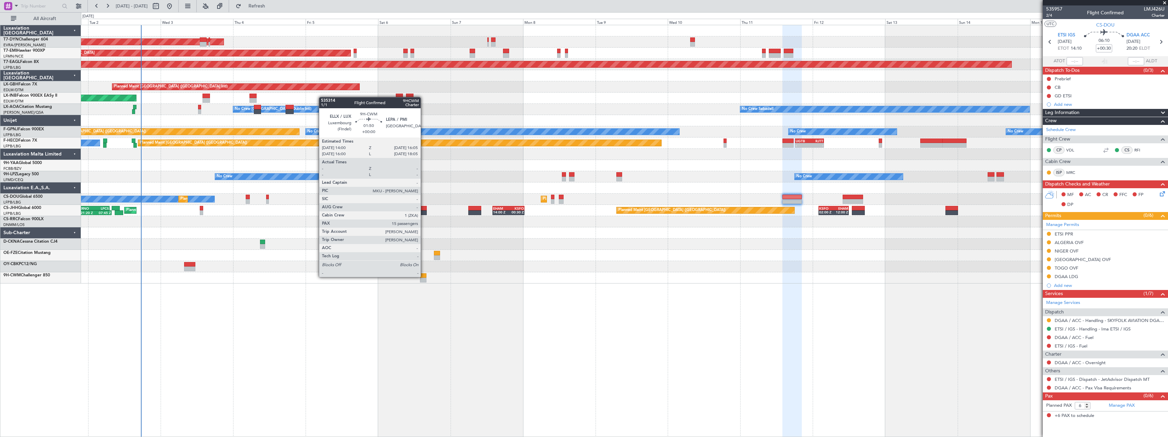
click at [424, 276] on div at bounding box center [423, 275] width 6 height 5
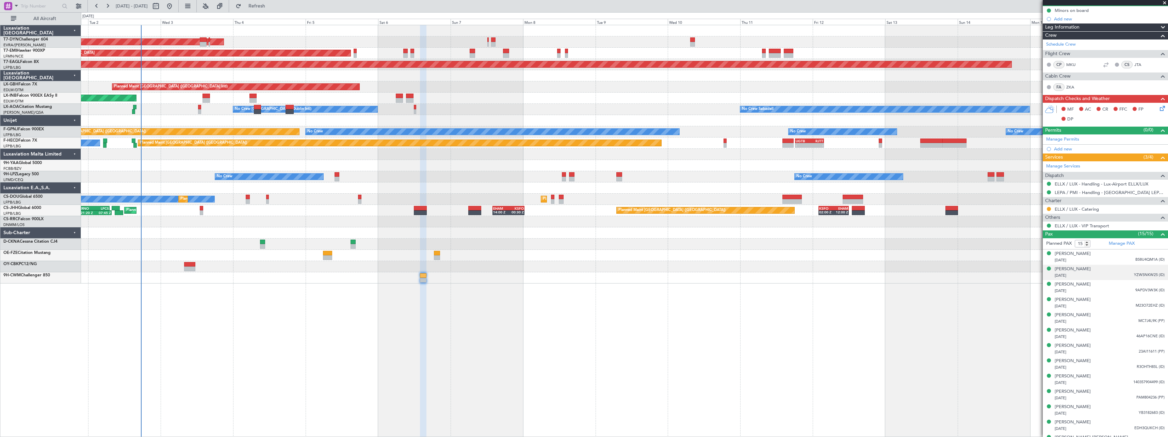
scroll to position [110, 0]
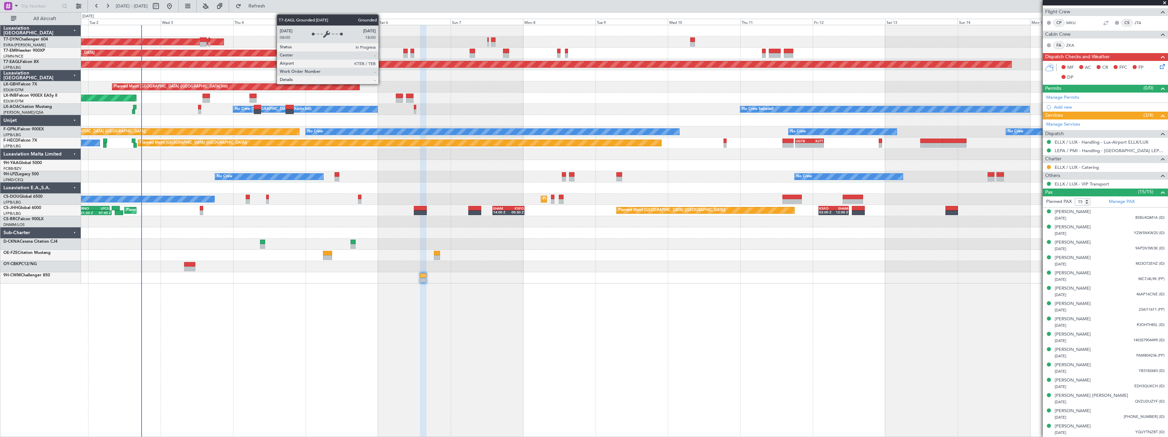
click at [544, 116] on div at bounding box center [624, 120] width 1086 height 11
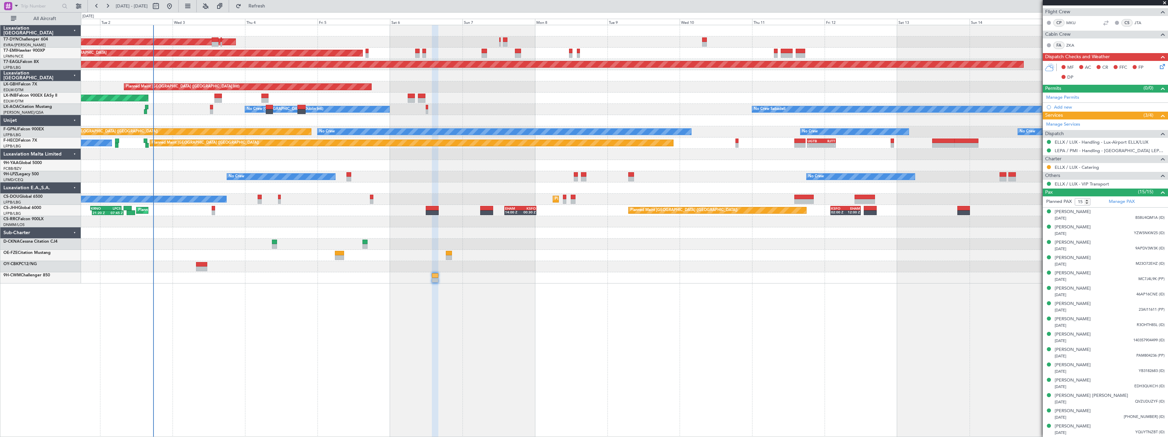
click at [480, 165] on div at bounding box center [624, 165] width 1086 height 11
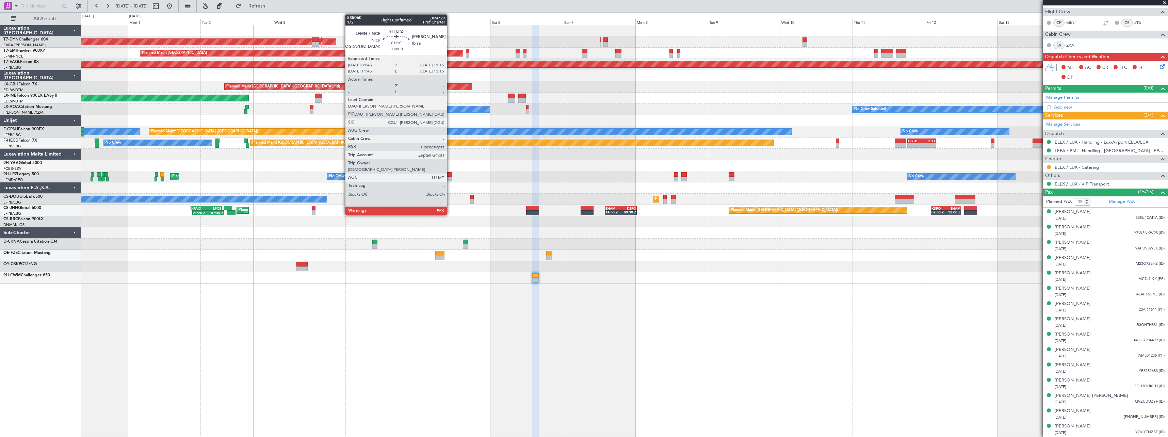
click at [450, 177] on div at bounding box center [449, 179] width 5 height 5
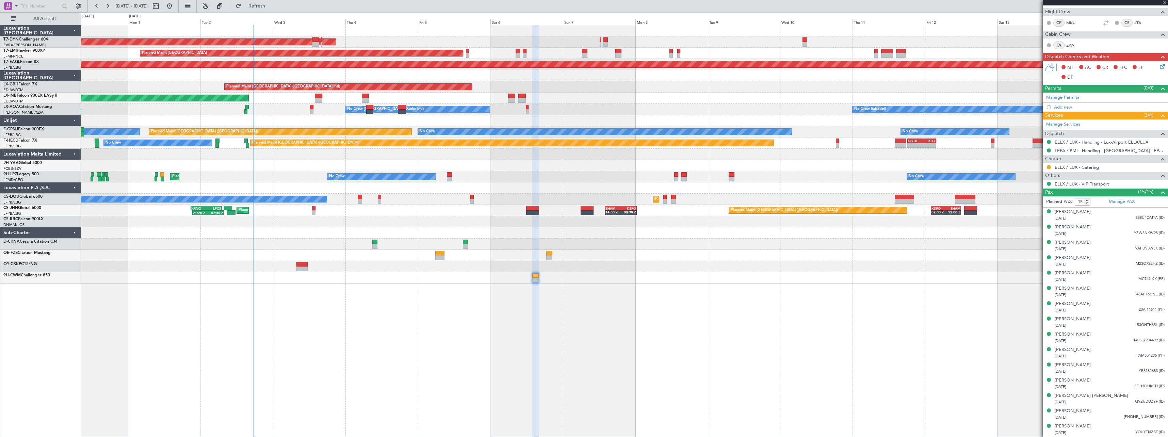
type input "1"
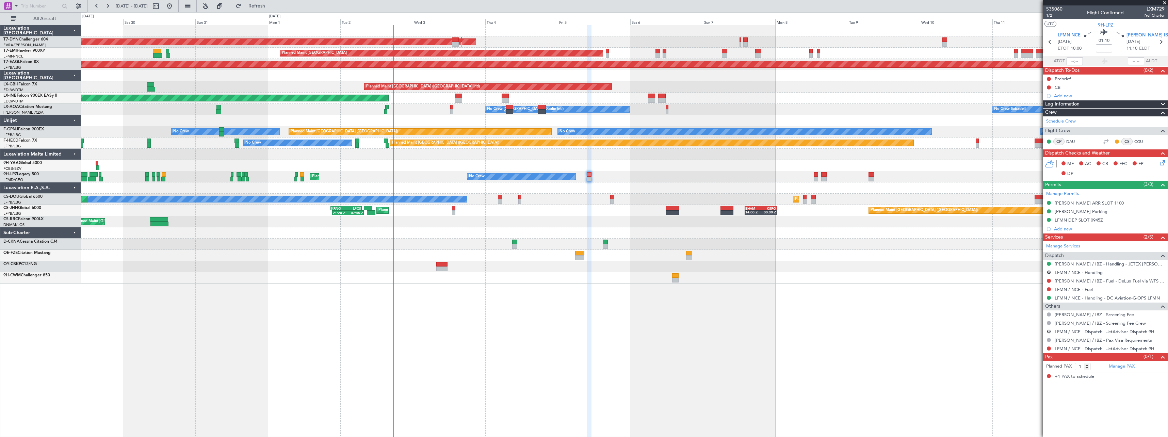
click at [496, 158] on div at bounding box center [624, 154] width 1086 height 11
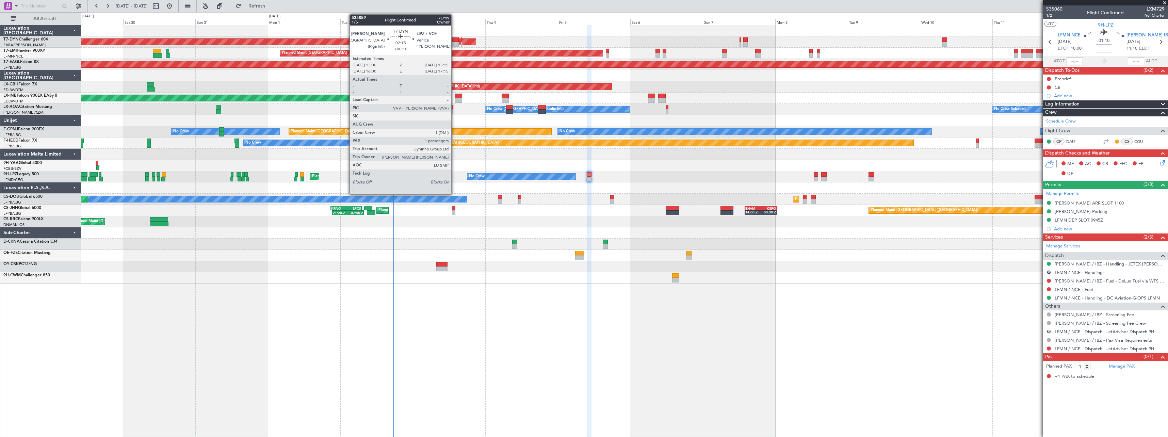
click at [454, 38] on div at bounding box center [455, 39] width 7 height 5
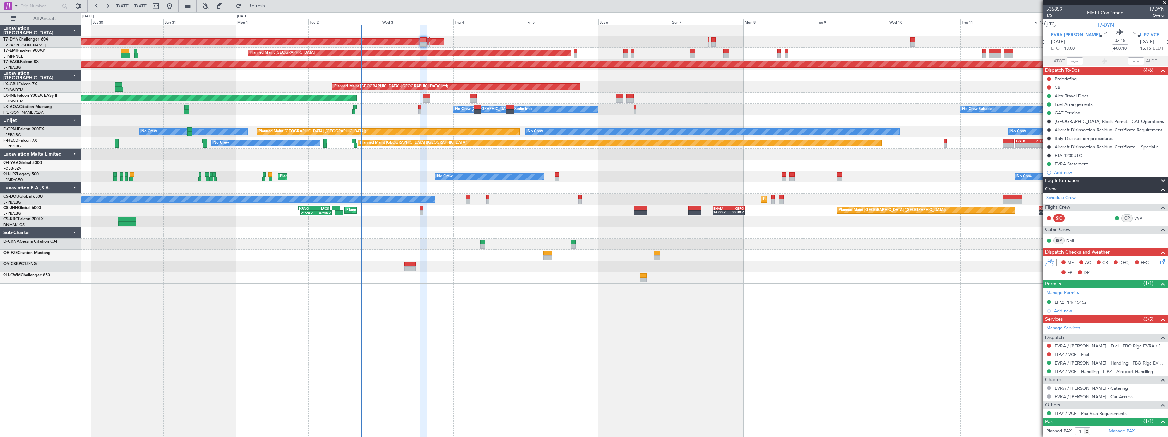
click at [390, 105] on div "No Crew Dublin (Dublin Intl) No Crew Sabadell No Crew Barcelona (El Prat)" at bounding box center [624, 109] width 1086 height 11
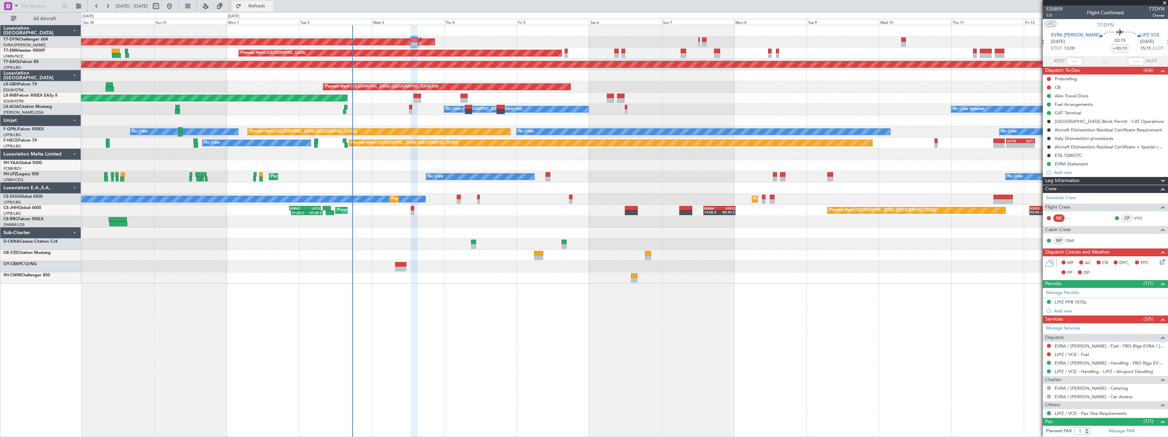
click at [273, 7] on button "Refresh" at bounding box center [252, 6] width 41 height 11
click at [36, 38] on link "T7-DYN Challenger 604" at bounding box center [25, 39] width 45 height 4
click at [1157, 197] on span at bounding box center [1161, 196] width 8 height 5
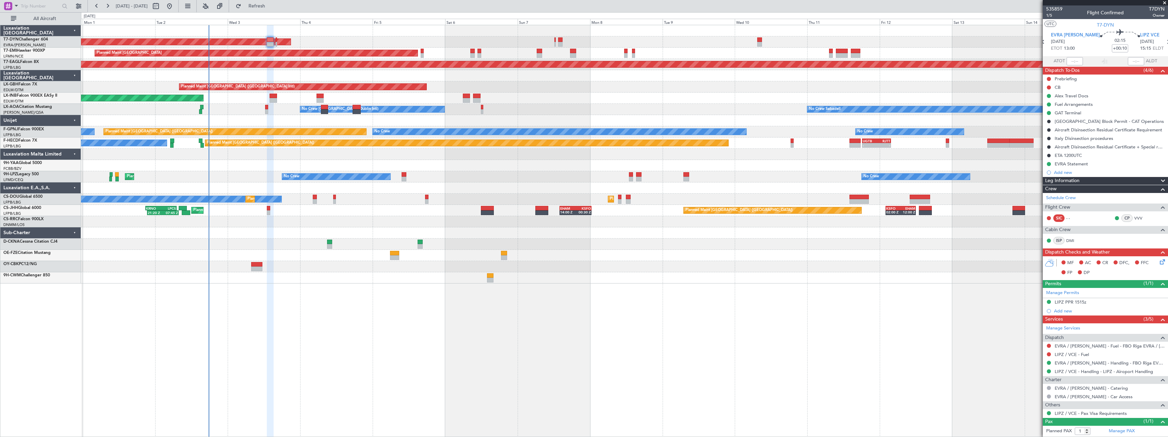
click at [493, 187] on div at bounding box center [624, 187] width 1086 height 11
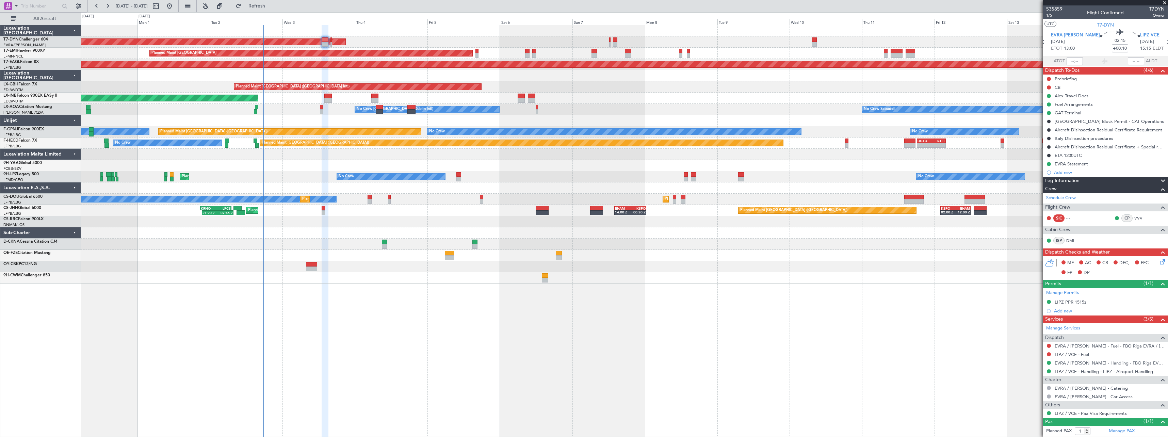
click at [529, 163] on div at bounding box center [624, 165] width 1086 height 11
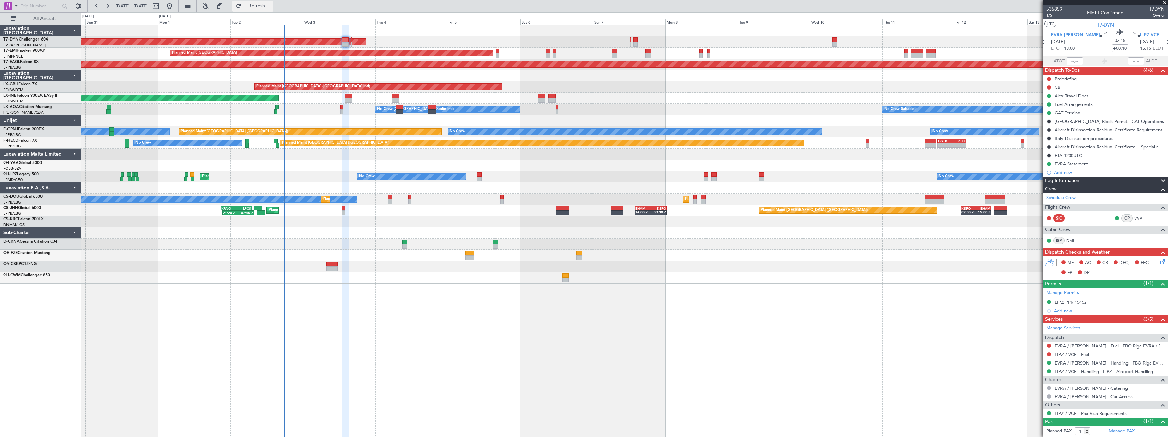
click at [271, 5] on span "Refresh" at bounding box center [257, 6] width 29 height 5
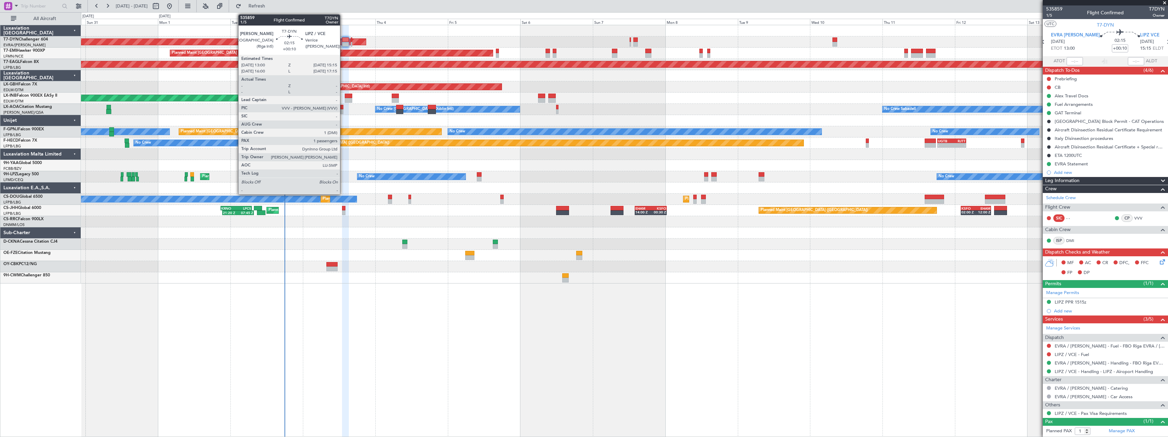
click at [343, 43] on div at bounding box center [345, 44] width 7 height 5
click at [351, 43] on div at bounding box center [351, 44] width 1 height 5
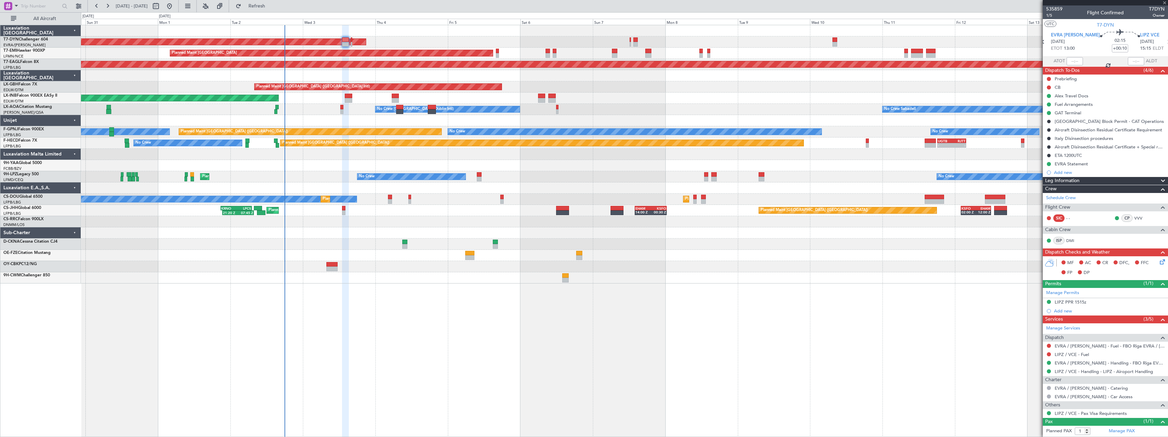
type input "-00:10"
type input "0"
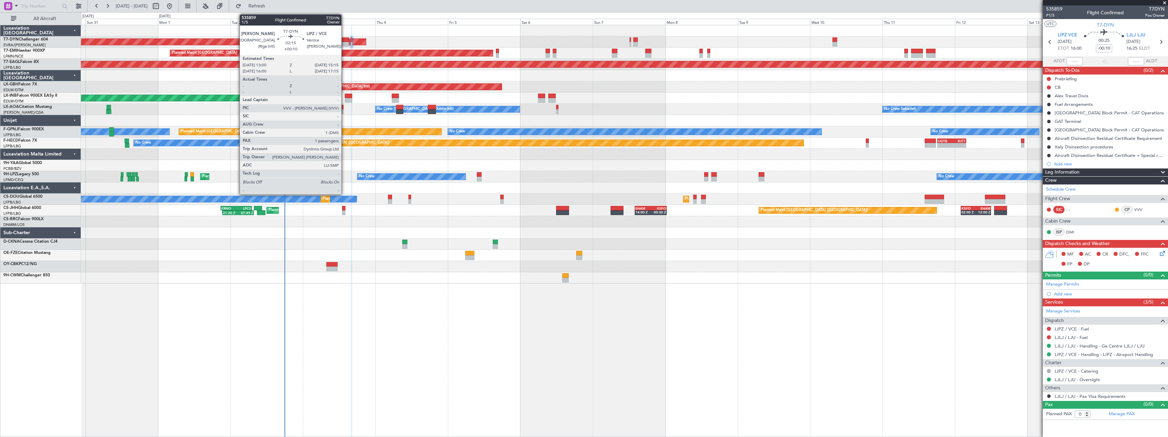
click at [344, 42] on div at bounding box center [345, 44] width 7 height 5
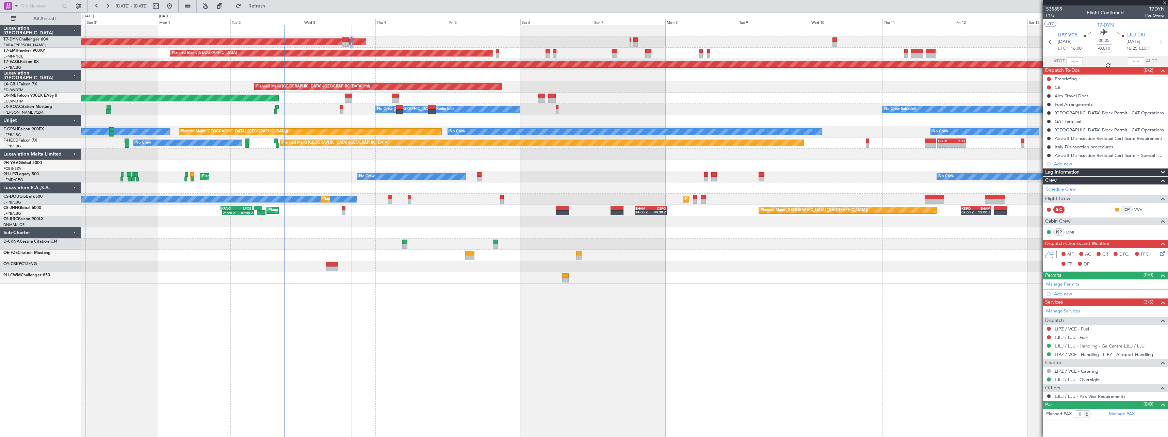
type input "+00:10"
type input "1"
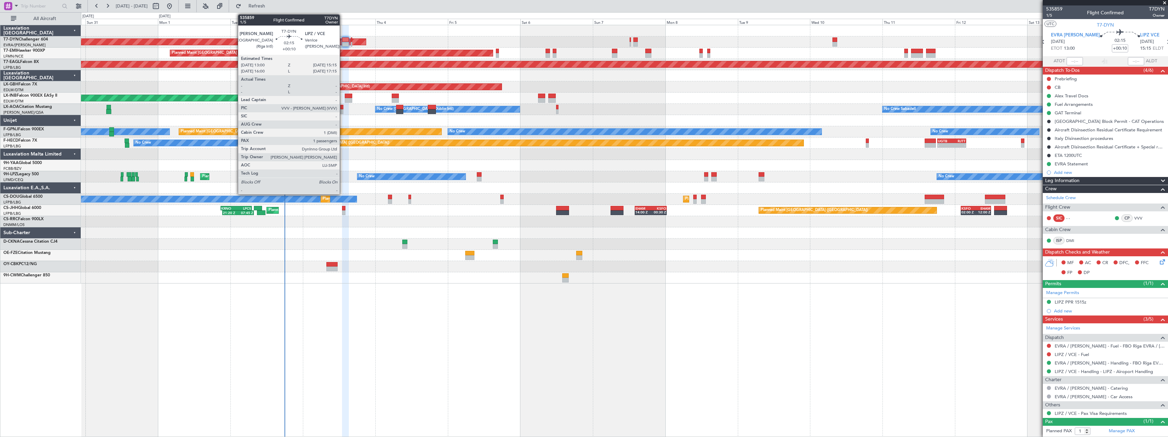
click at [343, 43] on div at bounding box center [345, 44] width 7 height 5
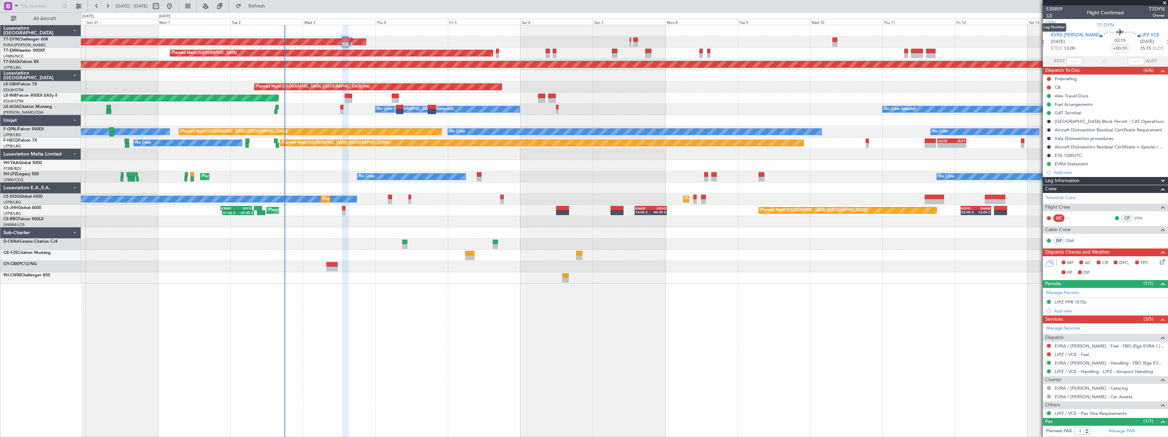
click at [1052, 13] on span "1/5" at bounding box center [1054, 16] width 16 height 6
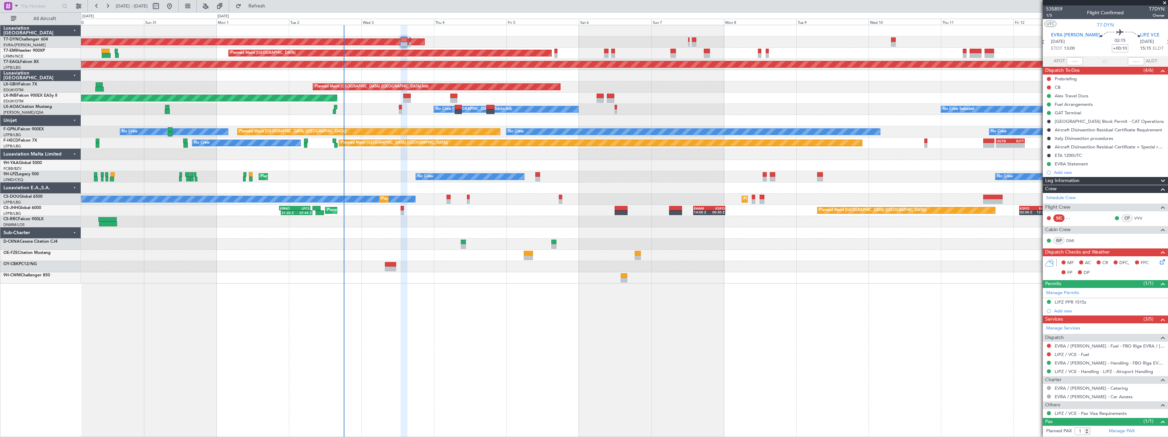
click at [440, 293] on div "AOG Maint Riga (Riga Intl) Planned Maint Zurich Grounded New York (Teterboro) P…" at bounding box center [624, 231] width 1087 height 412
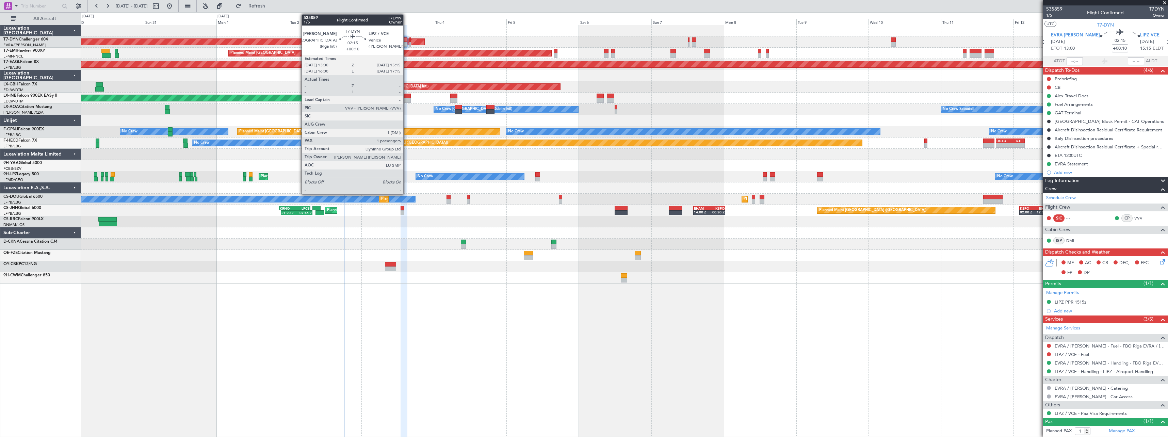
click at [406, 39] on div at bounding box center [403, 39] width 7 height 5
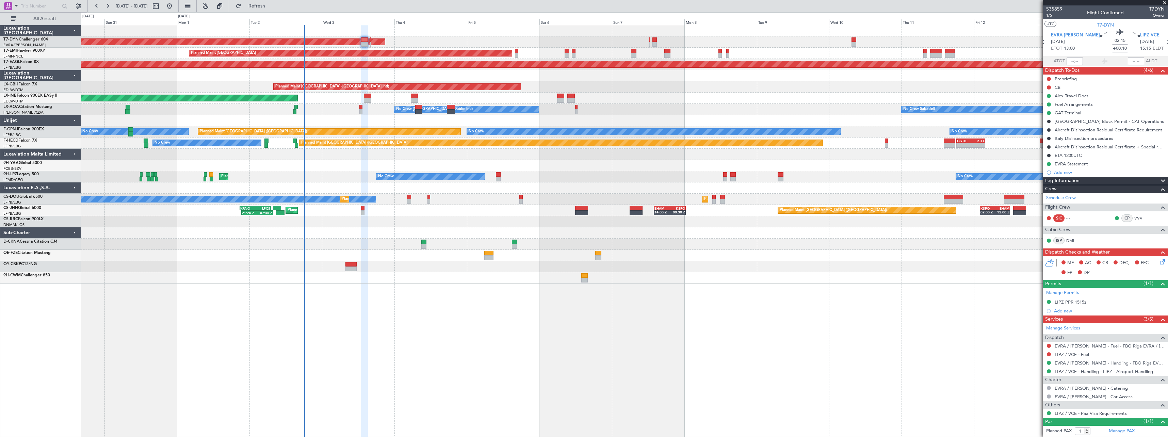
click at [407, 155] on div at bounding box center [624, 154] width 1086 height 11
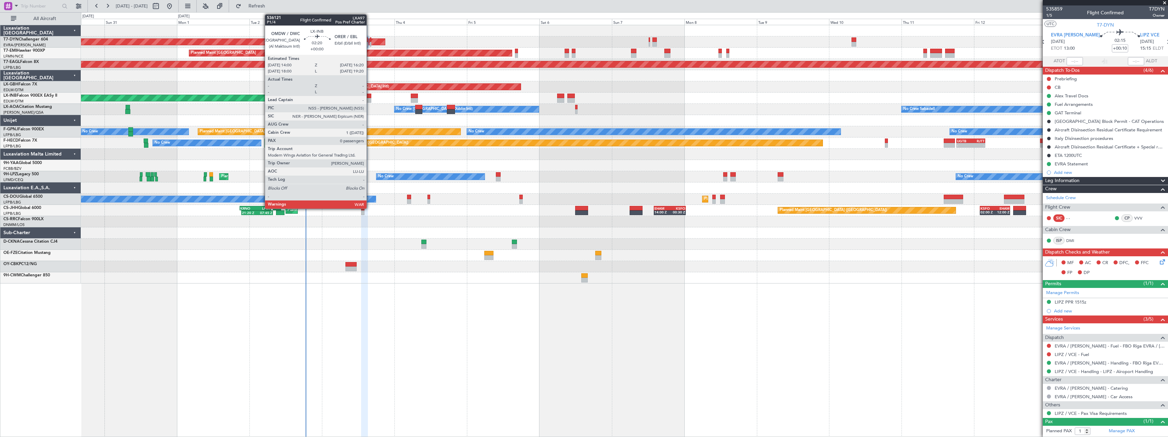
click at [369, 97] on div at bounding box center [367, 96] width 7 height 5
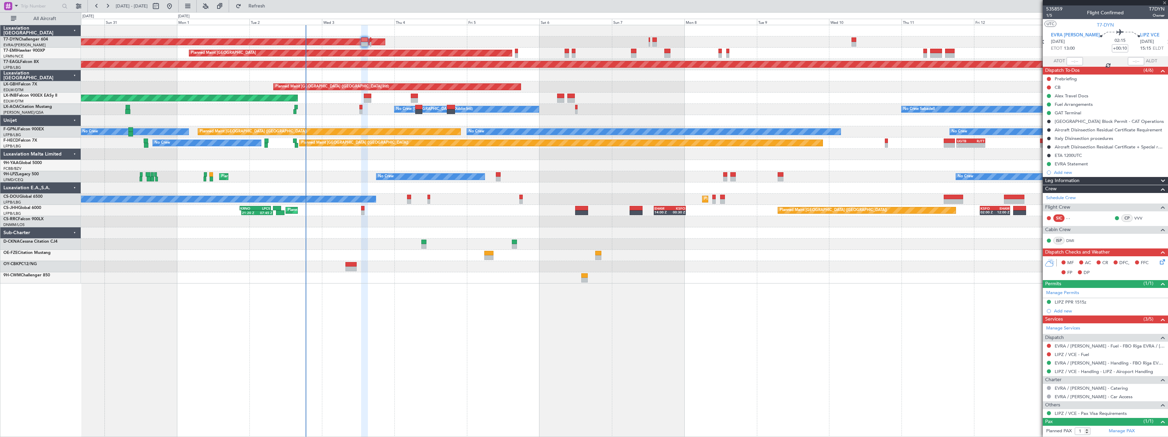
type input "0"
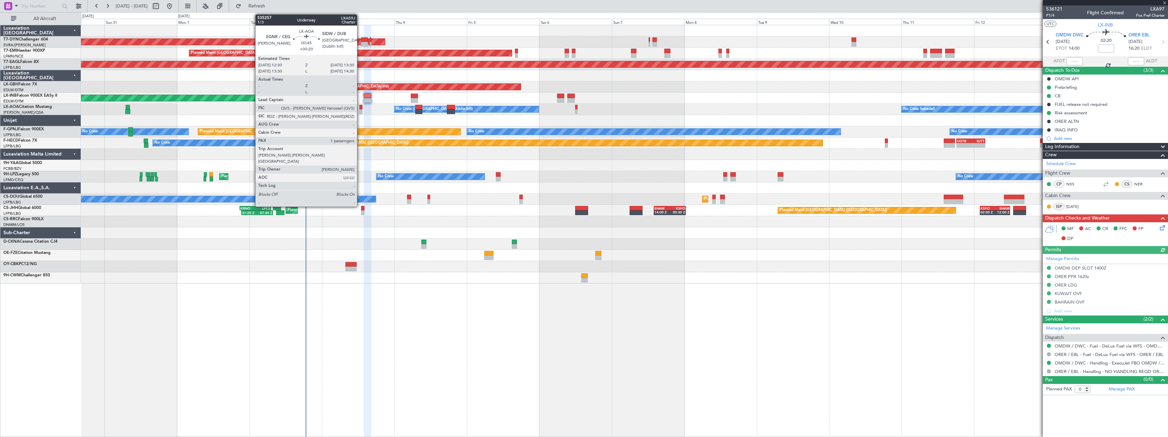
click at [360, 106] on div at bounding box center [360, 107] width 3 height 5
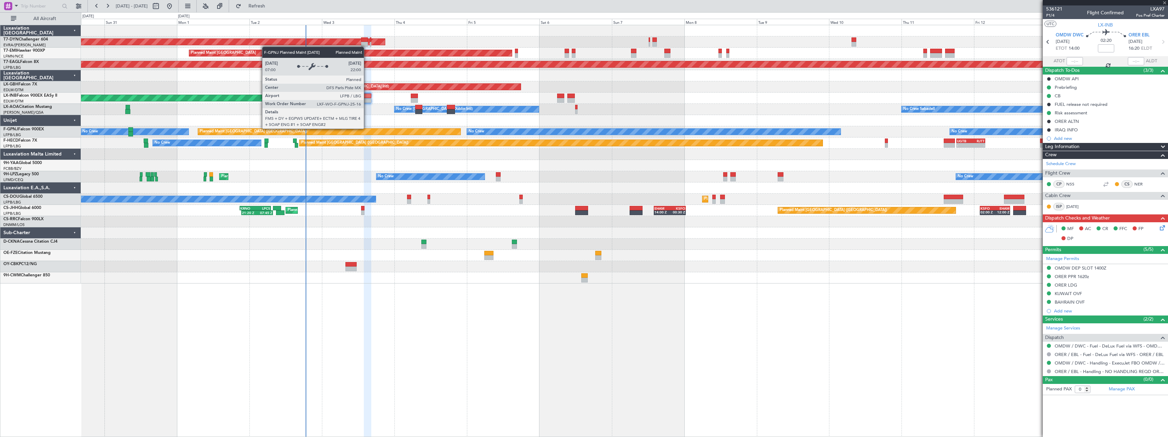
type input "+00:20"
type input "1"
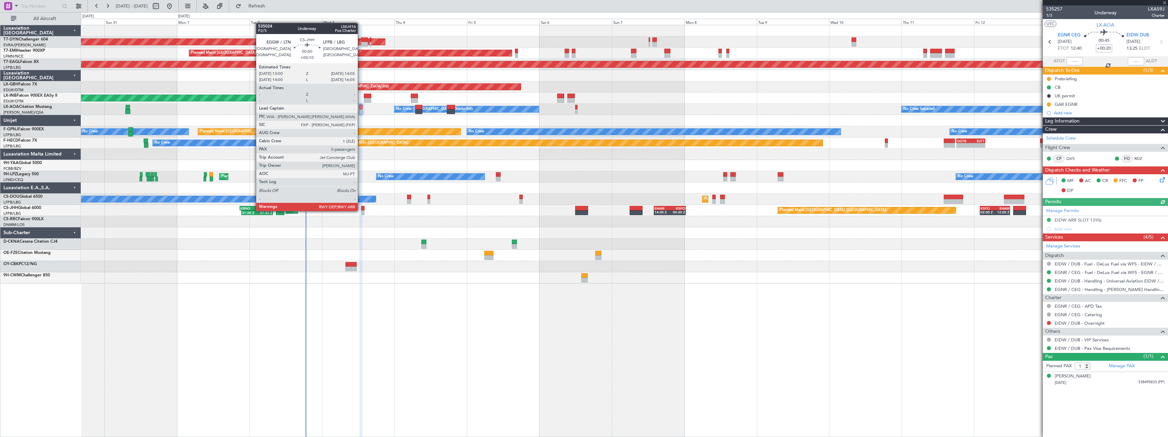
click at [361, 210] on div at bounding box center [362, 212] width 3 height 5
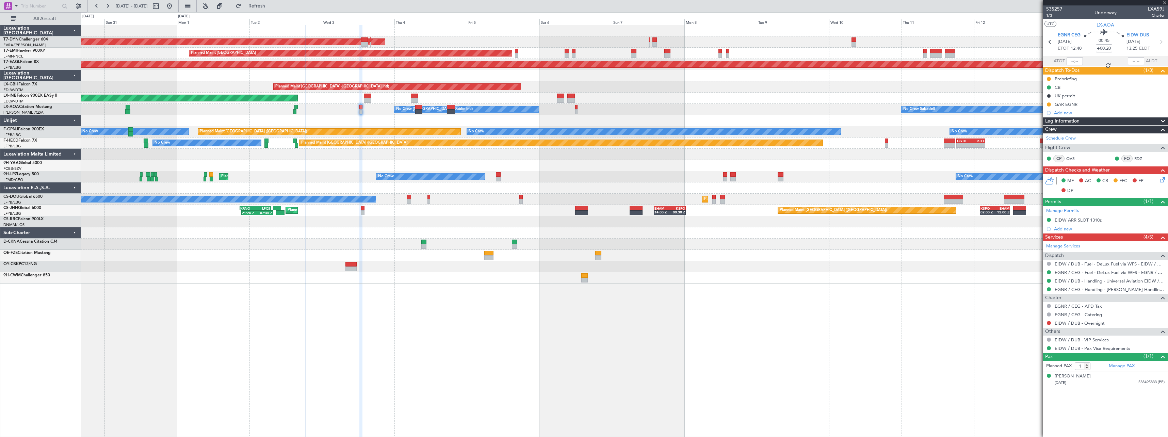
type input "+00:10"
type input "0"
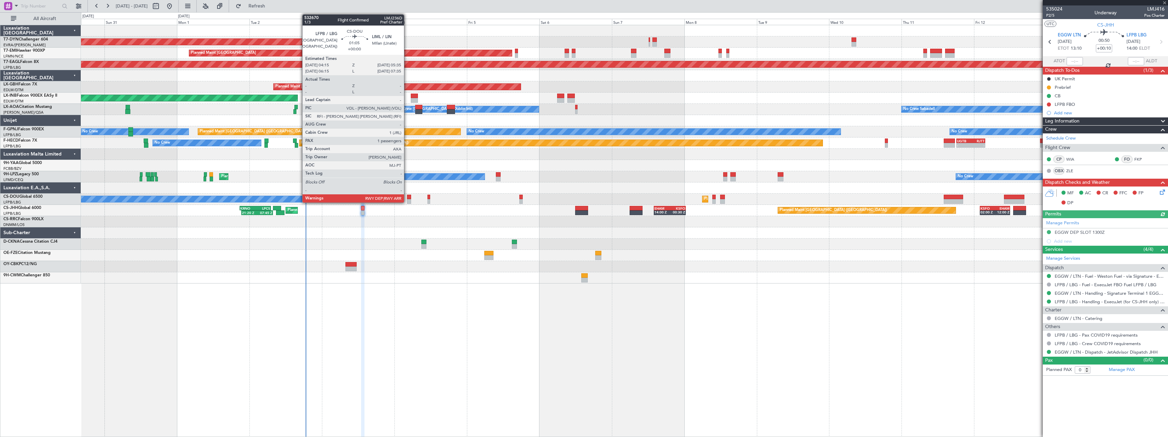
click at [407, 199] on div at bounding box center [409, 201] width 4 height 5
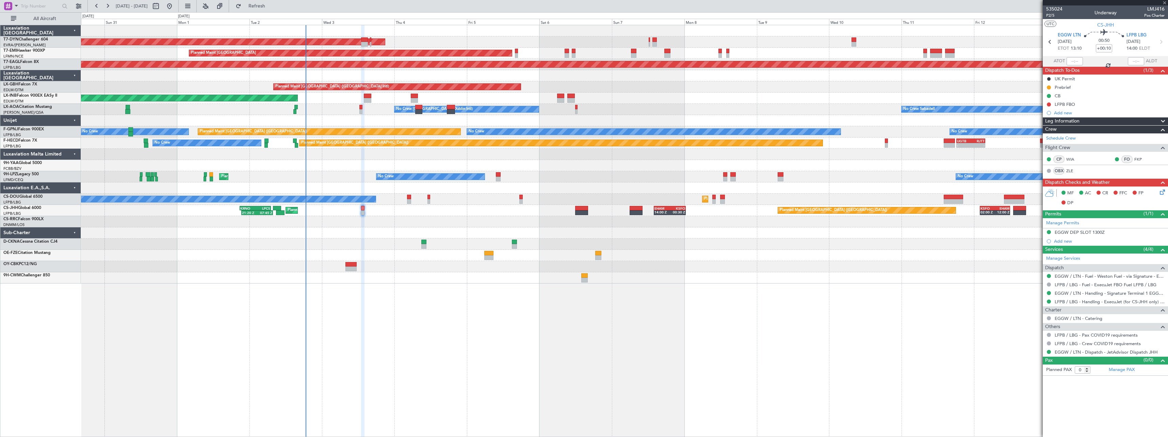
type input "1"
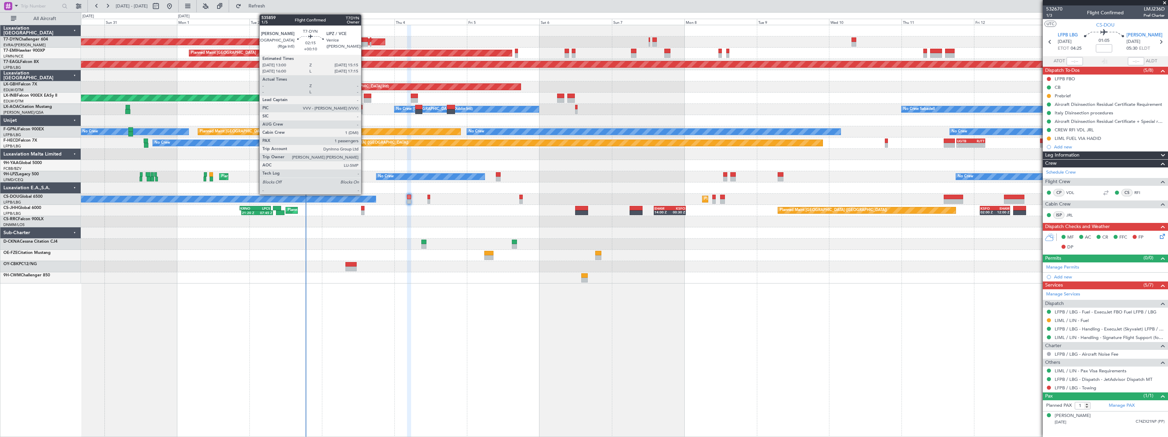
click at [364, 40] on div at bounding box center [364, 39] width 7 height 5
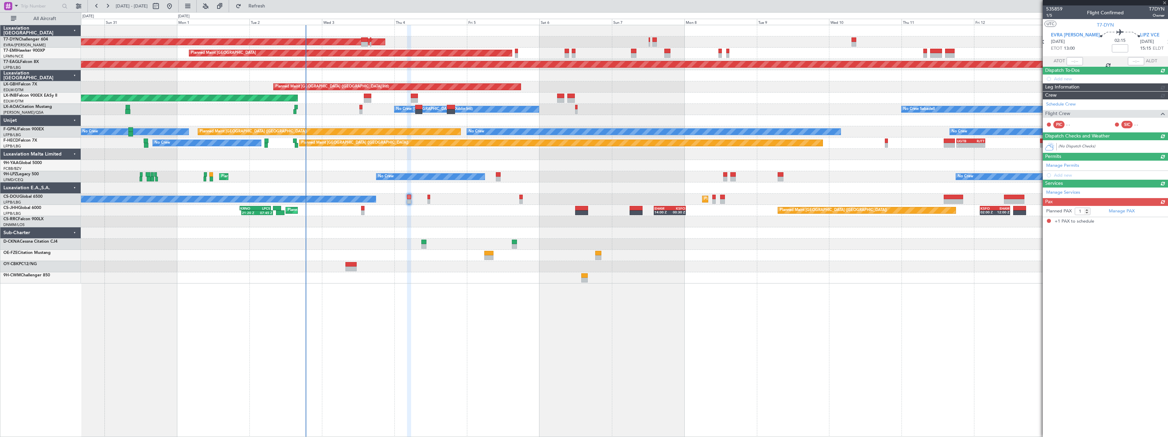
type input "+00:10"
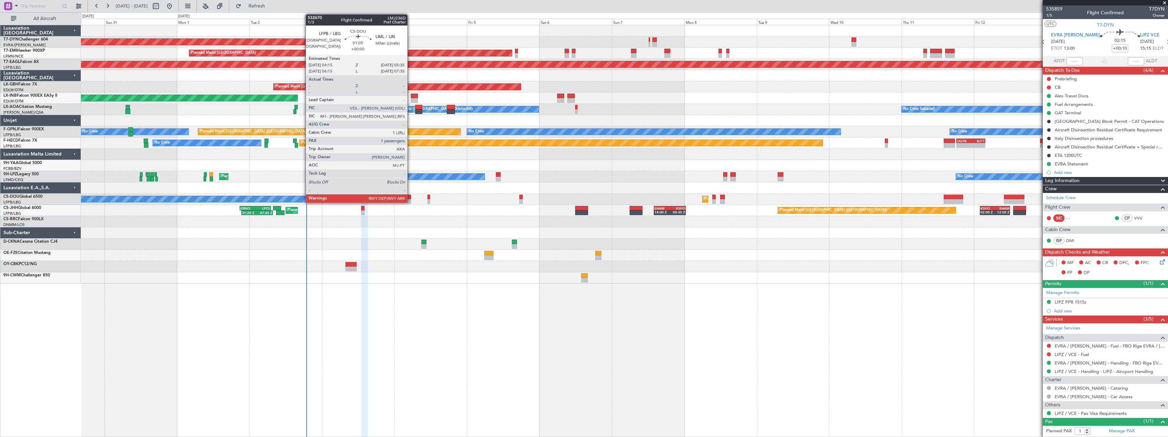
click at [410, 198] on div at bounding box center [409, 197] width 4 height 5
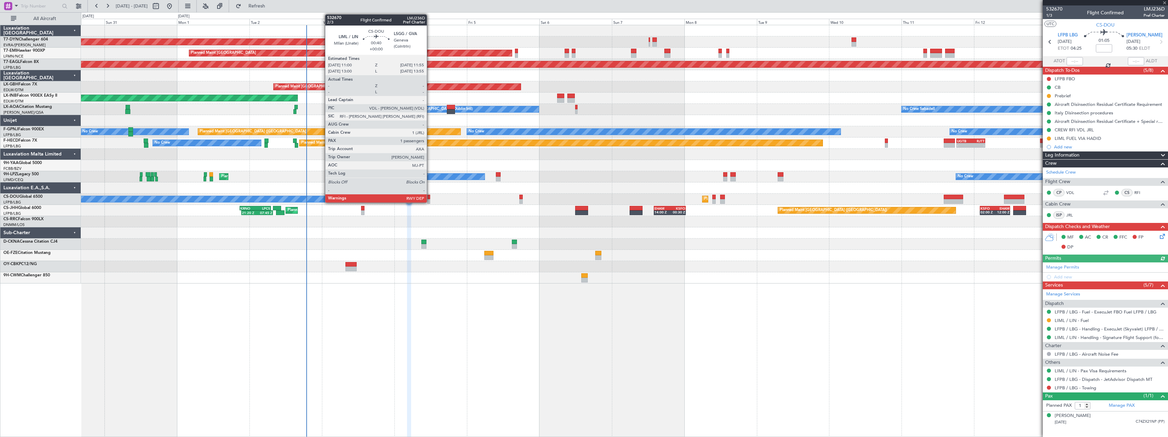
click at [430, 198] on div at bounding box center [428, 197] width 3 height 5
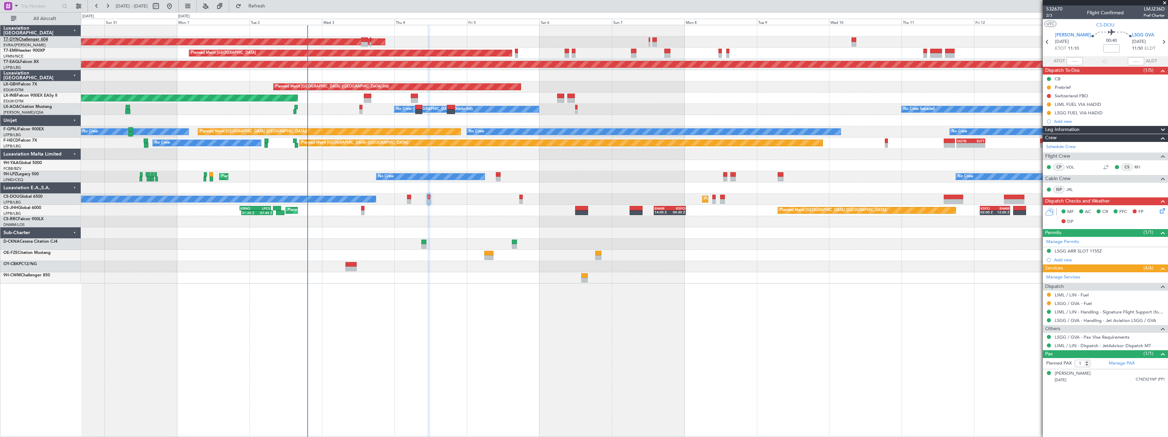
click at [30, 40] on link "T7-DYN Challenger 604" at bounding box center [25, 39] width 45 height 4
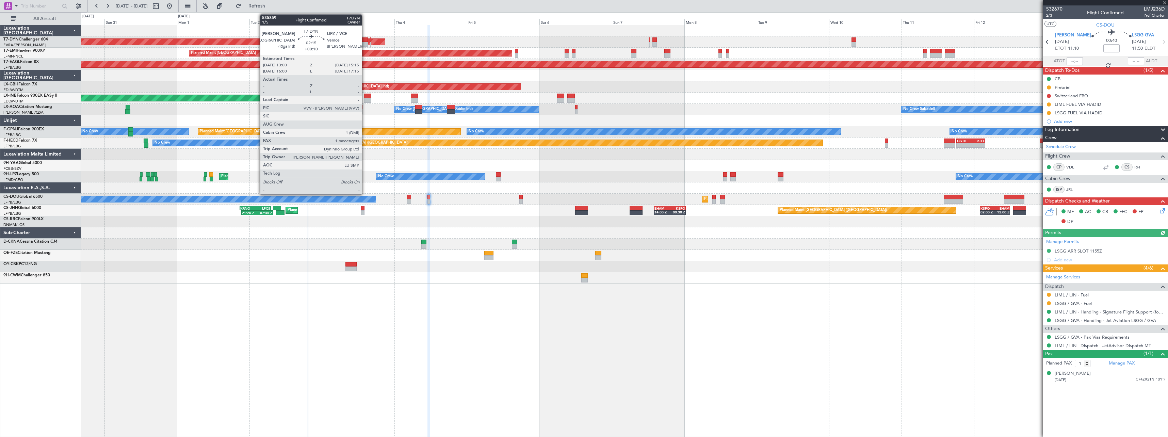
click at [365, 41] on div at bounding box center [364, 39] width 7 height 5
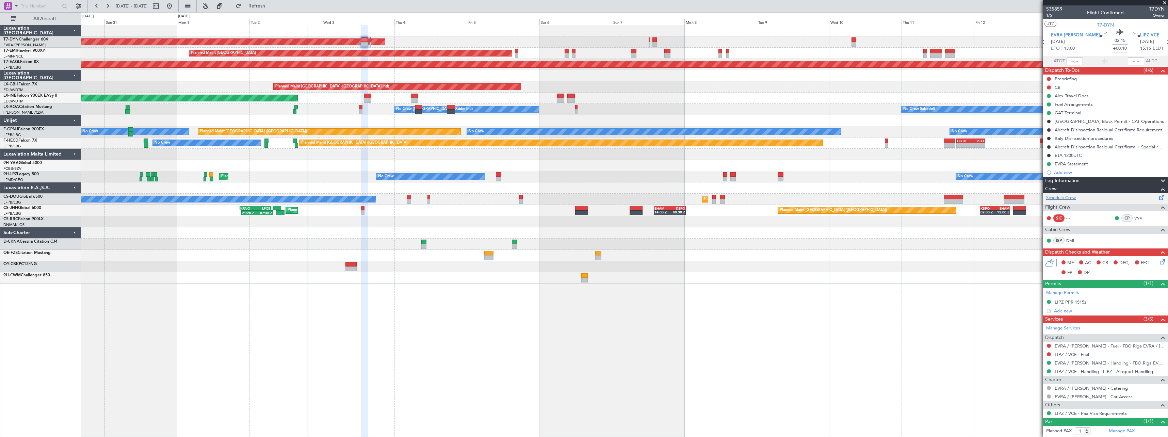
click at [1159, 197] on span at bounding box center [1161, 196] width 8 height 5
click at [273, 9] on button "Refresh" at bounding box center [252, 6] width 41 height 11
click at [1051, 15] on span "1/5" at bounding box center [1054, 16] width 16 height 6
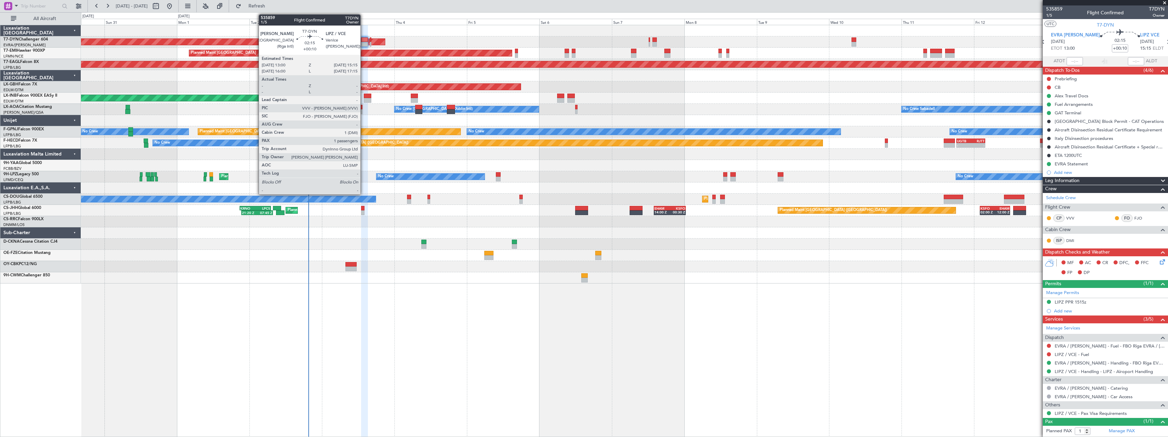
click at [363, 44] on div at bounding box center [364, 44] width 7 height 5
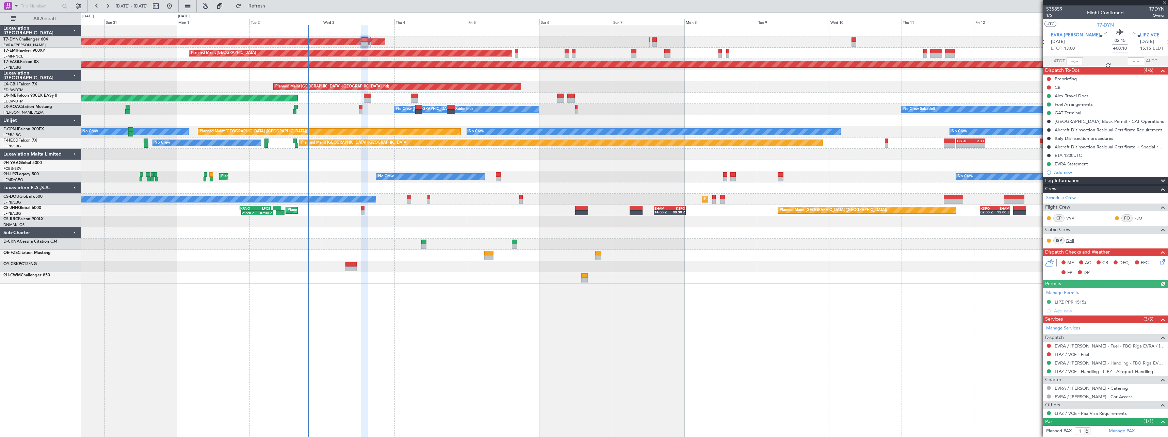
click at [1067, 238] on link "DMI" at bounding box center [1073, 240] width 15 height 6
click at [1092, 363] on link "EVRA / [PERSON_NAME] - Handling - FBO Riga EVRA / [PERSON_NAME]" at bounding box center [1109, 363] width 110 height 6
click at [1158, 262] on icon at bounding box center [1160, 260] width 5 height 5
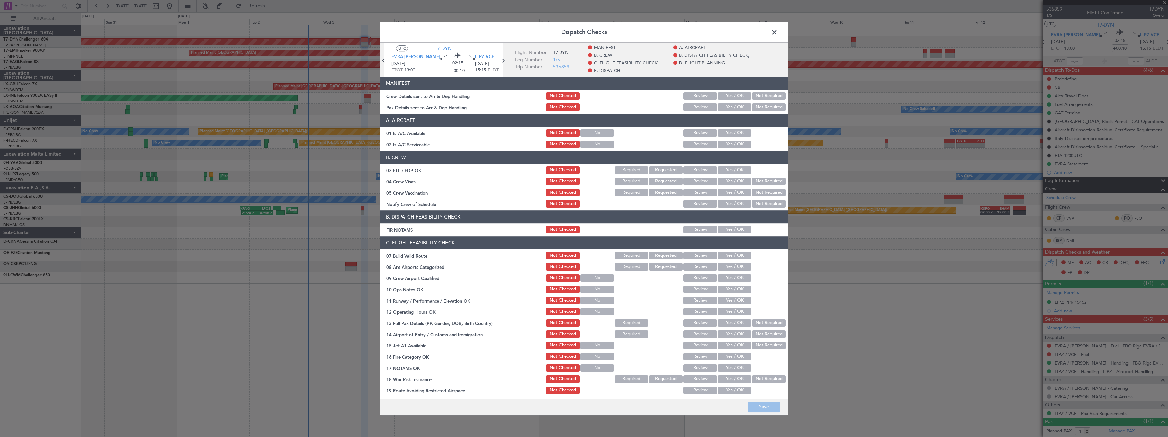
click at [723, 95] on button "Yes / OK" at bounding box center [734, 95] width 34 height 7
click at [725, 104] on button "Yes / OK" at bounding box center [734, 106] width 34 height 7
click at [768, 406] on button "Save" at bounding box center [763, 406] width 32 height 11
click at [777, 30] on span at bounding box center [777, 34] width 0 height 14
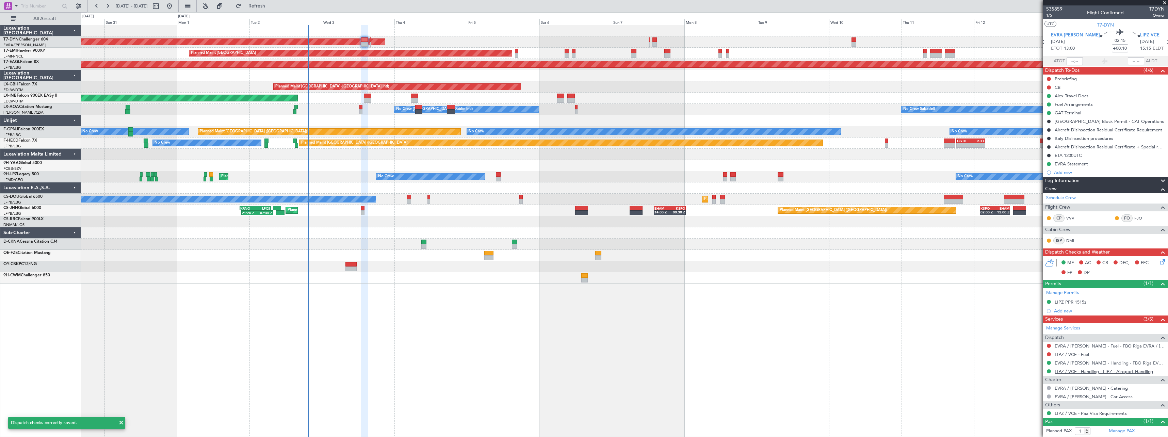
click at [1102, 370] on link "LIPZ / VCE - Handling - LIPZ - Airoport Handling" at bounding box center [1103, 371] width 98 height 6
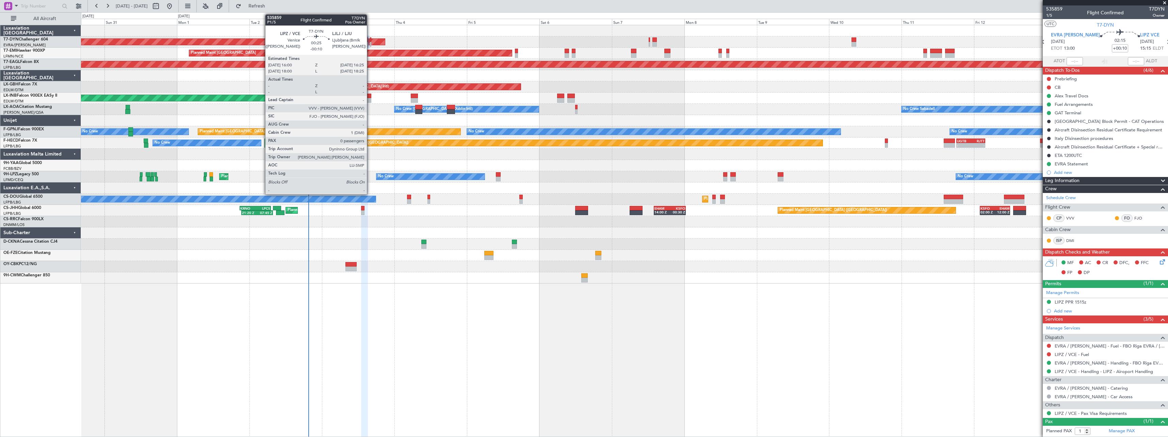
click at [370, 44] on div at bounding box center [370, 44] width 1 height 5
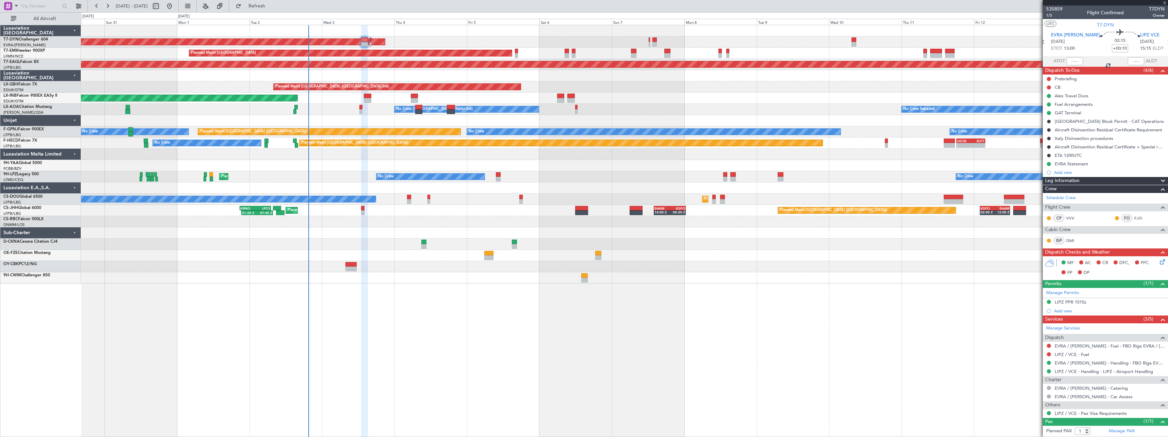
type input "-00:10"
type input "0"
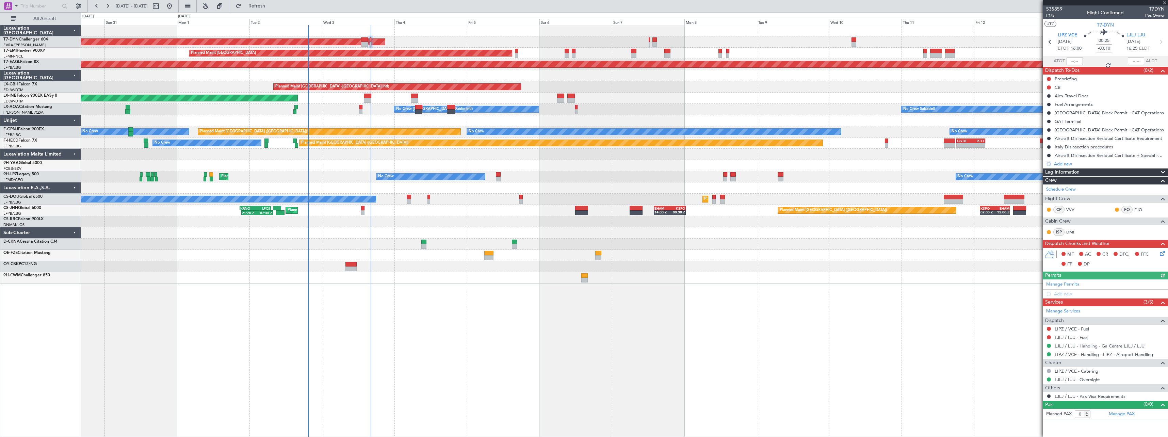
click at [1159, 254] on icon at bounding box center [1160, 251] width 5 height 5
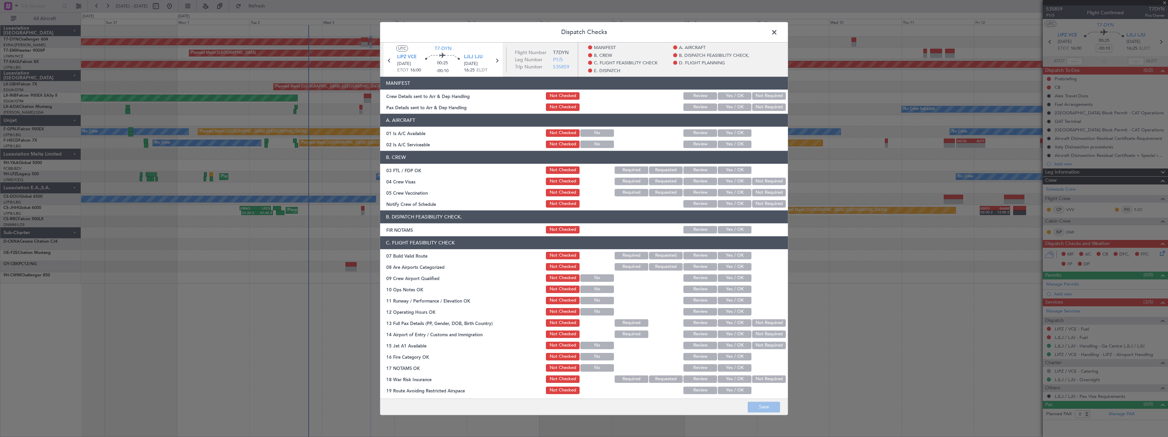
click at [723, 95] on button "Yes / OK" at bounding box center [734, 95] width 34 height 7
click at [756, 109] on button "Not Required" at bounding box center [769, 106] width 34 height 7
click at [775, 409] on button "Save" at bounding box center [763, 406] width 32 height 11
click at [777, 29] on span at bounding box center [777, 34] width 0 height 14
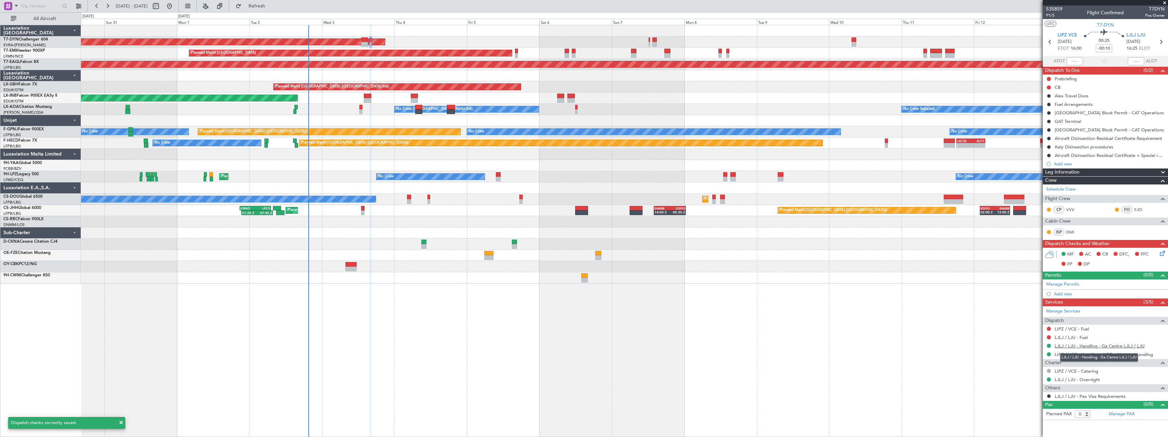
click at [1099, 347] on link "LJLJ / LJU - Handling - Ga Centre LJLJ / LJU" at bounding box center [1099, 346] width 90 height 6
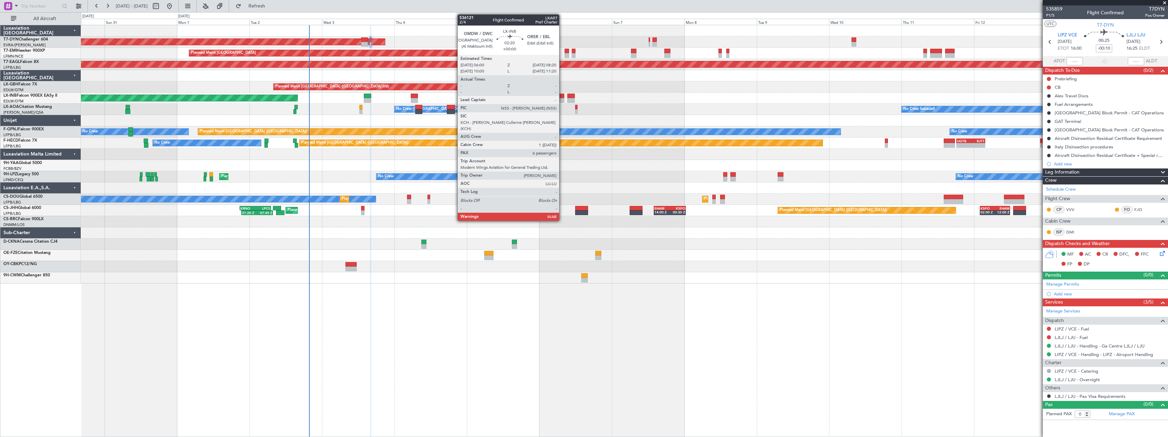
click at [562, 98] on div at bounding box center [560, 96] width 7 height 5
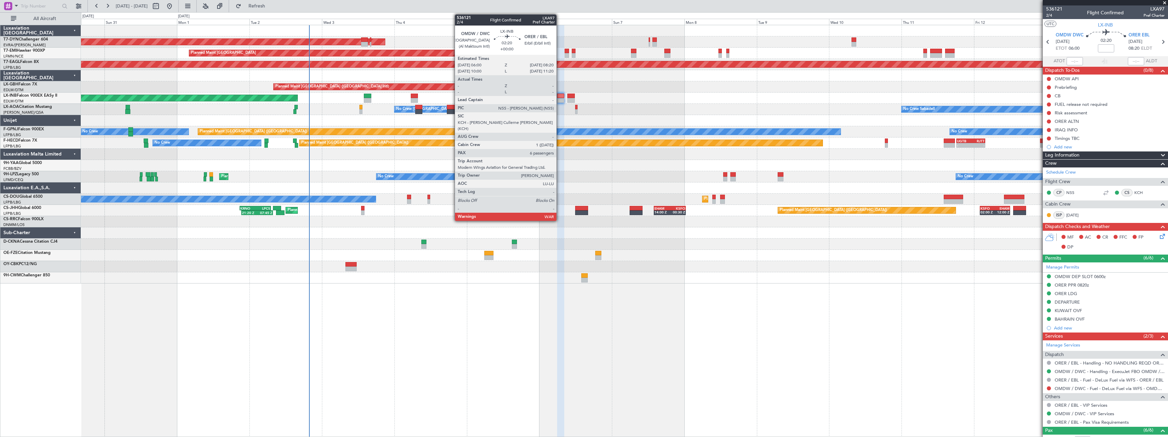
click at [559, 99] on div at bounding box center [560, 100] width 7 height 5
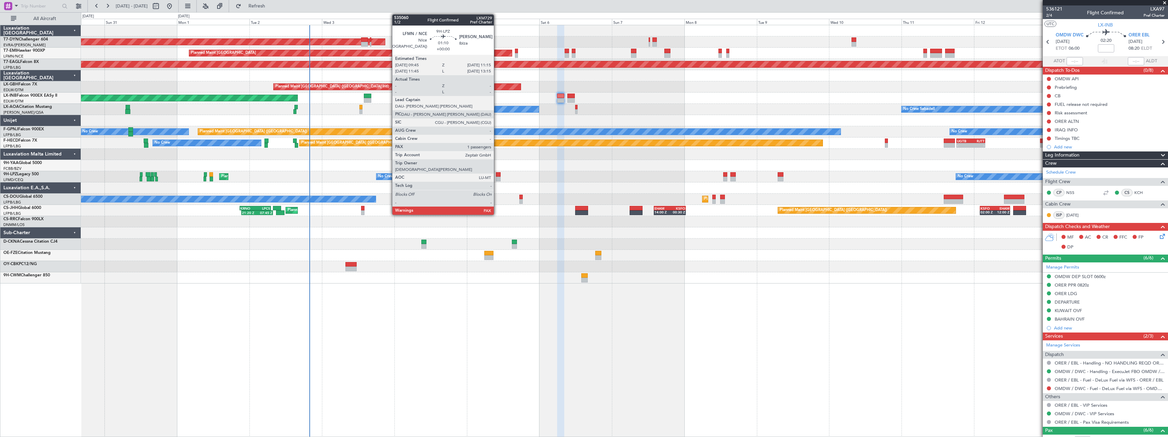
click at [497, 177] on div at bounding box center [498, 179] width 5 height 5
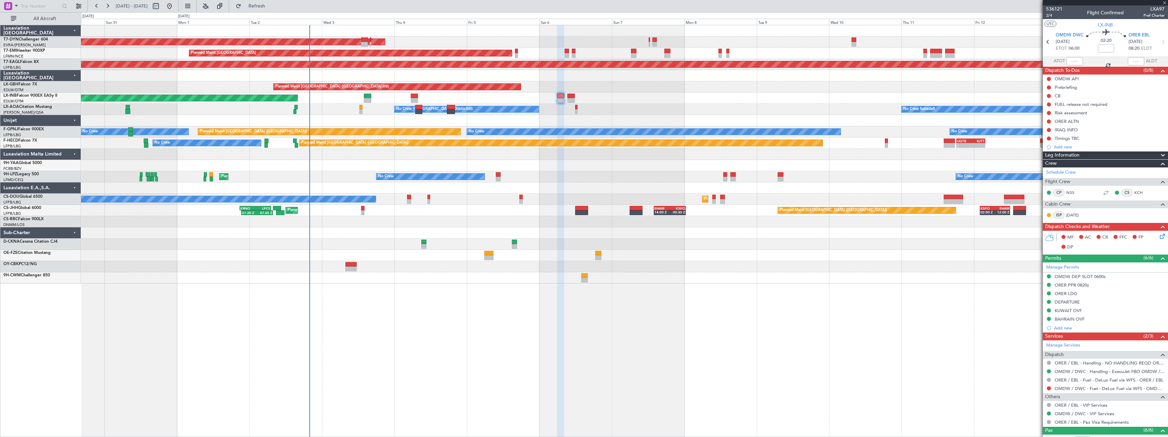
type input "1"
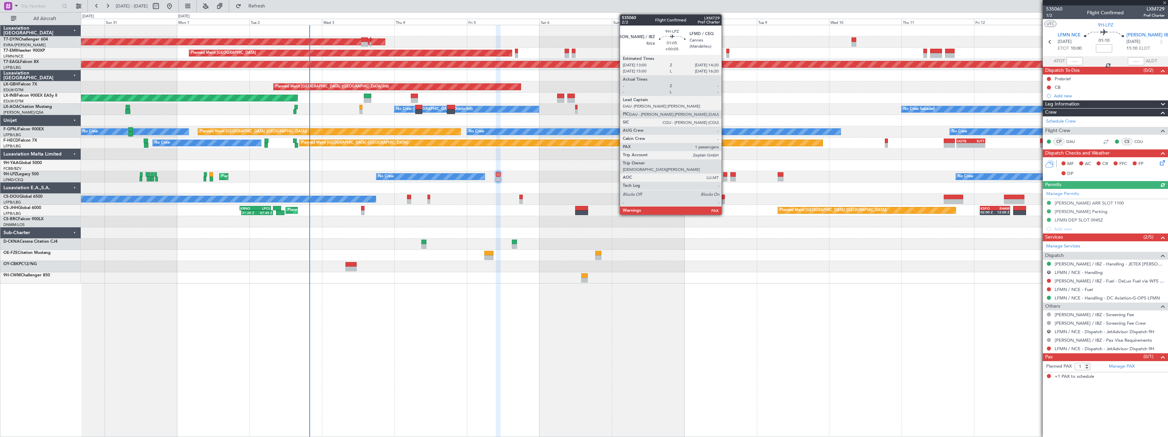
click at [724, 174] on div at bounding box center [725, 174] width 4 height 5
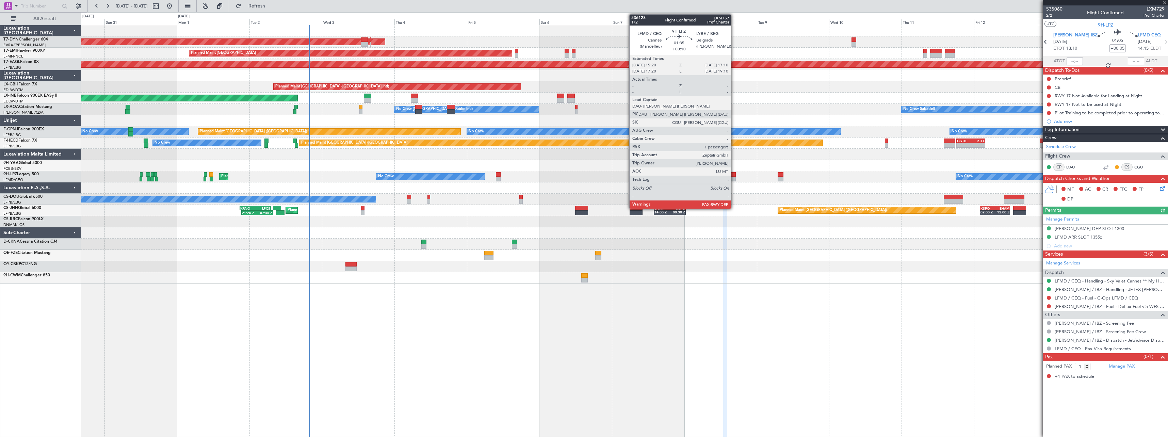
click at [734, 176] on div at bounding box center [733, 174] width 6 height 5
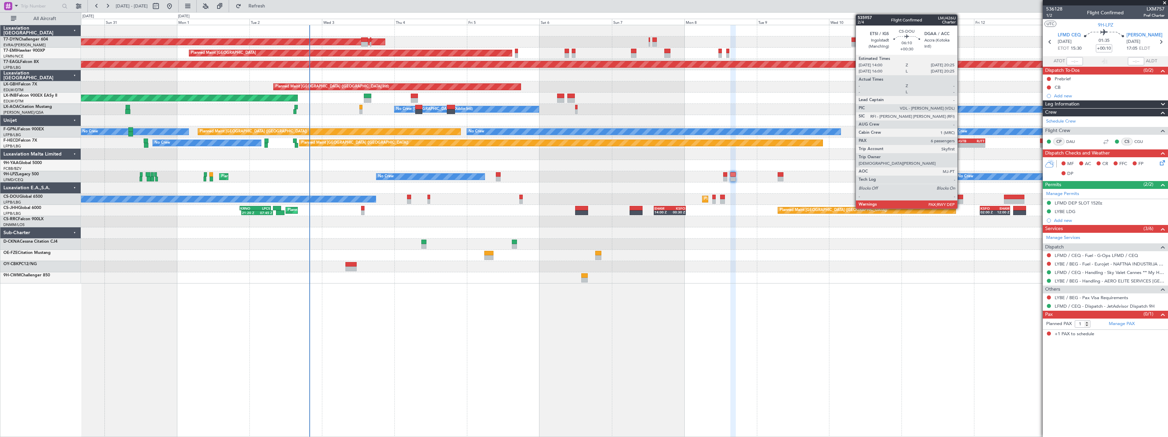
click at [960, 198] on div at bounding box center [952, 197] width 19 height 5
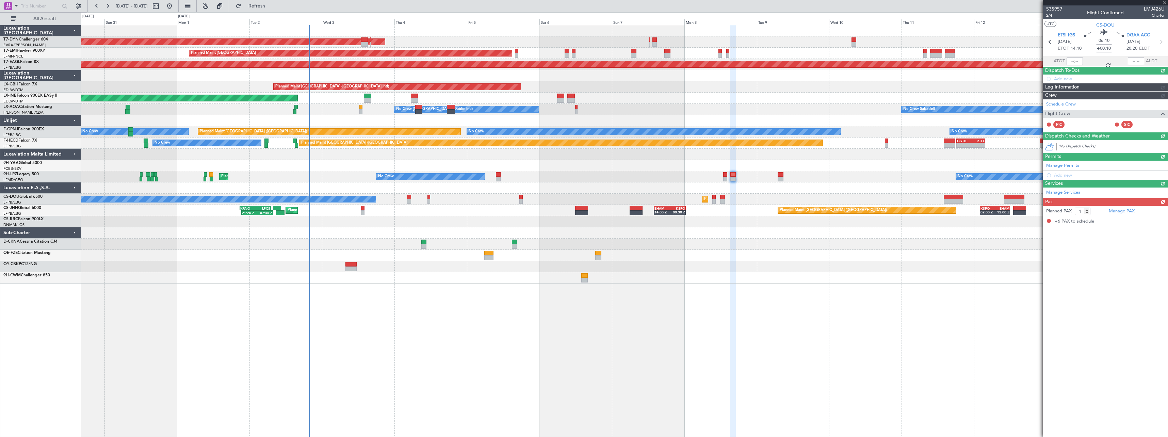
type input "+00:30"
type input "6"
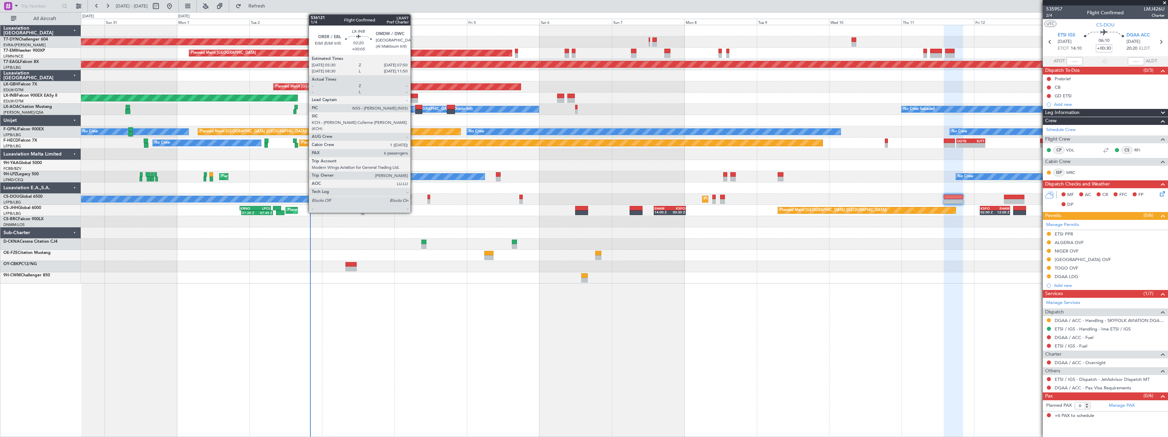
click at [413, 96] on div at bounding box center [414, 96] width 7 height 5
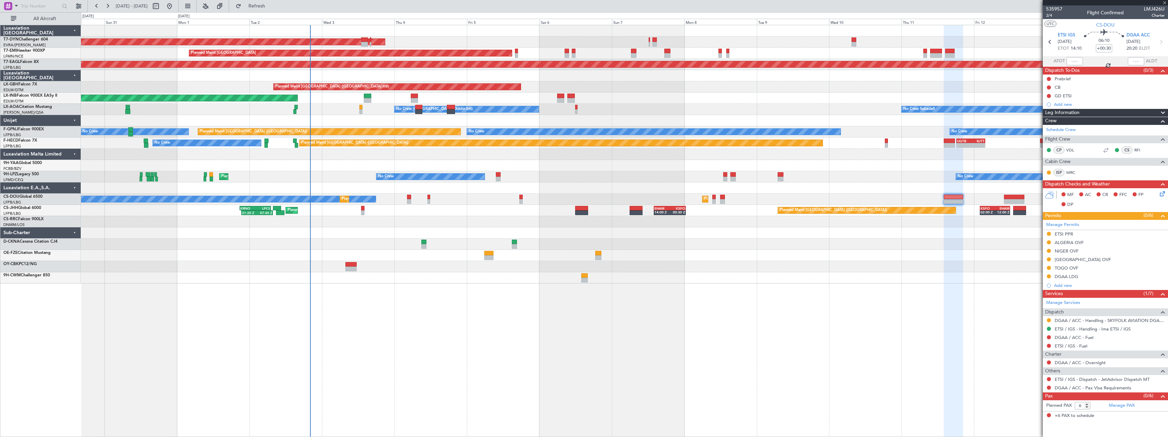
type input "+00:05"
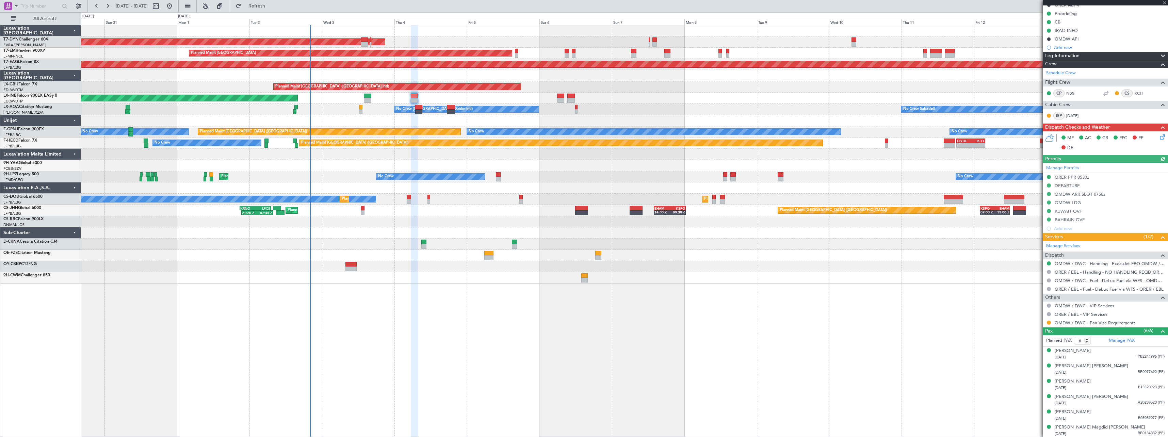
scroll to position [92, 0]
click at [1099, 362] on div "[PERSON_NAME] [PERSON_NAME]" at bounding box center [1090, 365] width 73 height 7
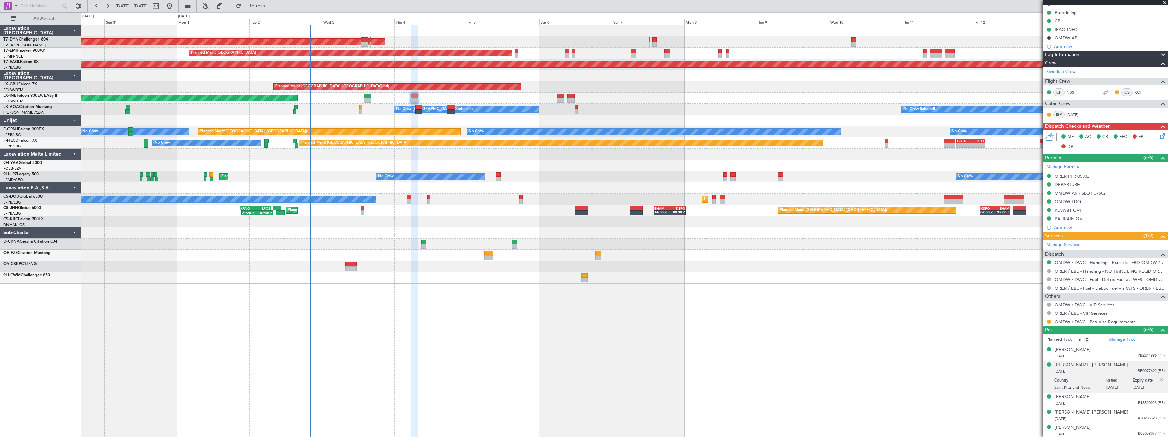
click at [806, 302] on div "AOG Maint Riga (Riga Intl) Planned Maint [GEOGRAPHIC_DATA] Grounded [US_STATE] …" at bounding box center [624, 231] width 1087 height 412
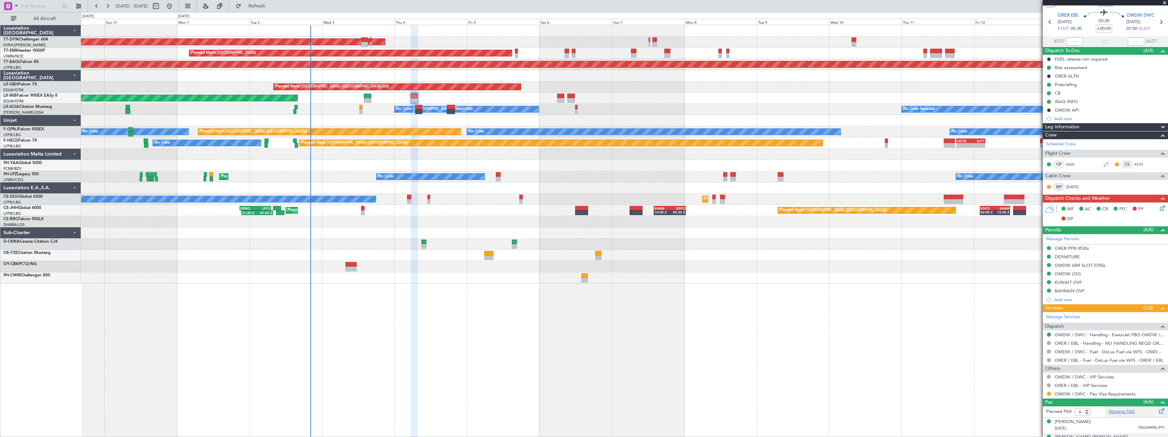
scroll to position [109, 0]
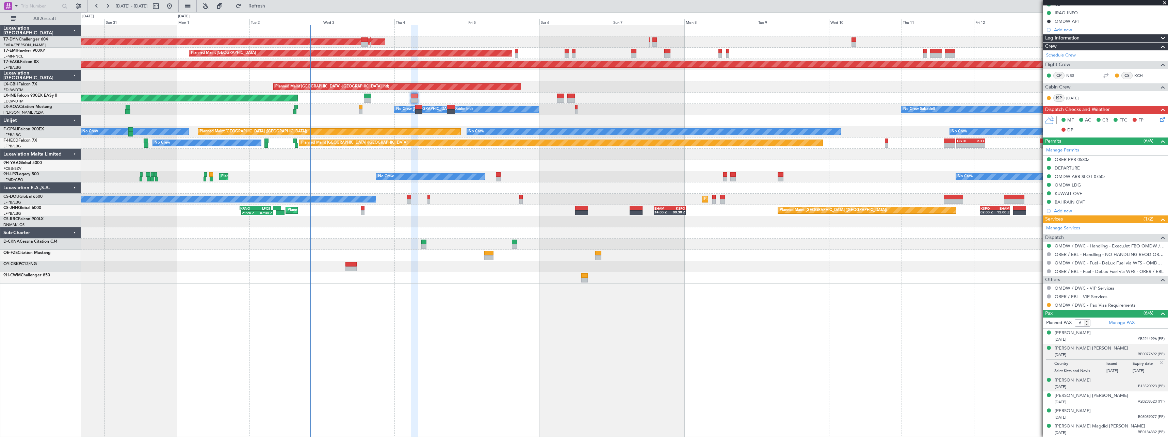
click at [1090, 379] on div "[PERSON_NAME]" at bounding box center [1072, 380] width 36 height 7
click at [1097, 426] on div "[PERSON_NAME] Magdid [PERSON_NAME]" at bounding box center [1099, 426] width 90 height 7
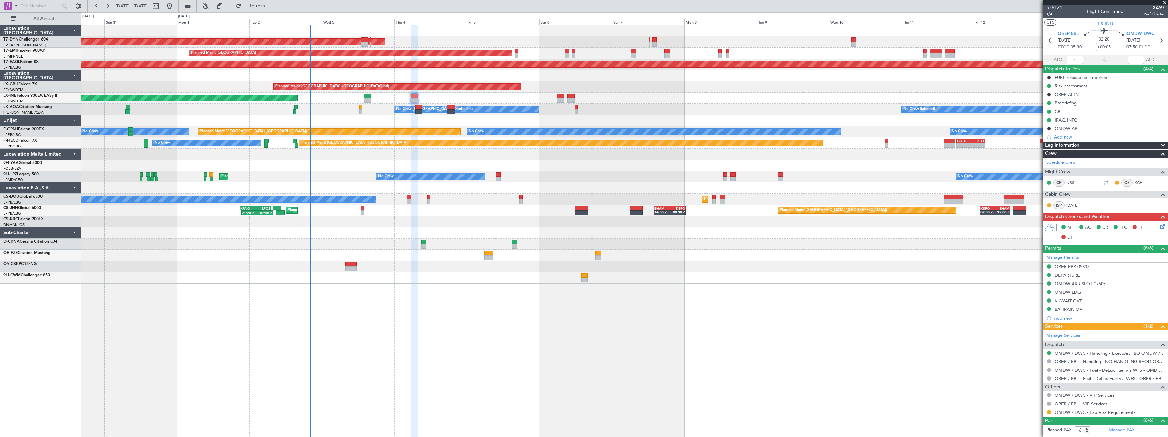
scroll to position [0, 0]
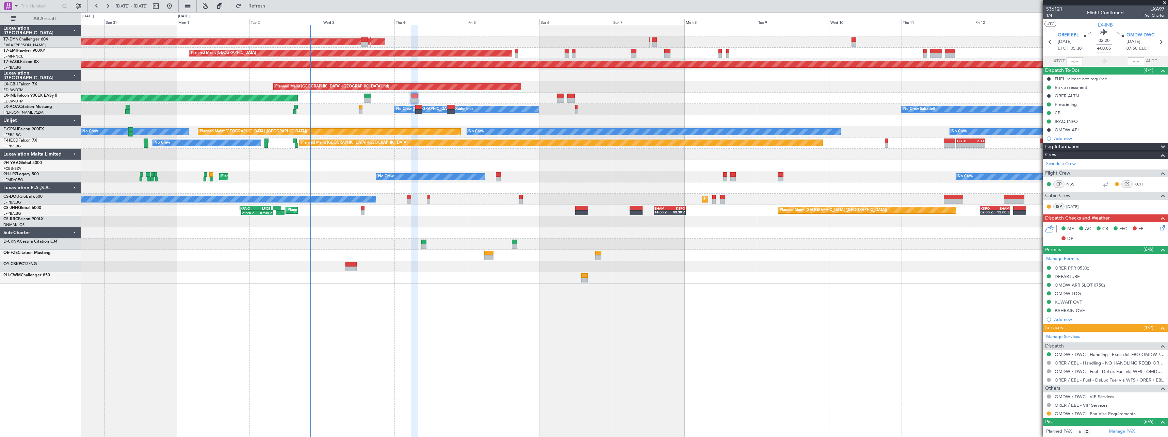
click at [568, 163] on div at bounding box center [624, 165] width 1086 height 11
click at [1162, 2] on span at bounding box center [1164, 3] width 7 height 6
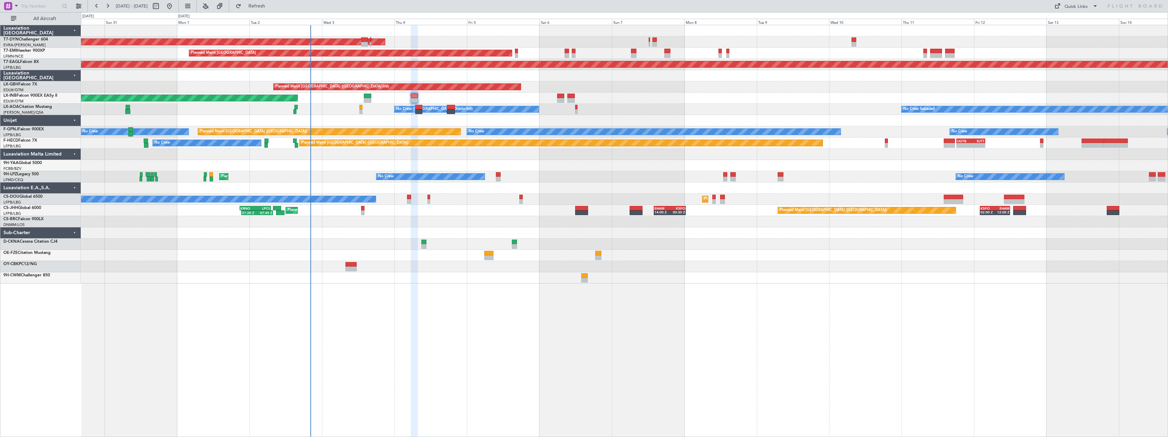
type input "0"
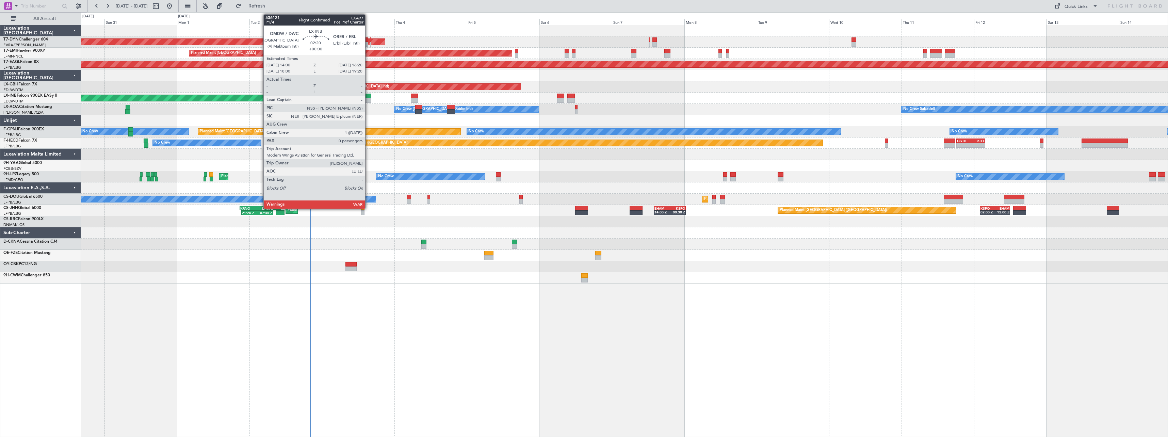
click at [368, 95] on div at bounding box center [367, 96] width 7 height 5
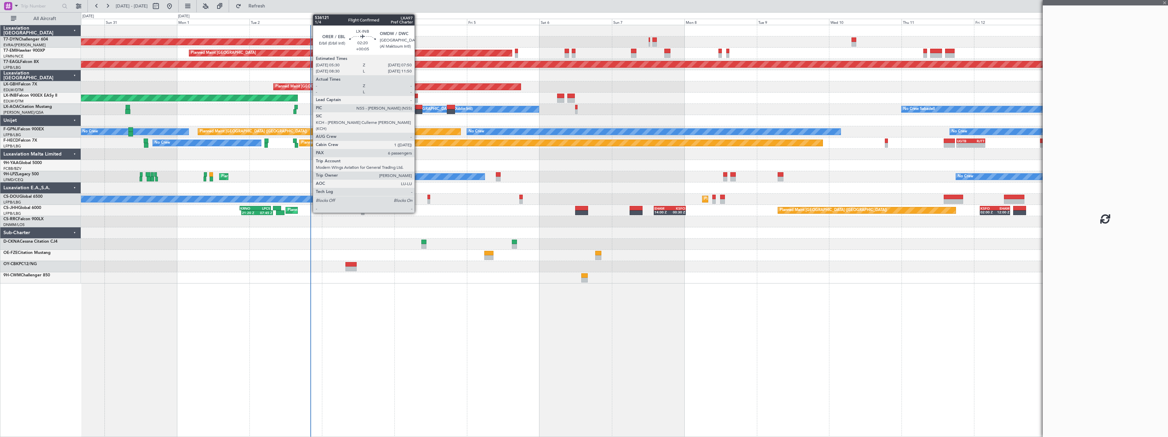
click at [417, 96] on div at bounding box center [414, 96] width 7 height 5
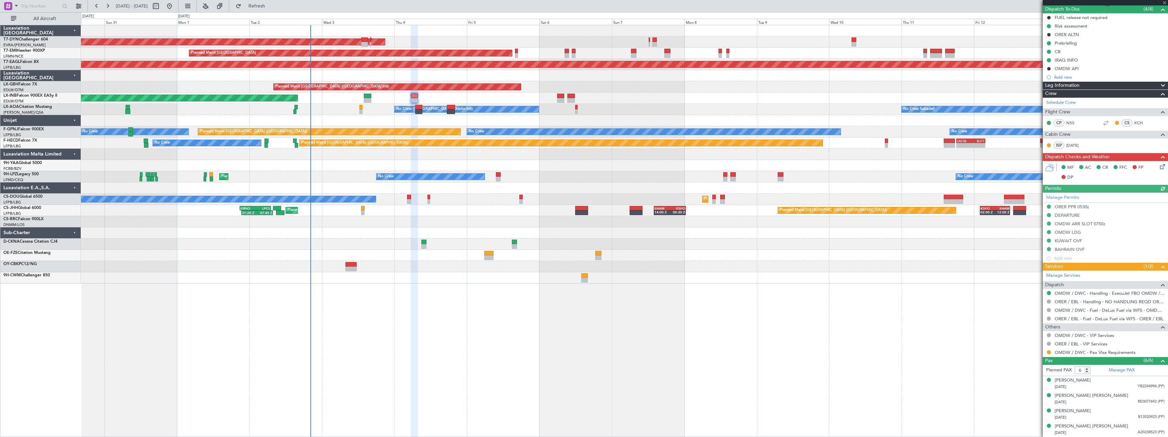
scroll to position [92, 0]
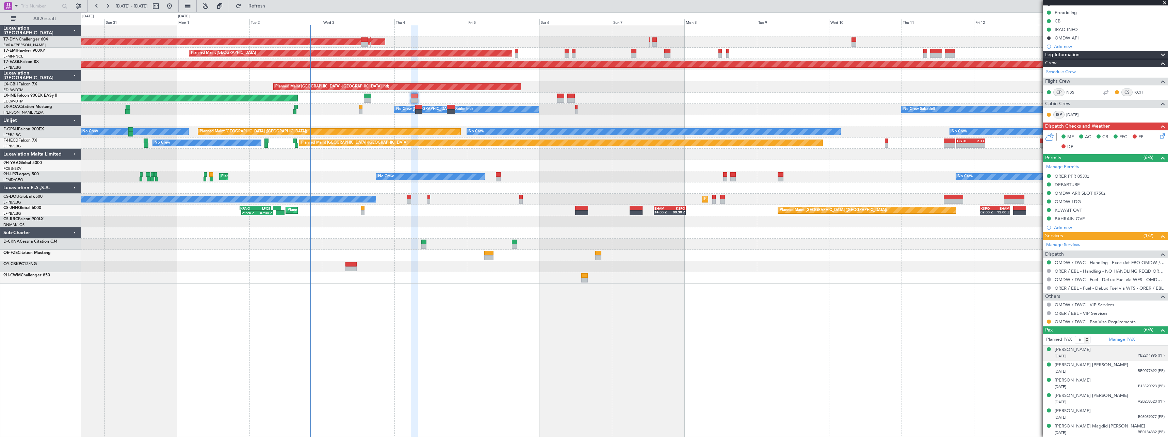
click at [1104, 354] on div "[DATE] YB2244996 (PP)" at bounding box center [1109, 356] width 110 height 7
click at [1115, 388] on div "[DATE] RE0077692 (PP)" at bounding box center [1109, 388] width 110 height 7
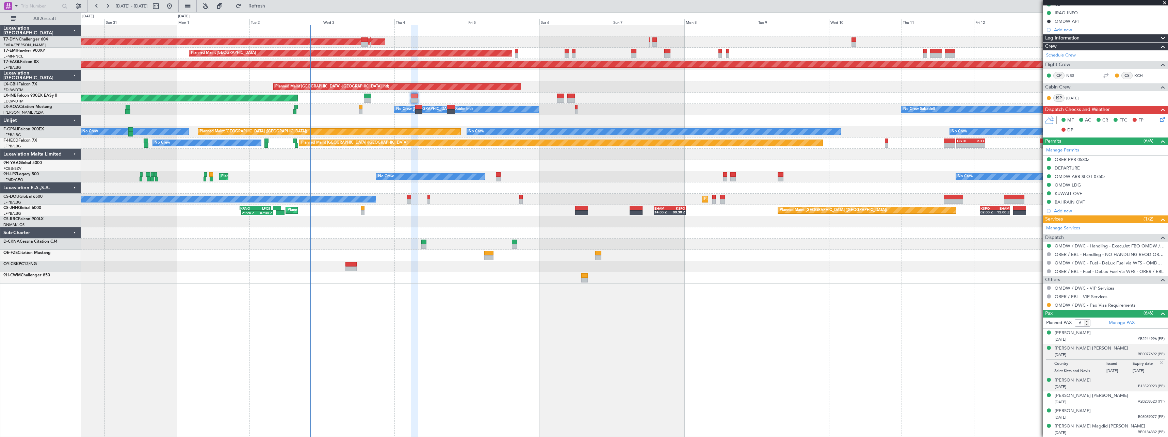
click at [1120, 388] on div "[DATE] B13520923 (PP)" at bounding box center [1109, 386] width 110 height 7
click at [1122, 400] on div "[DATE] A20238523 (PP)" at bounding box center [1109, 402] width 110 height 7
click at [1094, 381] on div "[PERSON_NAME] [PERSON_NAME]" at bounding box center [1090, 379] width 73 height 7
click at [1090, 409] on div "[PERSON_NAME]" at bounding box center [1072, 411] width 36 height 7
click at [1091, 381] on div "[PERSON_NAME] [PERSON_NAME]" at bounding box center [1090, 379] width 73 height 7
